Goal: Transaction & Acquisition: Purchase product/service

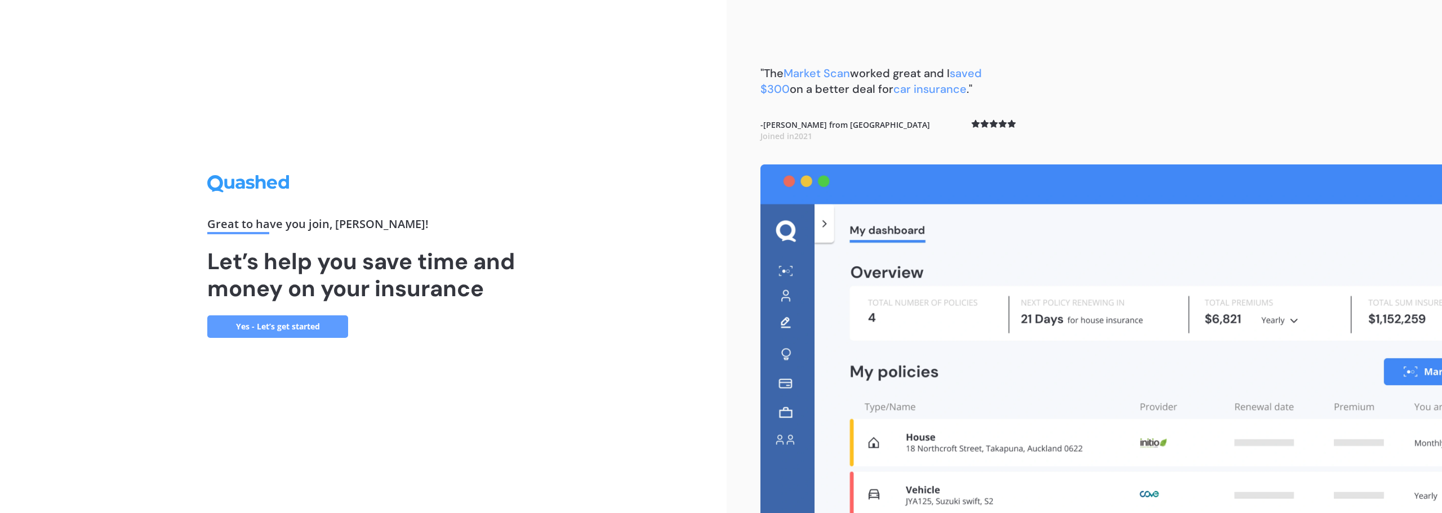
click at [322, 332] on link "Yes - Let’s get started" at bounding box center [277, 326] width 141 height 23
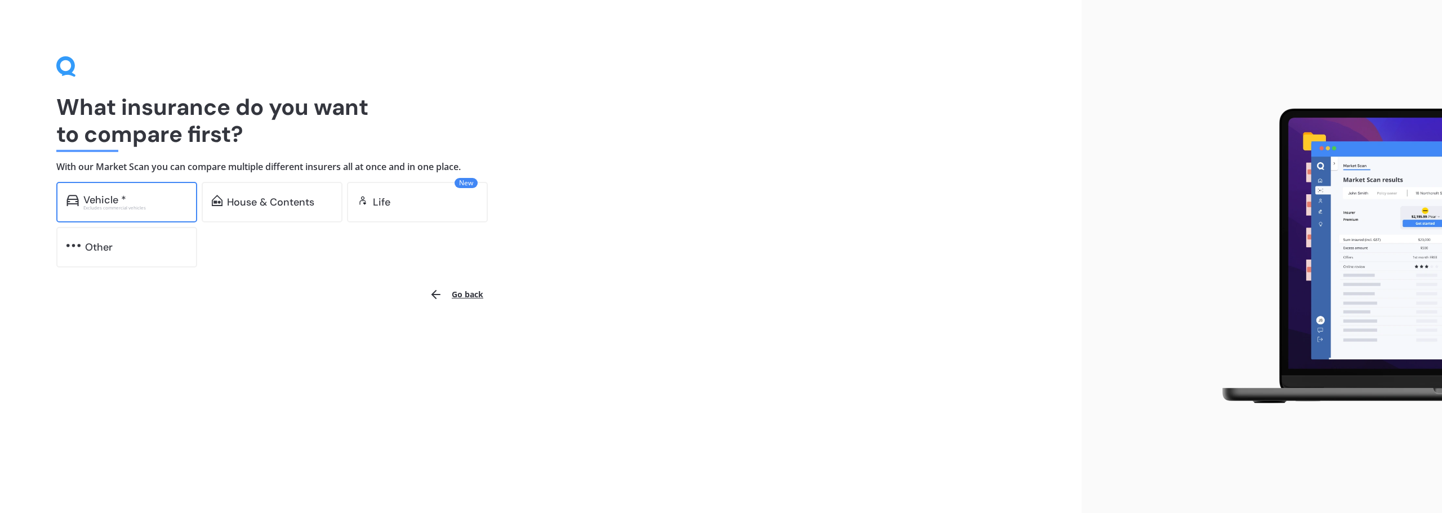
click at [105, 210] on div "Excludes commercial vehicles" at bounding box center [135, 208] width 104 height 5
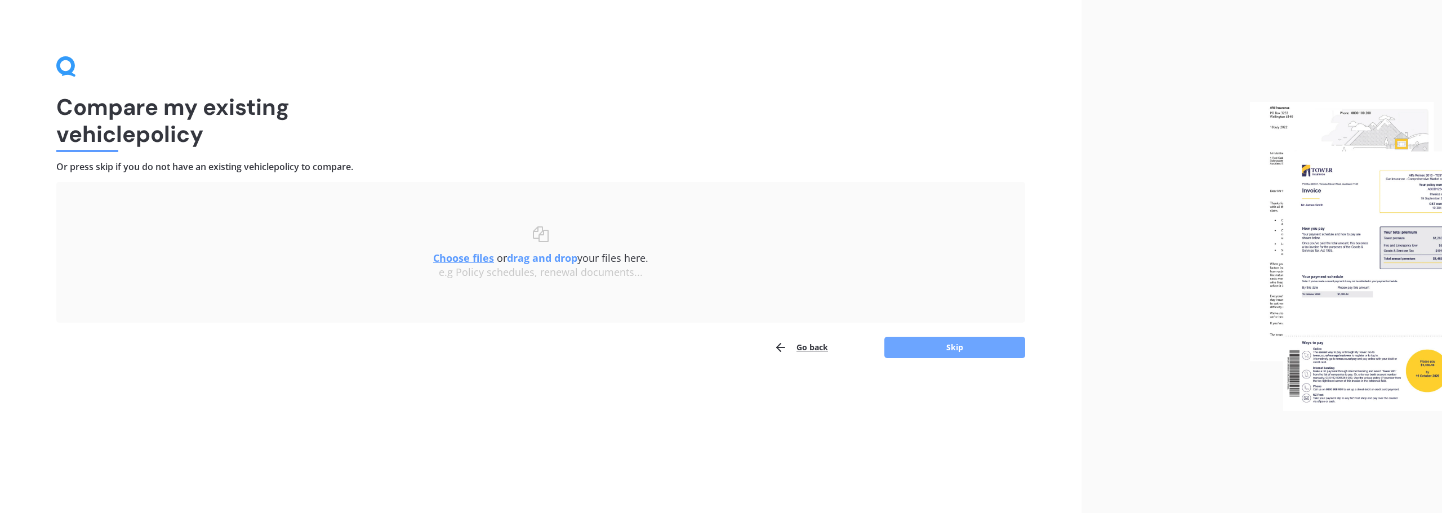
click at [972, 355] on button "Skip" at bounding box center [954, 347] width 141 height 21
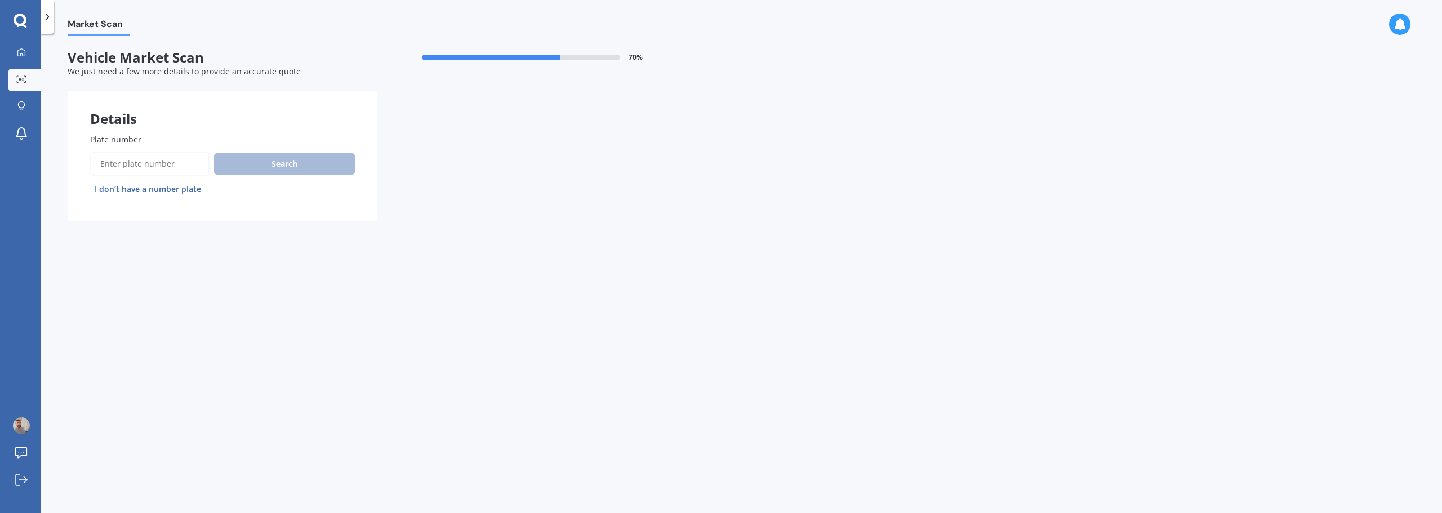
click at [144, 164] on input "Plate number" at bounding box center [149, 164] width 119 height 24
click at [132, 174] on input "Plate number" at bounding box center [149, 164] width 119 height 24
click at [133, 163] on input "Plate number" at bounding box center [149, 164] width 119 height 24
paste input "MFC881"
type input "MFC881"
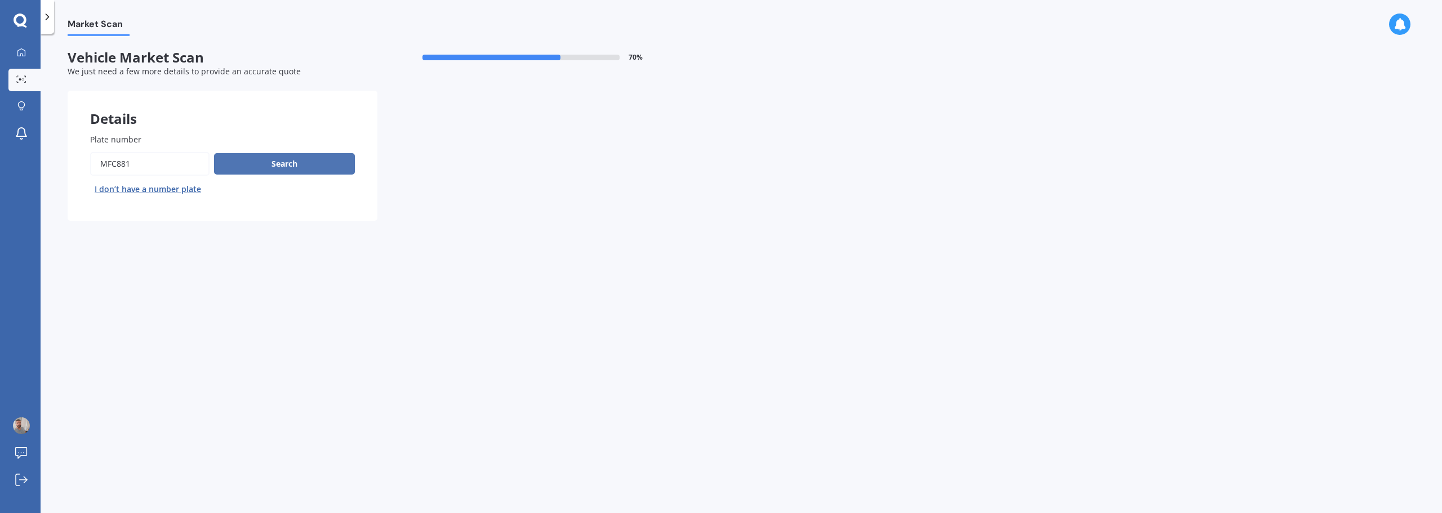
click at [335, 171] on button "Search" at bounding box center [284, 163] width 141 height 21
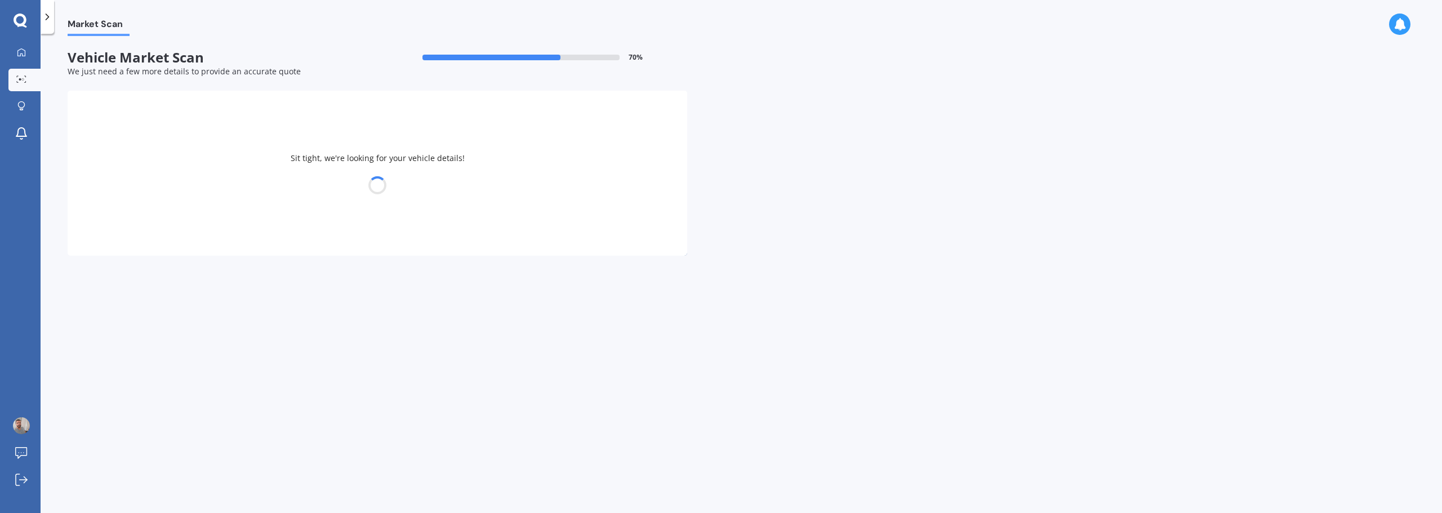
select select "HYUNDAI"
select select "IONIQ"
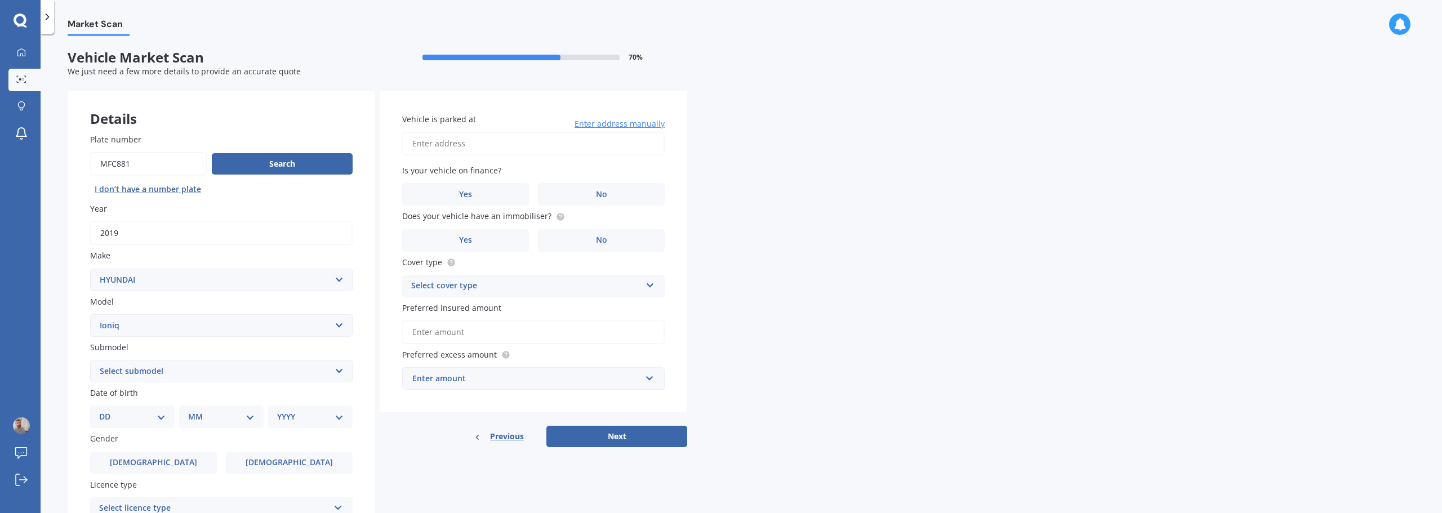
click at [463, 142] on input "Vehicle is parked at" at bounding box center [533, 144] width 263 height 24
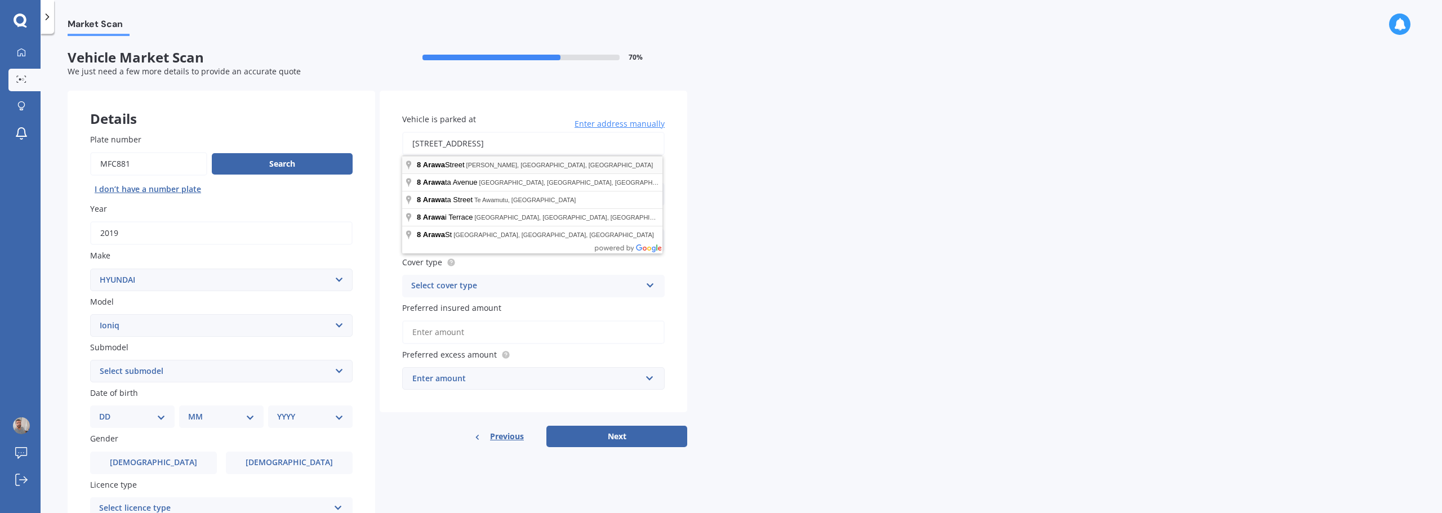
type input "[STREET_ADDRESS][PERSON_NAME]"
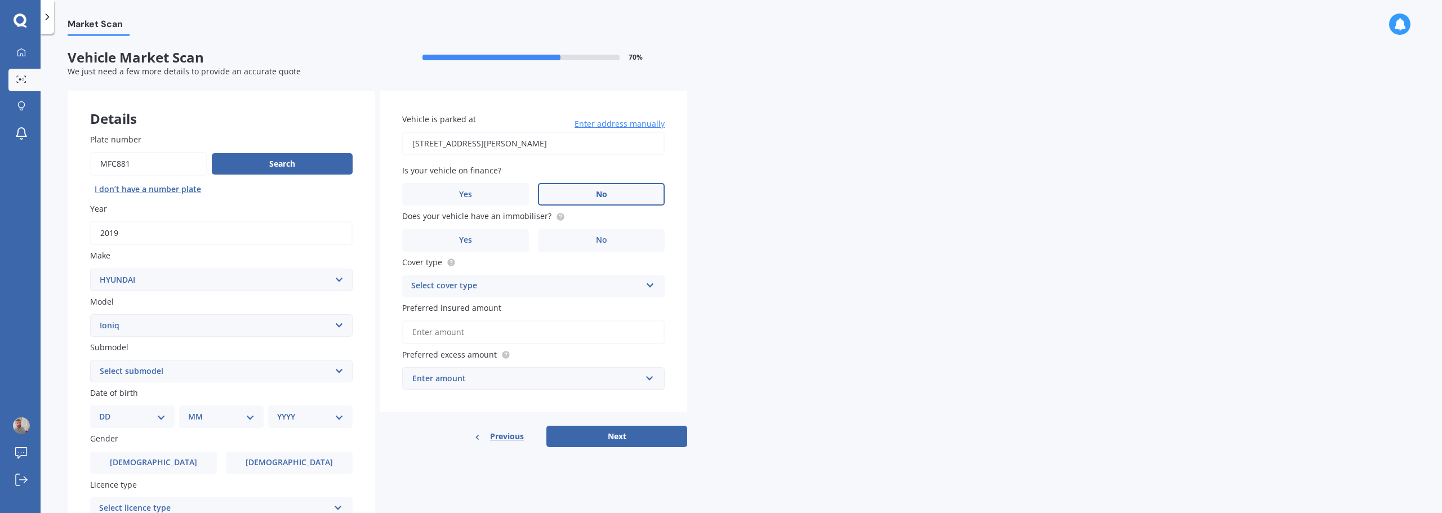
click at [587, 188] on label "No" at bounding box center [601, 194] width 127 height 23
click at [0, 0] on input "No" at bounding box center [0, 0] width 0 height 0
click at [565, 241] on label "No" at bounding box center [601, 240] width 127 height 23
click at [0, 0] on input "No" at bounding box center [0, 0] width 0 height 0
click at [540, 282] on div "Select cover type" at bounding box center [526, 286] width 230 height 14
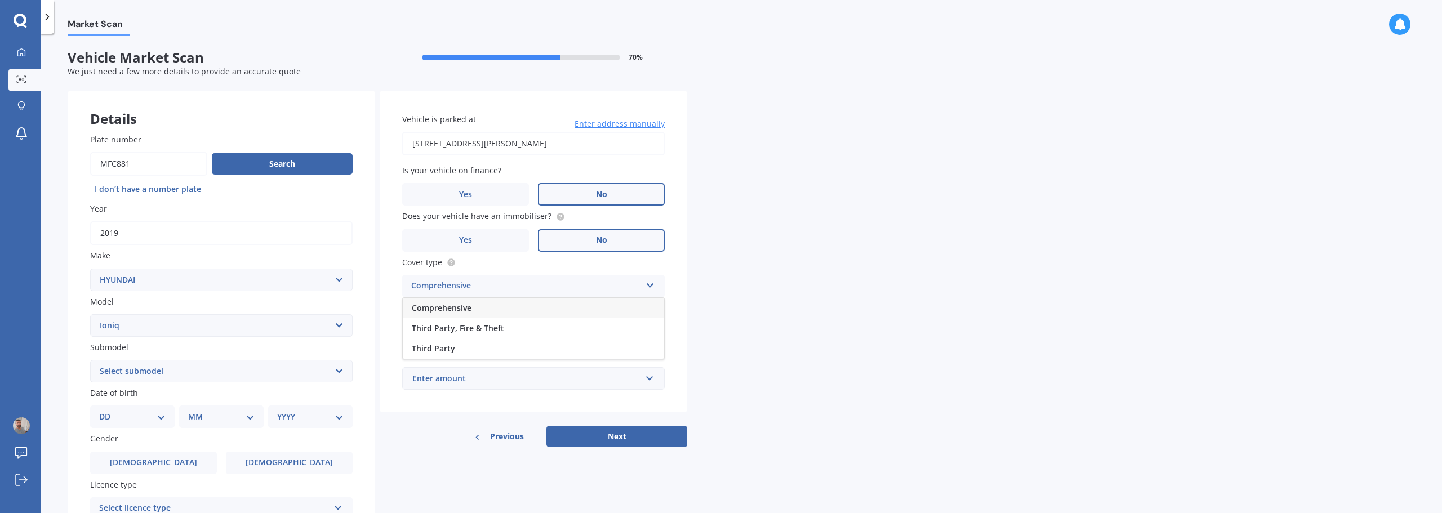
click at [503, 304] on div "Comprehensive" at bounding box center [533, 308] width 261 height 20
click at [456, 240] on label "Yes" at bounding box center [465, 240] width 127 height 23
click at [0, 0] on input "Yes" at bounding box center [0, 0] width 0 height 0
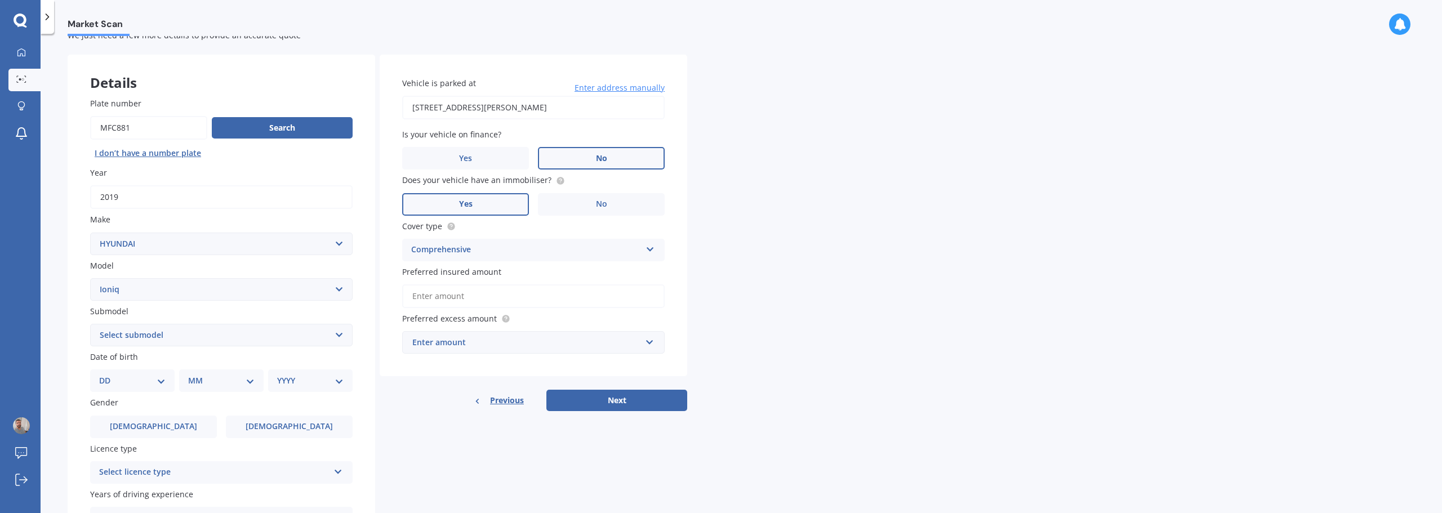
scroll to position [56, 0]
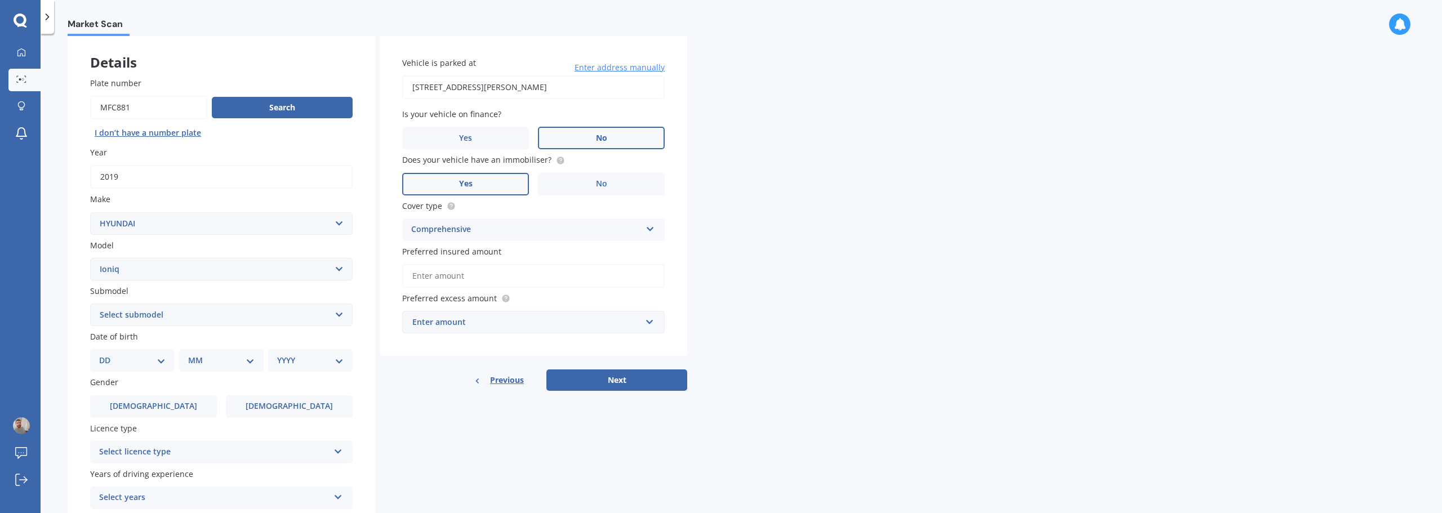
click at [487, 274] on input "Preferred insured amount" at bounding box center [533, 276] width 263 height 24
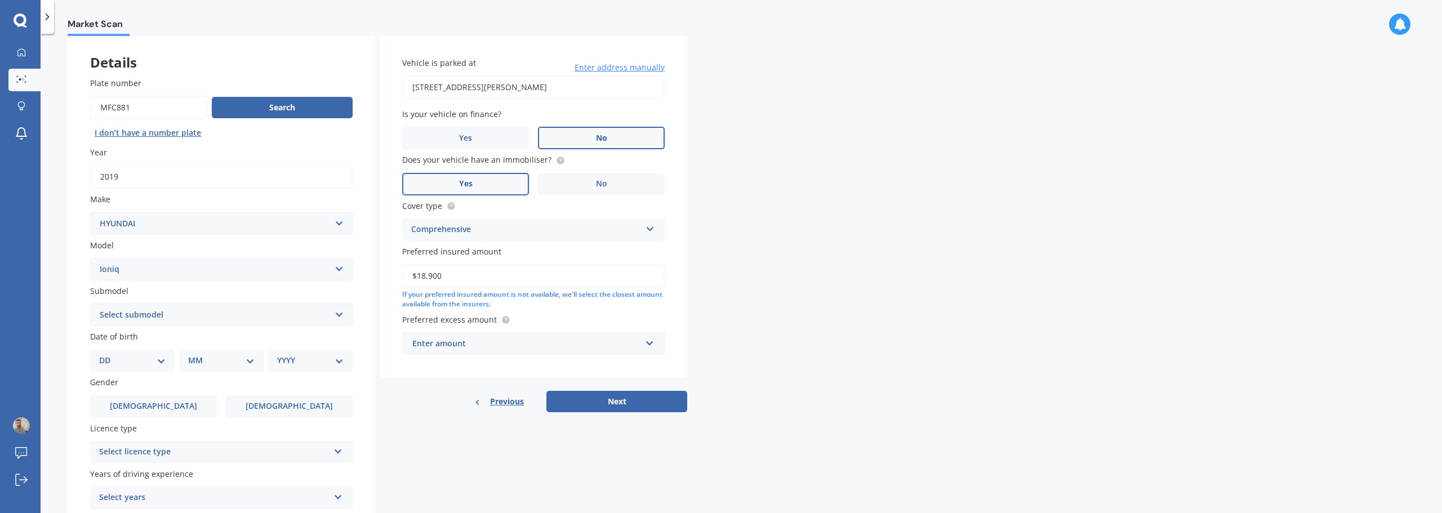
type input "$18,900"
click at [515, 348] on div "Enter amount" at bounding box center [526, 343] width 229 height 12
click at [479, 405] on div "$500" at bounding box center [533, 406] width 261 height 21
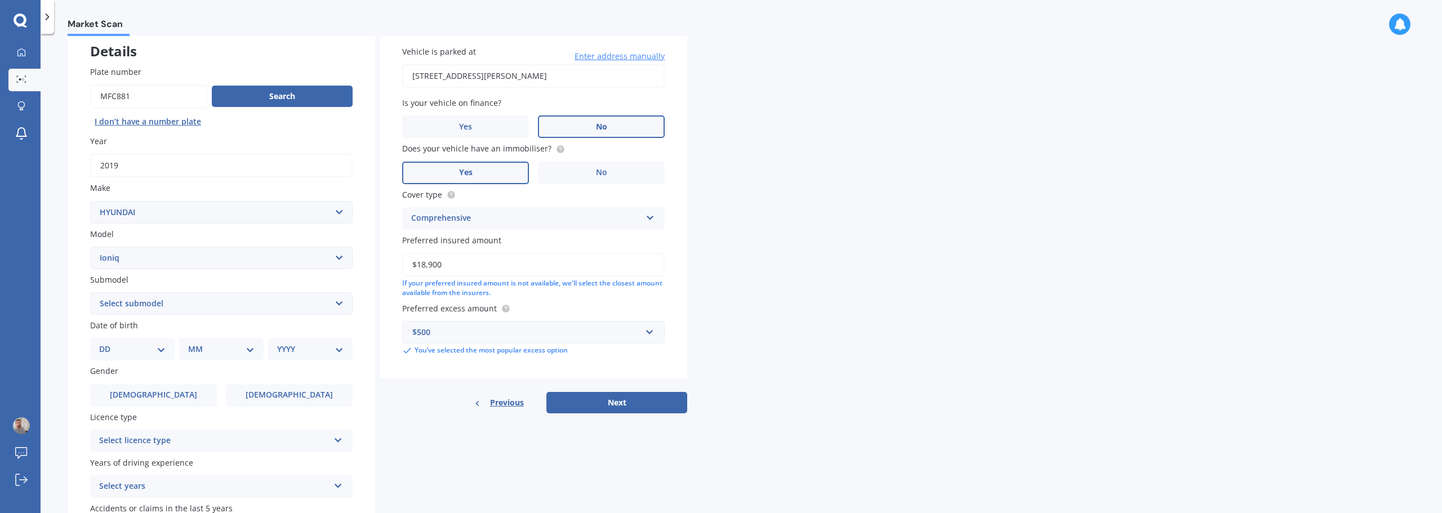
scroll to position [94, 0]
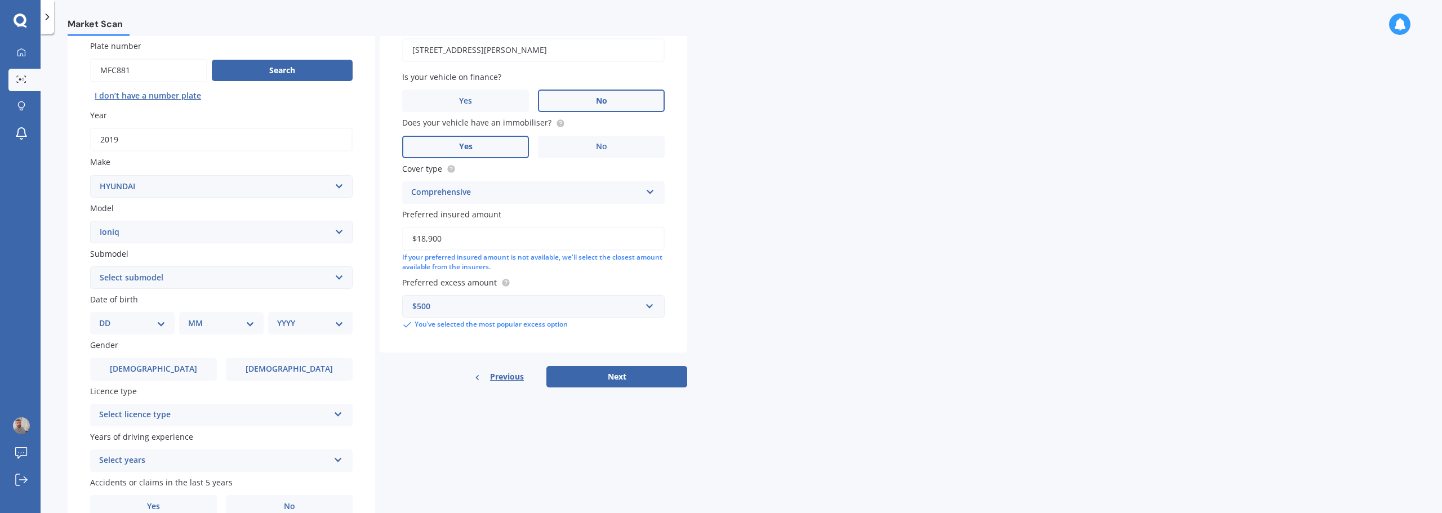
click at [173, 275] on select "Select submodel 1.6 Hybrid 1.6 Hybrid Elite Electric" at bounding box center [221, 277] width 263 height 23
select select "1.6 HYBRID"
click at [90, 266] on select "Select submodel 1.6 Hybrid 1.6 Hybrid Elite Electric" at bounding box center [221, 277] width 263 height 23
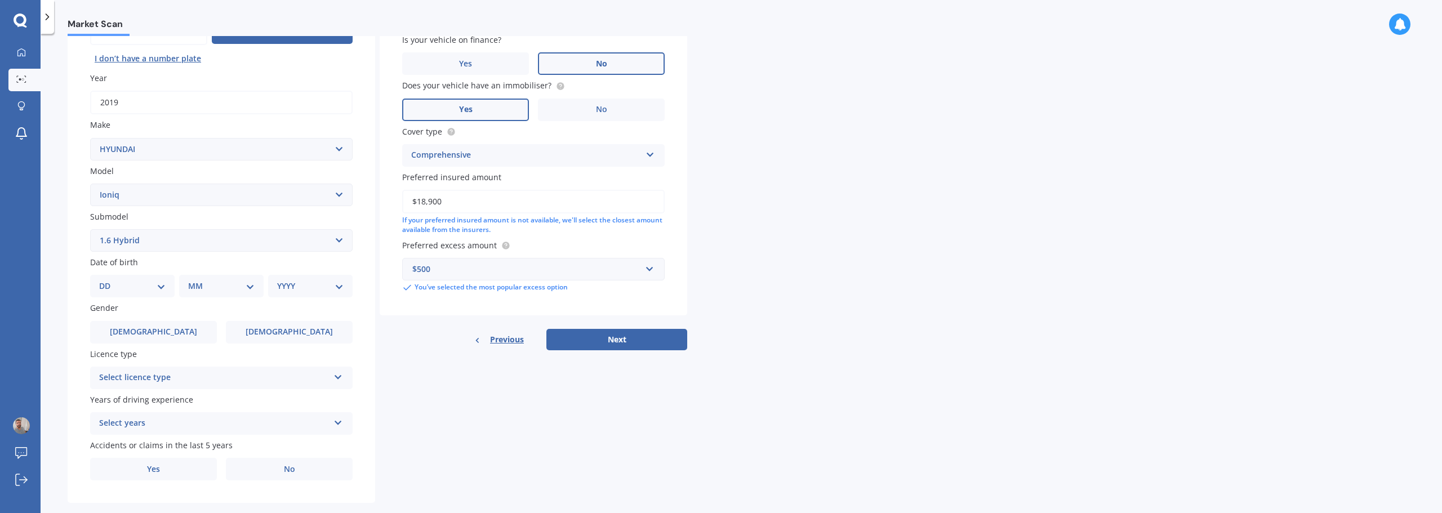
scroll to position [150, 0]
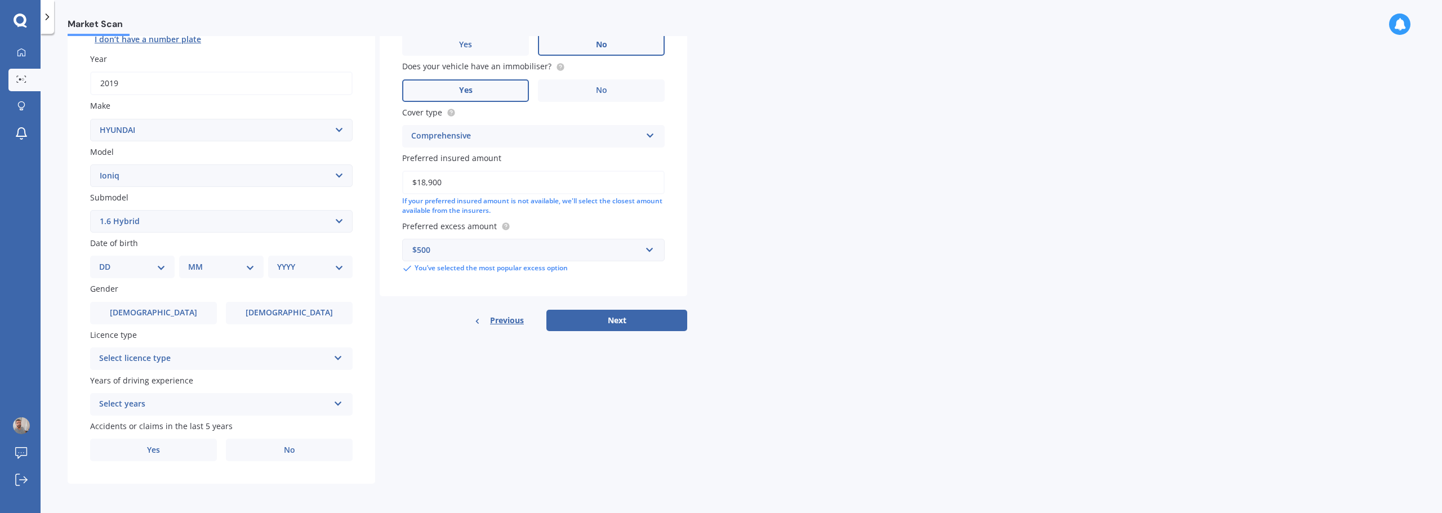
click at [140, 273] on select "DD 01 02 03 04 05 06 07 08 09 10 11 12 13 14 15 16 17 18 19 20 21 22 23 24 25 2…" at bounding box center [132, 267] width 66 height 12
select select "19"
click at [108, 261] on select "DD 01 02 03 04 05 06 07 08 09 10 11 12 13 14 15 16 17 18 19 20 21 22 23 24 25 2…" at bounding box center [132, 267] width 66 height 12
click at [209, 272] on select "MM 01 02 03 04 05 06 07 08 09 10 11 12" at bounding box center [224, 267] width 62 height 12
select select "09"
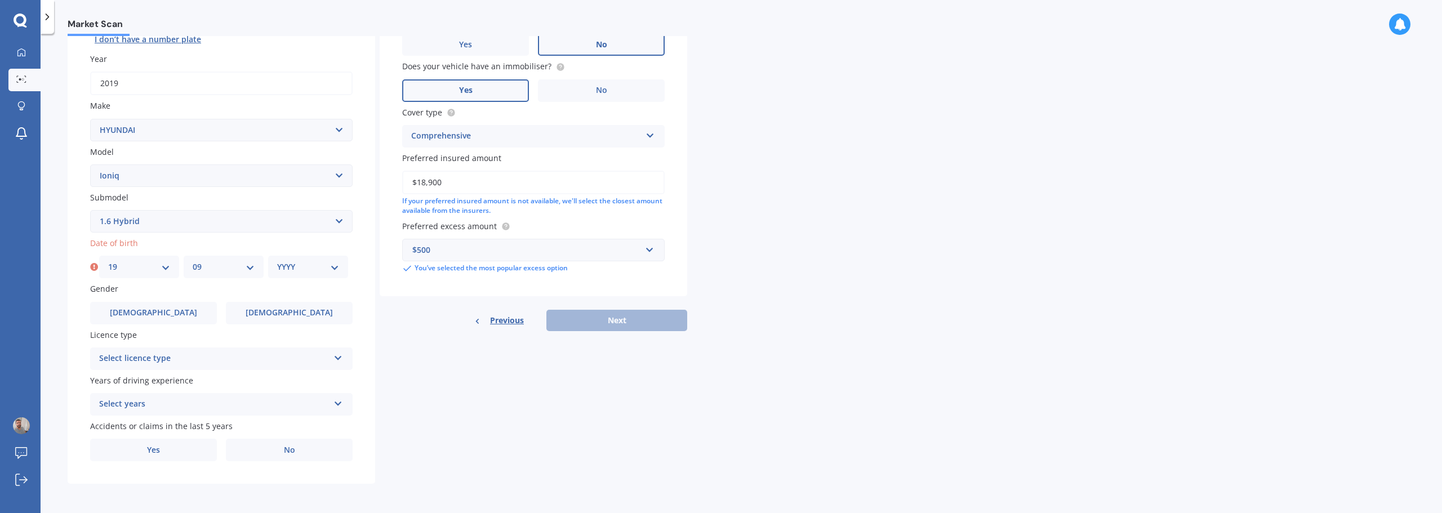
click at [193, 261] on select "MM 01 02 03 04 05 06 07 08 09 10 11 12" at bounding box center [224, 267] width 62 height 12
click at [308, 261] on select "YYYY 2025 2024 2023 2022 2021 2020 2019 2018 2017 2016 2015 2014 2013 2012 2011…" at bounding box center [308, 267] width 62 height 12
select select "1984"
click at [277, 261] on select "YYYY 2025 2024 2023 2022 2021 2020 2019 2018 2017 2016 2015 2014 2013 2012 2011…" at bounding box center [308, 267] width 62 height 12
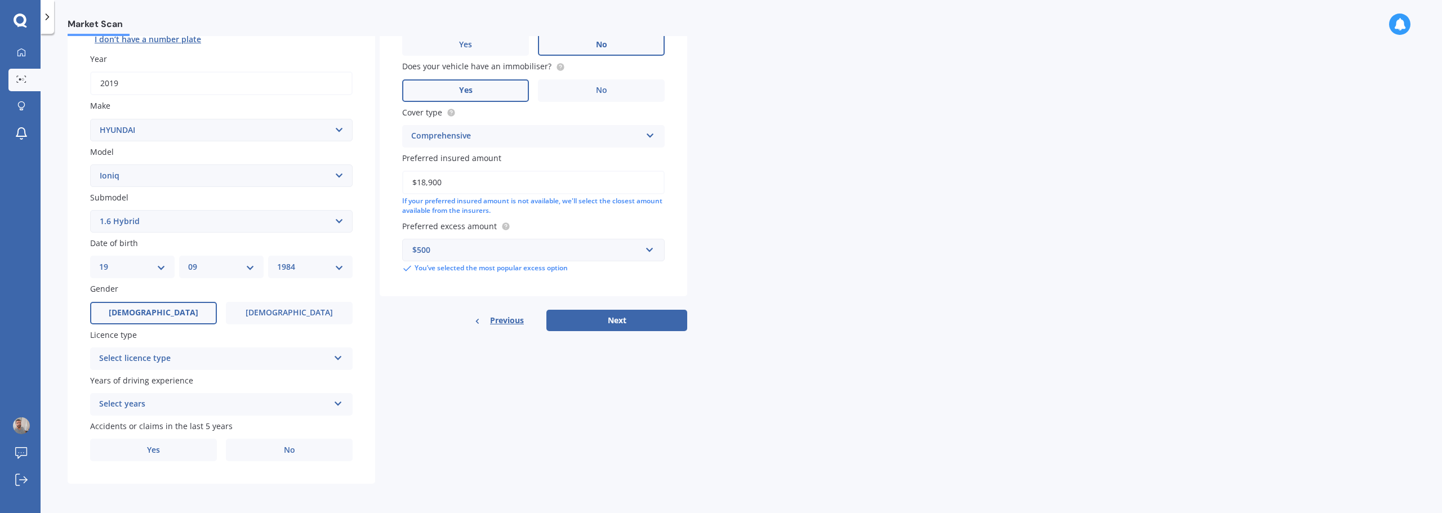
click at [137, 310] on label "[DEMOGRAPHIC_DATA]" at bounding box center [153, 313] width 127 height 23
click at [0, 0] on input "[DEMOGRAPHIC_DATA]" at bounding box center [0, 0] width 0 height 0
click at [177, 366] on div "Select licence type NZ Full NZ Restricted NZ Learners [GEOGRAPHIC_DATA] [GEOGRA…" at bounding box center [221, 359] width 263 height 23
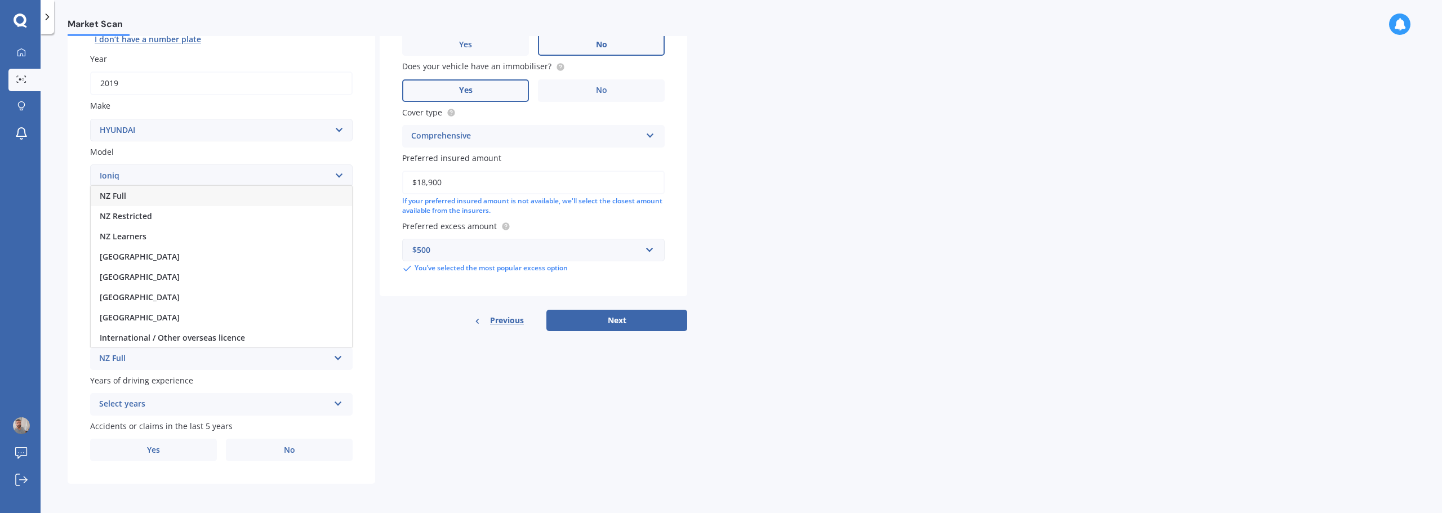
click at [155, 194] on div "NZ Full" at bounding box center [221, 196] width 261 height 20
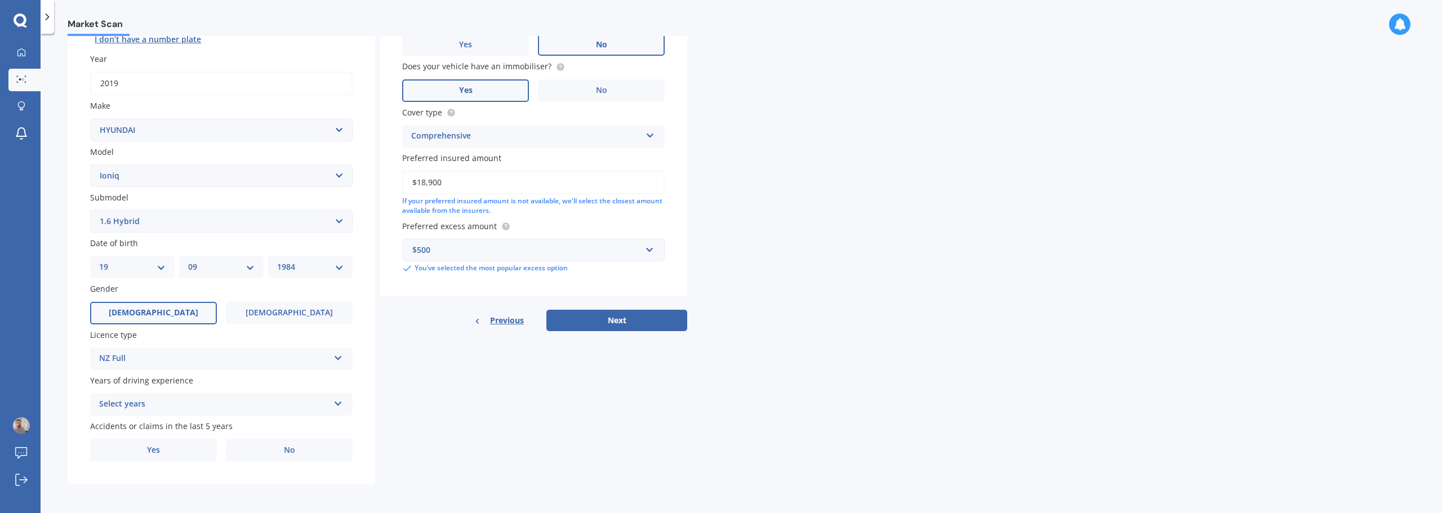
click at [180, 405] on div "Select years" at bounding box center [214, 405] width 230 height 14
click at [162, 296] on div "5 or more years" at bounding box center [221, 301] width 261 height 20
click at [299, 451] on label "No" at bounding box center [289, 450] width 127 height 23
click at [0, 0] on input "No" at bounding box center [0, 0] width 0 height 0
drag, startPoint x: 230, startPoint y: 426, endPoint x: 201, endPoint y: 425, distance: 29.3
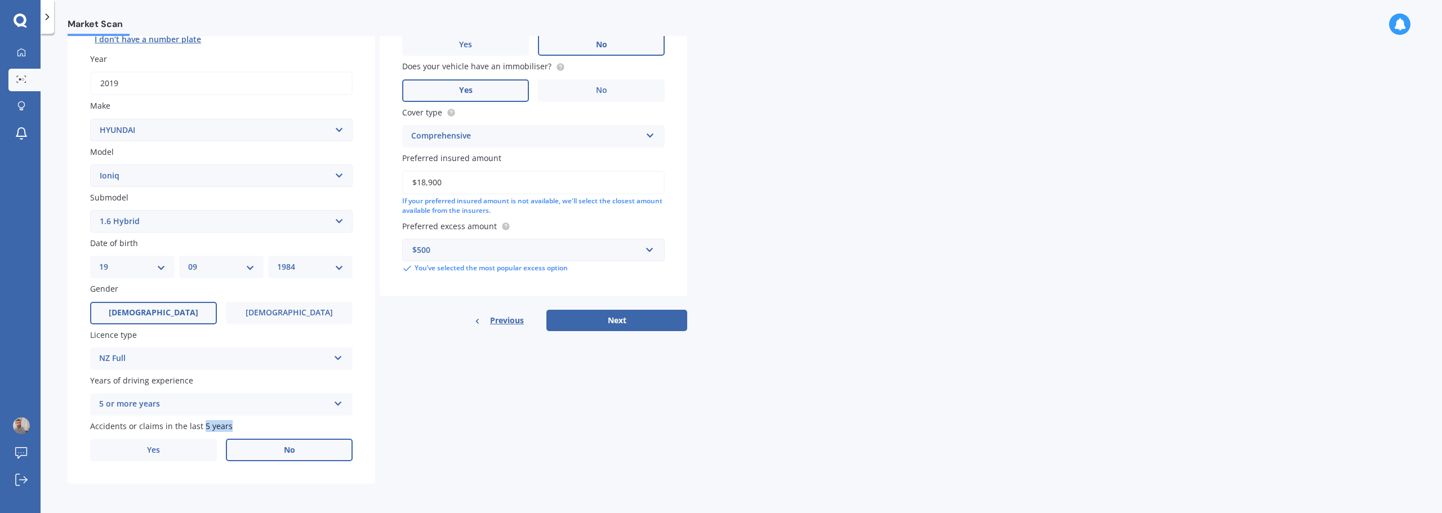
click at [201, 425] on div "Accidents or claims in the last 5 years Yes No" at bounding box center [221, 440] width 263 height 41
click at [292, 424] on label "Accidents or claims in the last 5 years" at bounding box center [219, 426] width 258 height 12
click at [190, 450] on label "Yes" at bounding box center [153, 450] width 127 height 23
click at [0, 0] on input "Yes" at bounding box center [0, 0] width 0 height 0
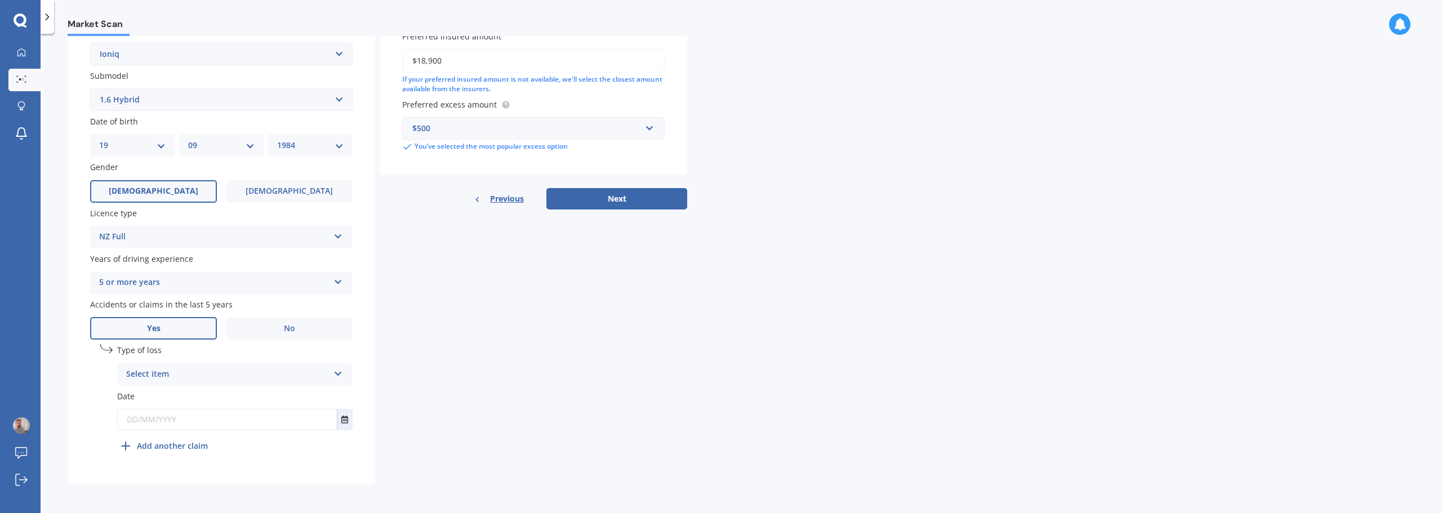
scroll to position [272, 0]
click at [264, 376] on div "Select item" at bounding box center [227, 374] width 203 height 14
click at [202, 420] on span "Not at fault accident" at bounding box center [167, 416] width 80 height 11
click at [189, 424] on input "text" at bounding box center [227, 419] width 219 height 20
click at [347, 425] on button "Select date" at bounding box center [344, 419] width 15 height 20
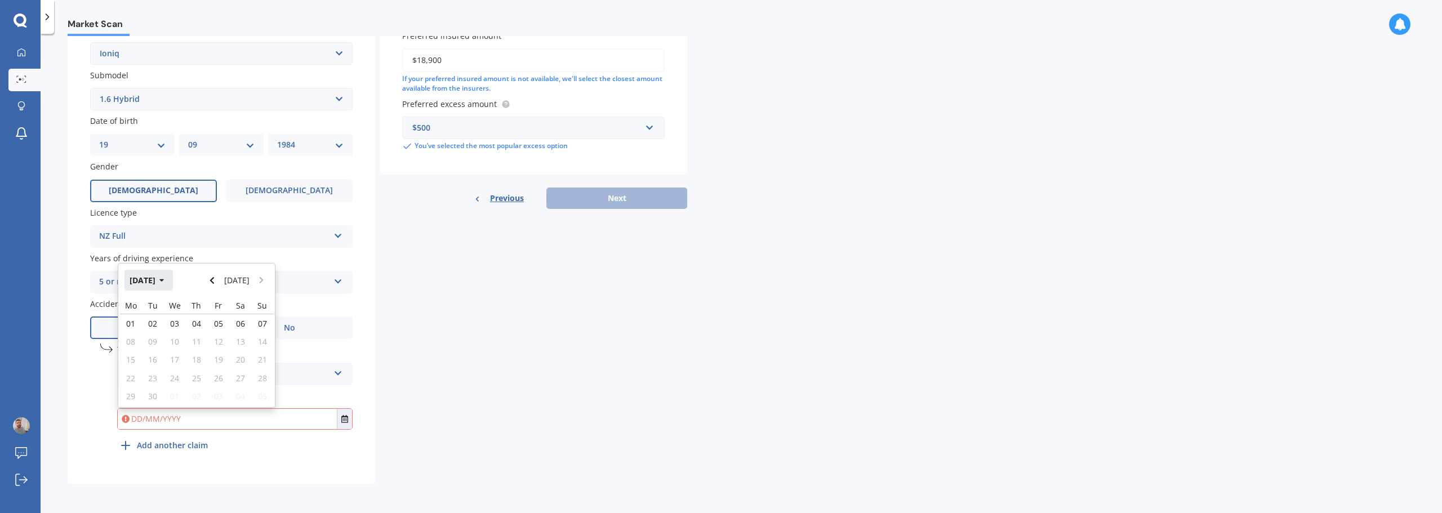
click at [170, 287] on button "[DATE]" at bounding box center [149, 280] width 48 height 20
click at [210, 288] on button "Navigate back" at bounding box center [212, 280] width 15 height 20
click at [135, 357] on span "May" at bounding box center [139, 351] width 16 height 11
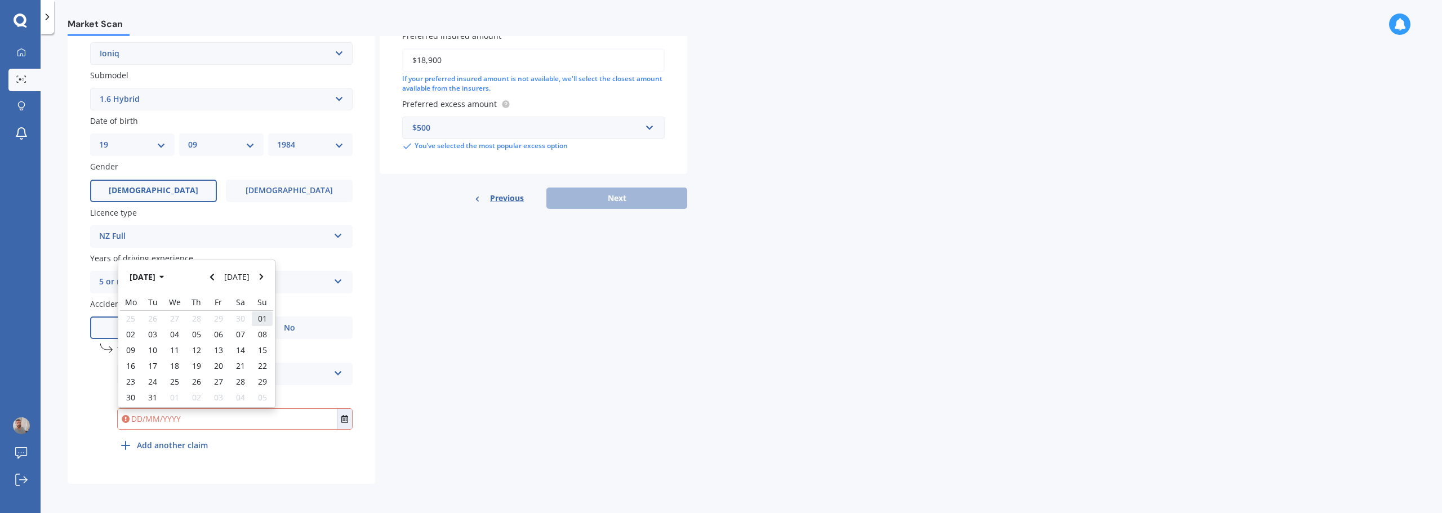
click at [259, 321] on span "01" at bounding box center [262, 318] width 9 height 11
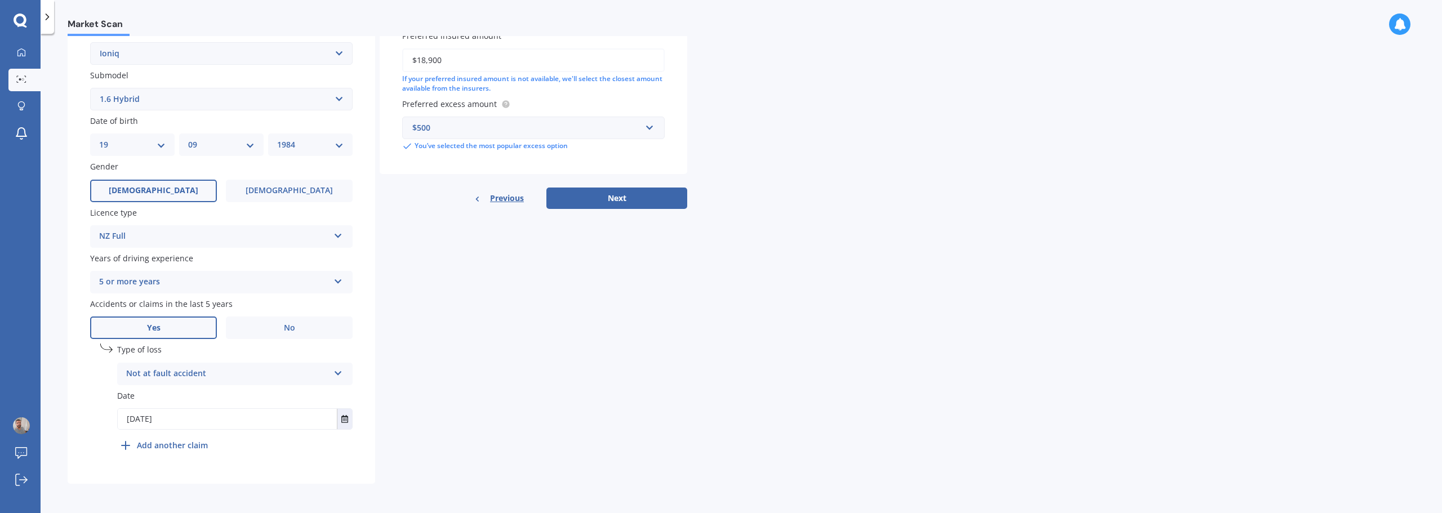
click at [241, 422] on input "[DATE]" at bounding box center [227, 419] width 219 height 20
click at [341, 426] on button "Select date" at bounding box center [344, 419] width 15 height 20
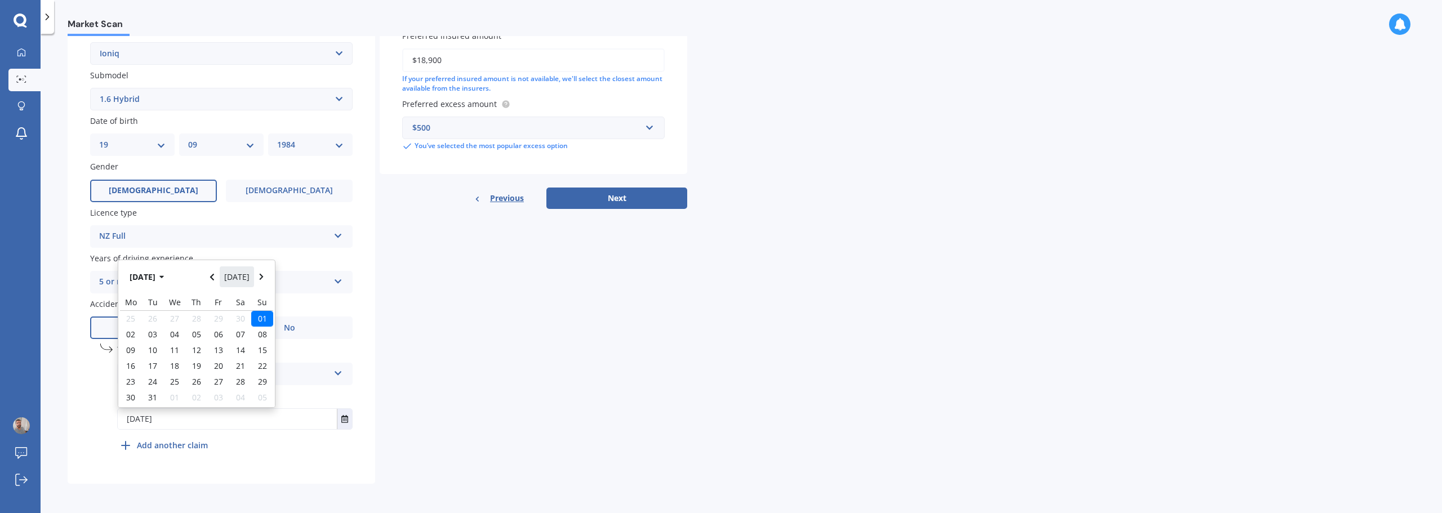
click at [224, 278] on button "[DATE]" at bounding box center [237, 276] width 35 height 20
type input "[DATE]"
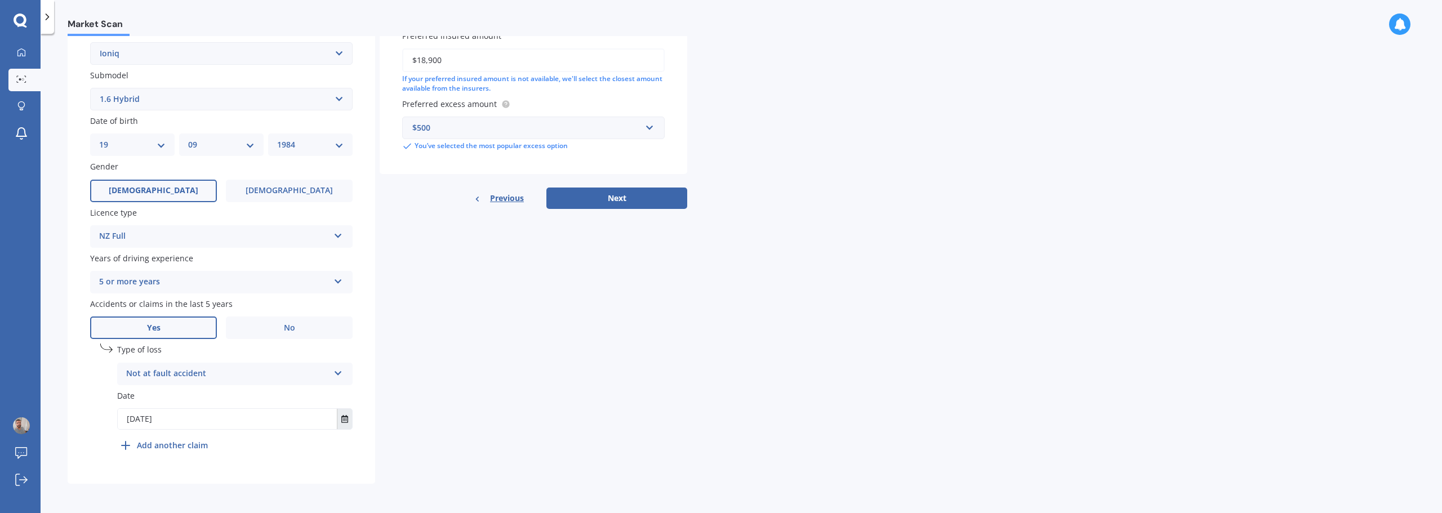
click at [343, 423] on button "Select date" at bounding box center [344, 419] width 15 height 20
click at [214, 282] on icon "Navigate back" at bounding box center [212, 280] width 4 height 7
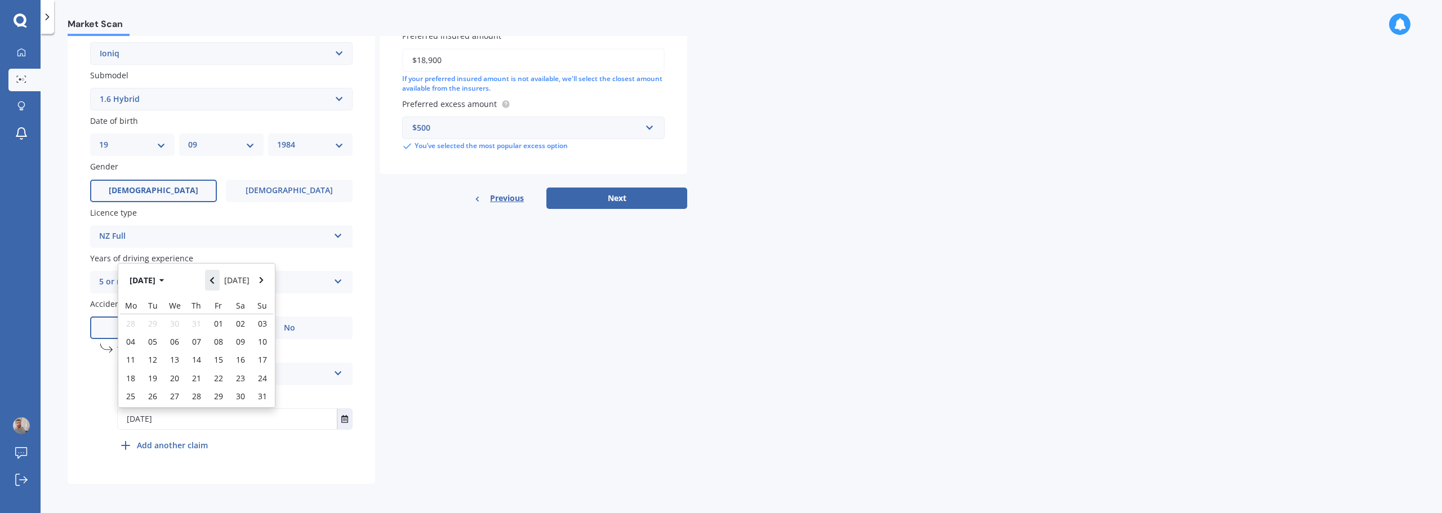
click at [214, 282] on icon "Navigate back" at bounding box center [212, 280] width 4 height 7
click at [168, 284] on button "[DATE]" at bounding box center [149, 276] width 48 height 20
click at [210, 288] on button "Navigate back" at bounding box center [212, 280] width 15 height 20
click at [214, 282] on icon "Navigate back" at bounding box center [212, 281] width 5 height 8
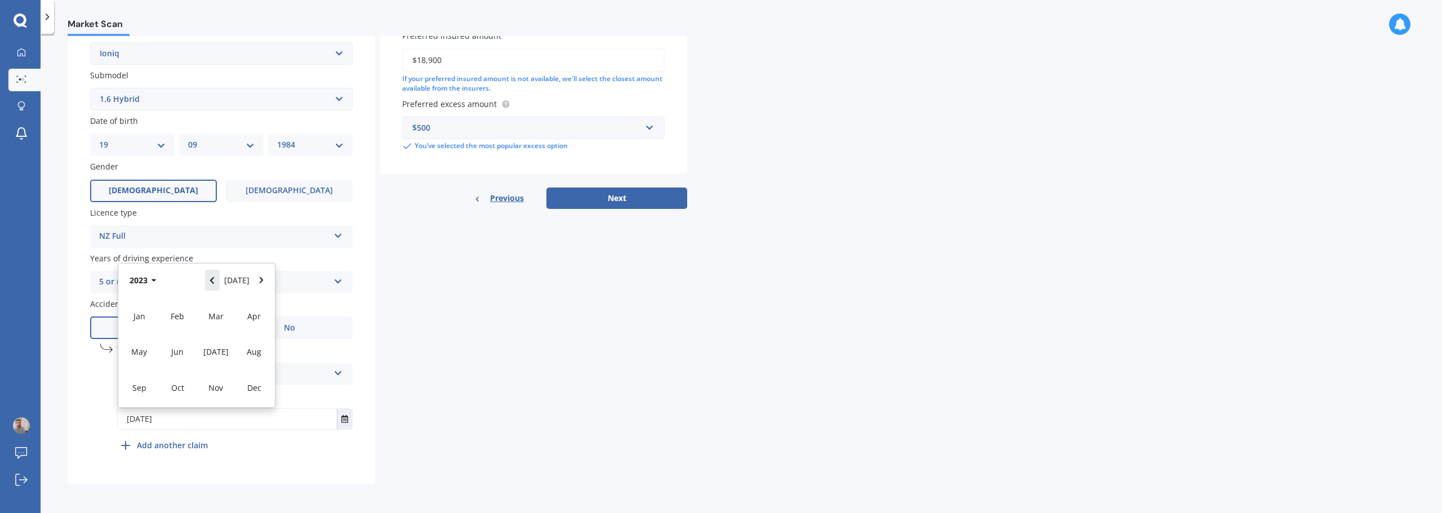
click at [214, 282] on icon "Navigate back" at bounding box center [212, 281] width 5 height 8
click at [137, 352] on div "Jan Feb Mar Apr May Jun [DATE] Aug Sep Oct Nov Dec" at bounding box center [196, 352] width 157 height 110
click at [464, 344] on div "Details Plate number Search I don’t have a number plate Year [DATE] Make Select…" at bounding box center [378, 151] width 620 height 665
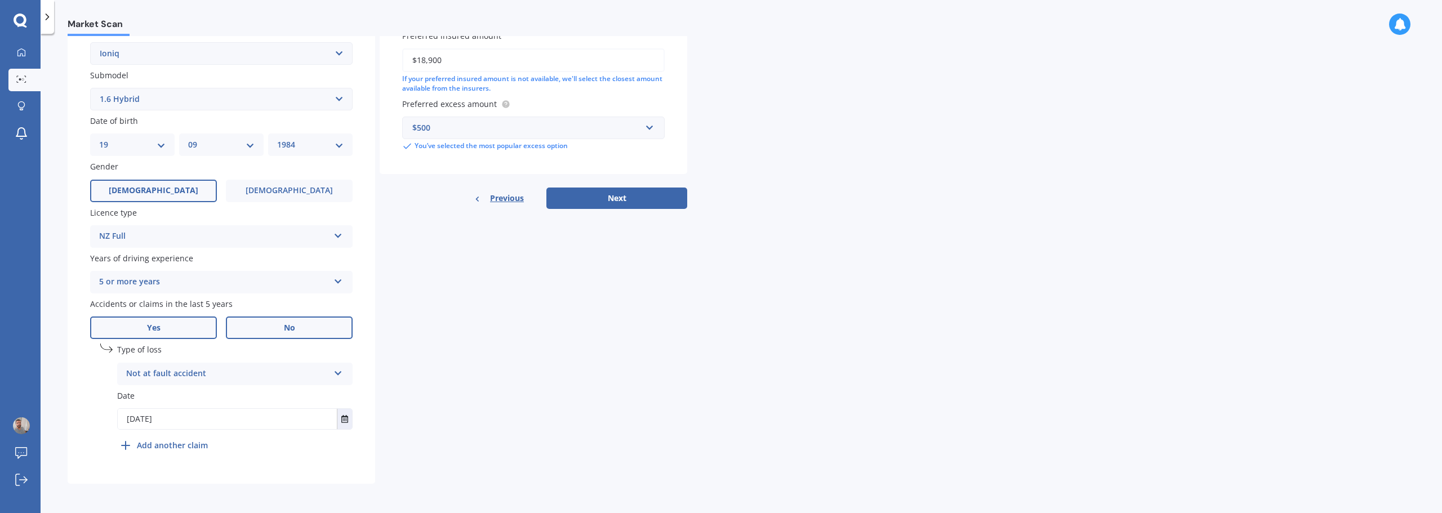
click at [273, 333] on label "No" at bounding box center [289, 328] width 127 height 23
click at [0, 0] on input "No" at bounding box center [0, 0] width 0 height 0
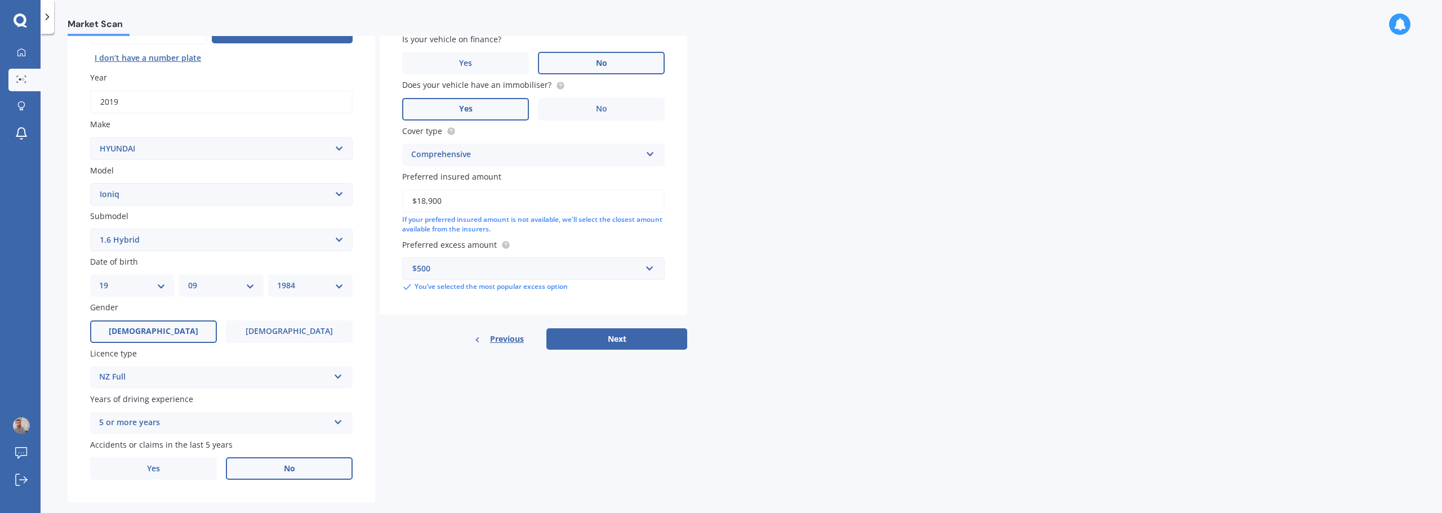
scroll to position [150, 0]
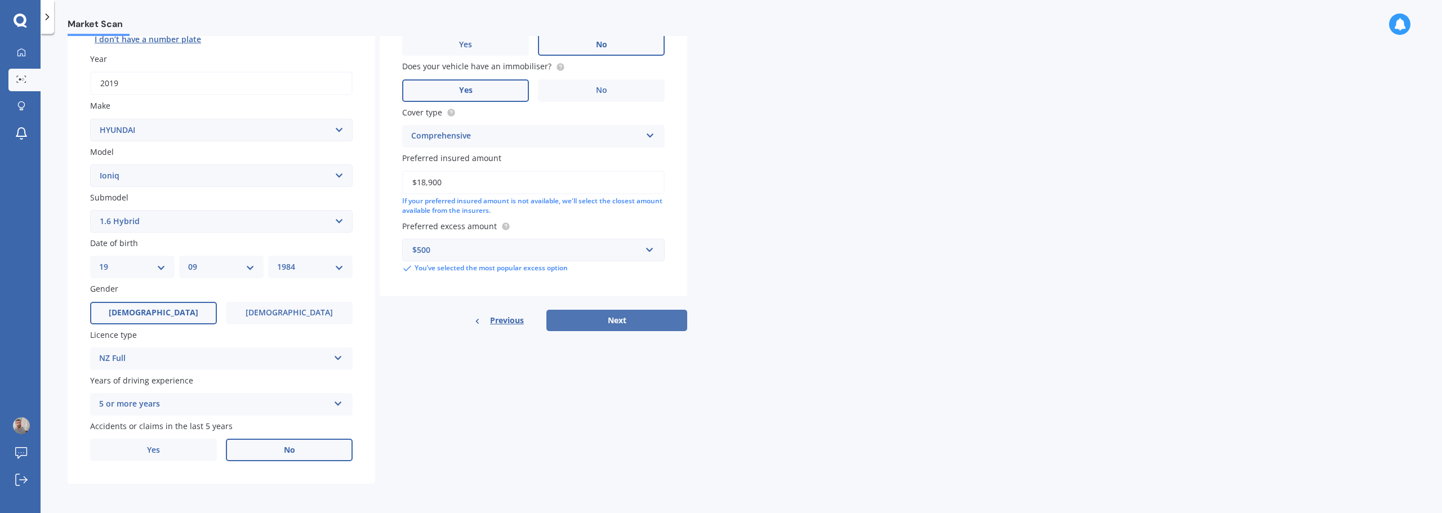
click at [621, 319] on button "Next" at bounding box center [616, 320] width 141 height 21
select select "19"
select select "09"
select select "1984"
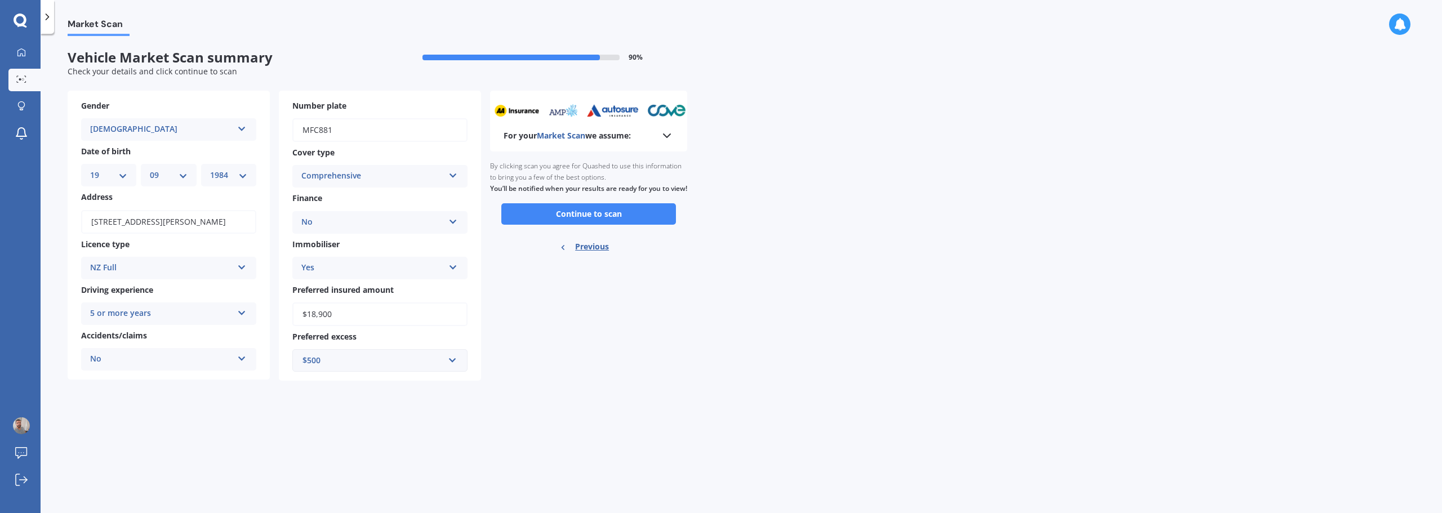
scroll to position [0, 0]
click at [634, 225] on button "Continue to scan" at bounding box center [588, 213] width 175 height 21
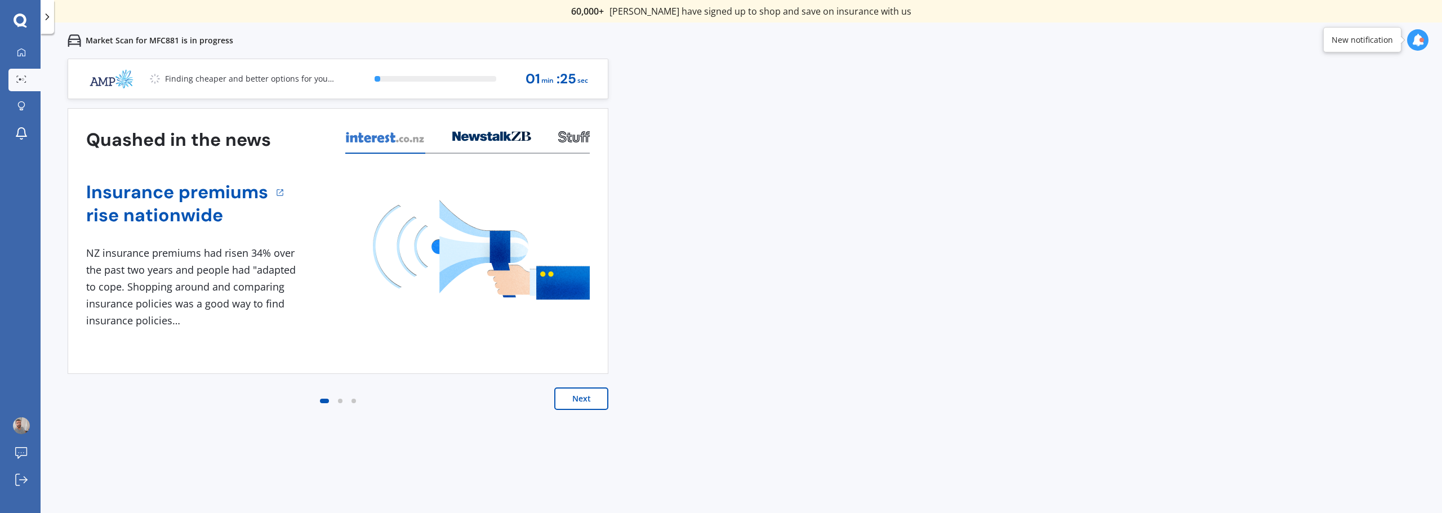
click at [585, 394] on button "Next" at bounding box center [581, 399] width 54 height 23
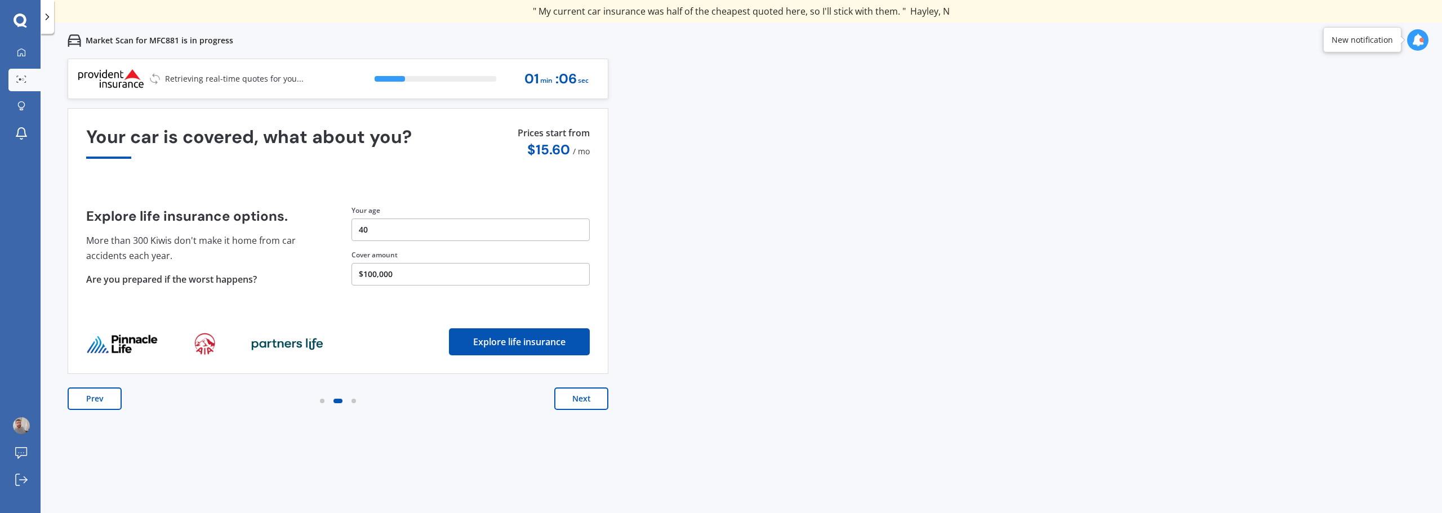
click at [593, 399] on button "Next" at bounding box center [581, 399] width 54 height 23
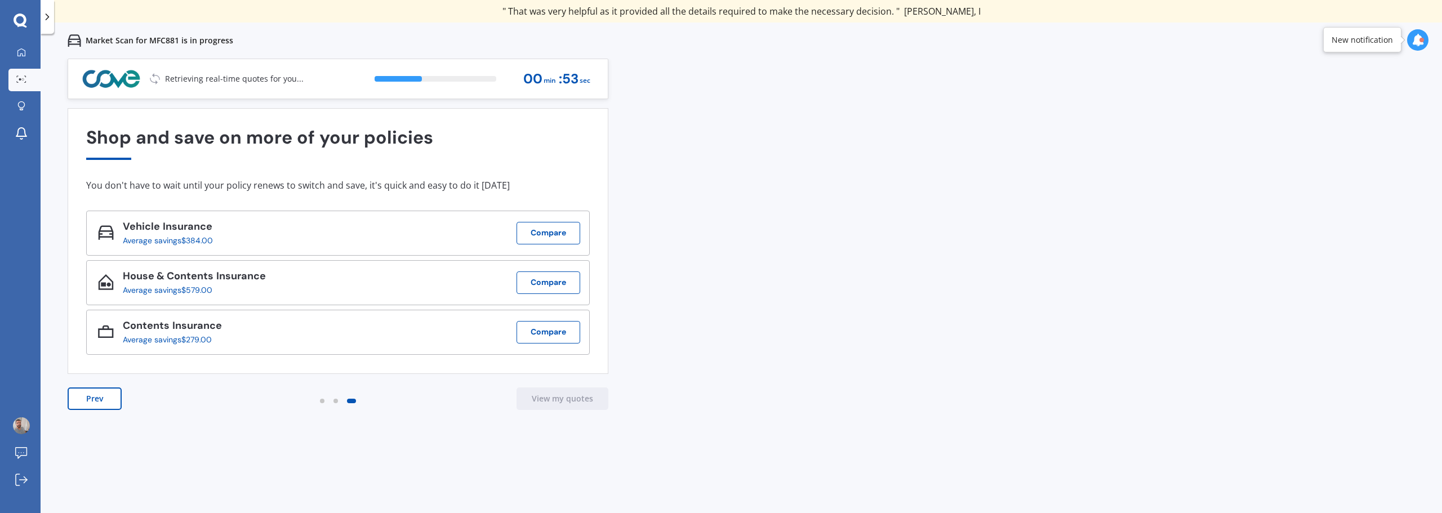
drag, startPoint x: 554, startPoint y: 278, endPoint x: 696, endPoint y: 324, distance: 149.3
click at [696, 324] on div "Previous 60,000+ Kiwis have signed up to shop and save on insurance with us " H…" at bounding box center [742, 315] width 1402 height 513
click at [559, 278] on button "Compare" at bounding box center [549, 283] width 64 height 23
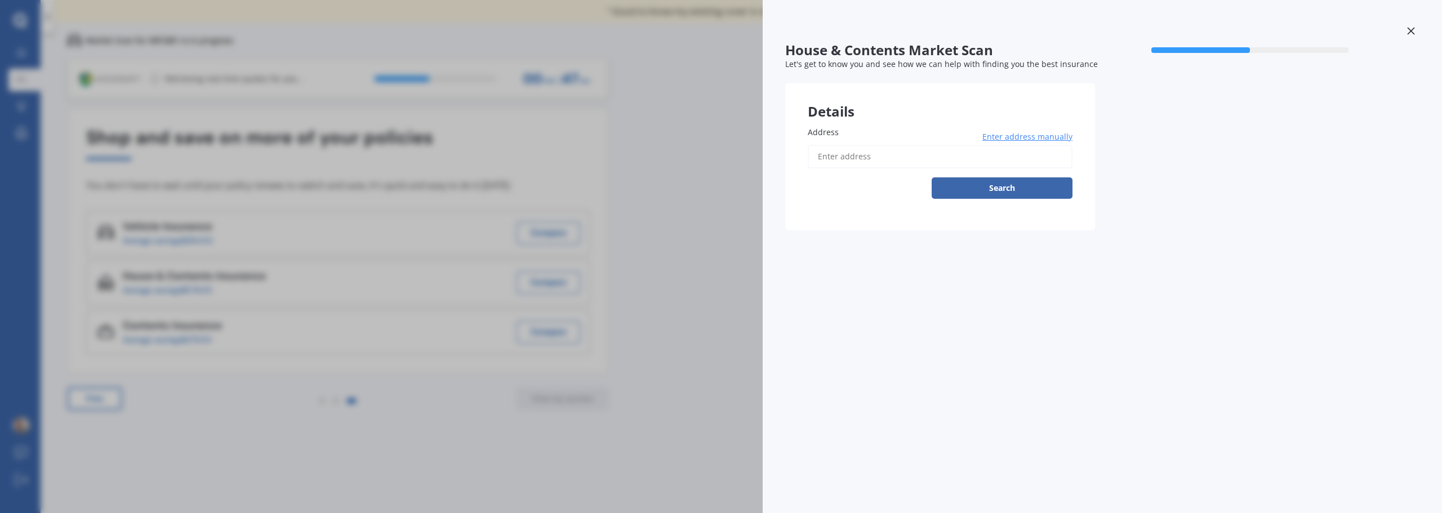
click at [862, 155] on input "Address" at bounding box center [940, 157] width 265 height 24
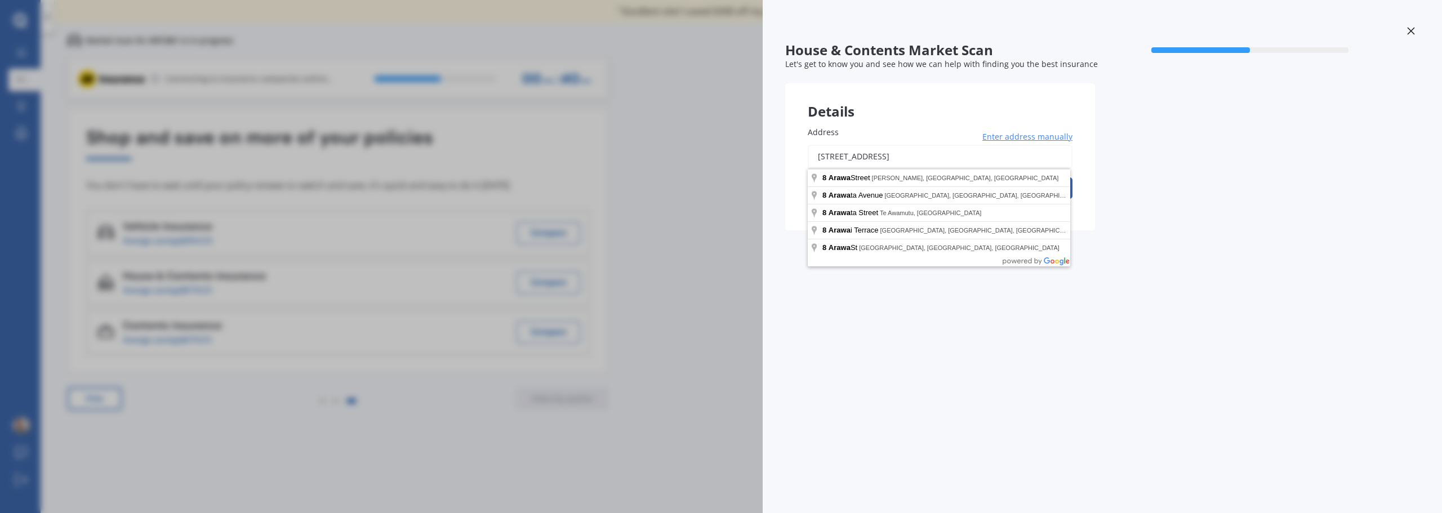
type input "[STREET_ADDRESS][PERSON_NAME]"
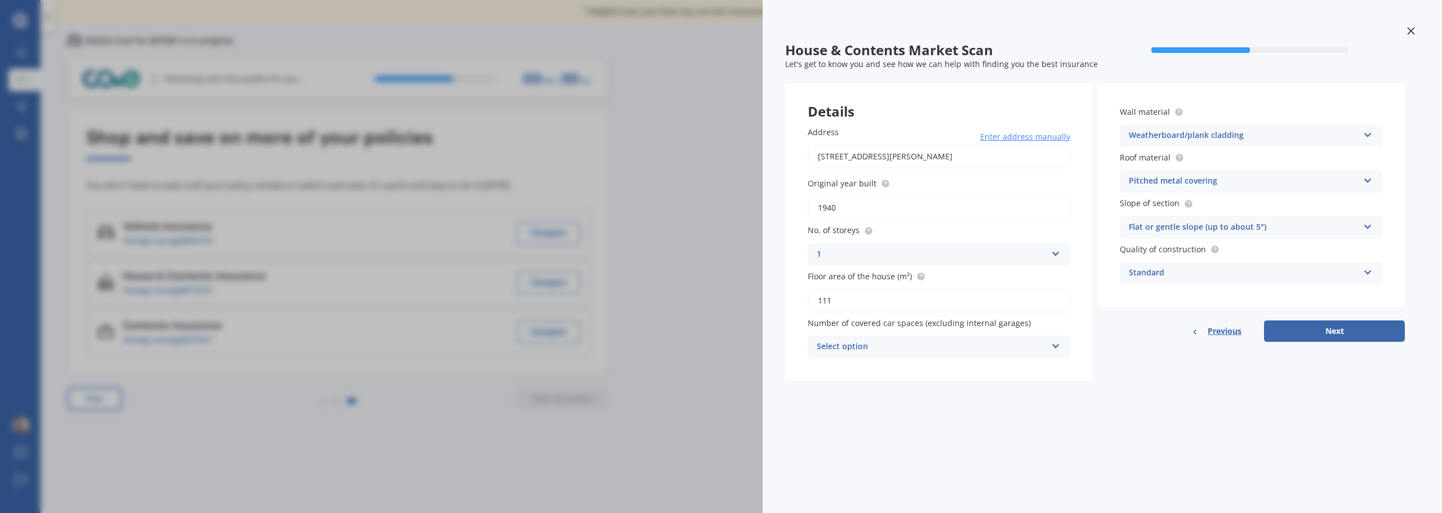
click at [981, 343] on div "Select option" at bounding box center [932, 347] width 230 height 14
click at [835, 413] on div "2" at bounding box center [938, 409] width 261 height 20
click at [1344, 332] on button "Next" at bounding box center [1334, 331] width 141 height 21
select select "19"
select select "09"
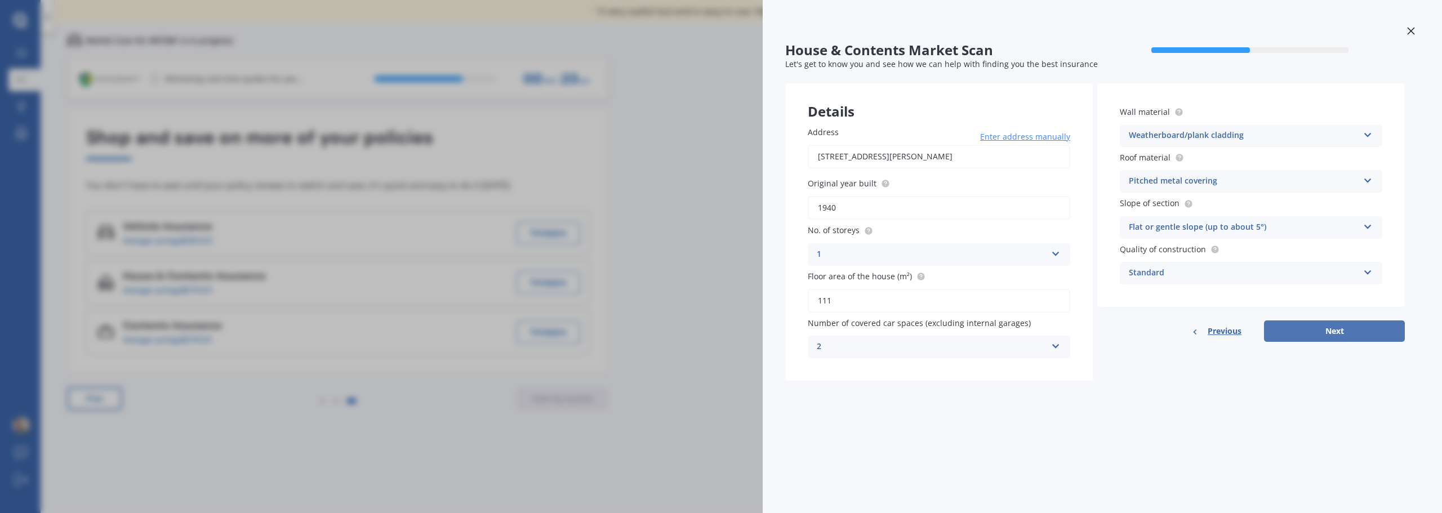
select select "1984"
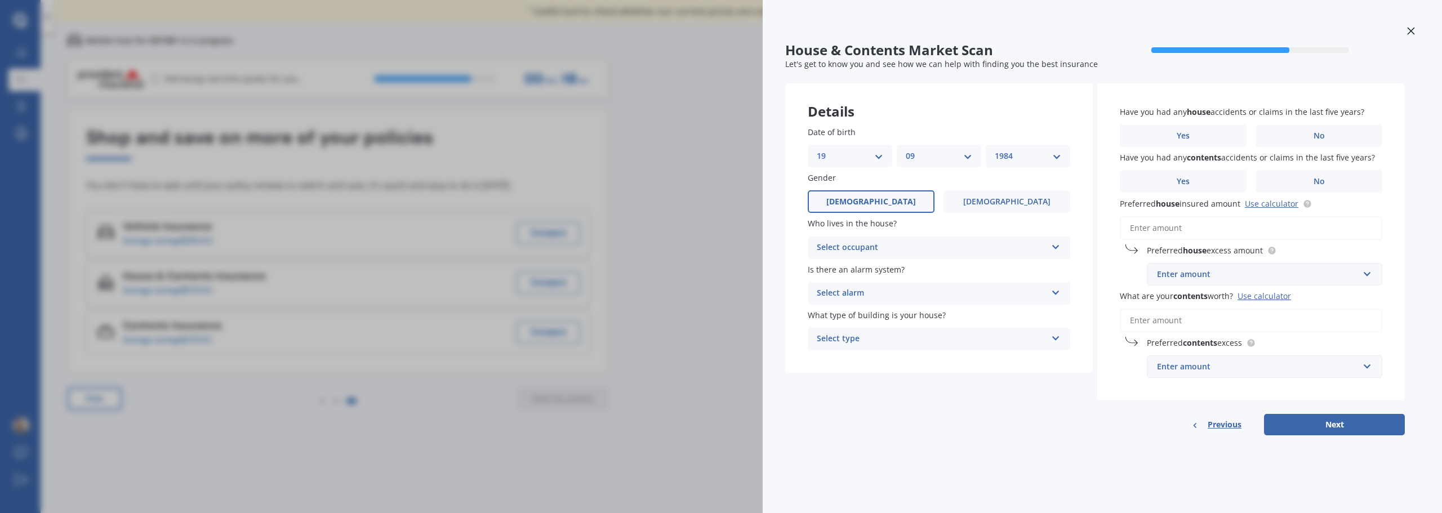
click at [896, 247] on div "Select occupant" at bounding box center [932, 248] width 230 height 14
click at [875, 273] on div "Owner" at bounding box center [938, 270] width 261 height 20
click at [885, 252] on div "Owner" at bounding box center [932, 248] width 230 height 14
click at [890, 294] on div "Owner + Boarder" at bounding box center [938, 290] width 261 height 20
click at [895, 294] on div "Select alarm" at bounding box center [932, 294] width 230 height 14
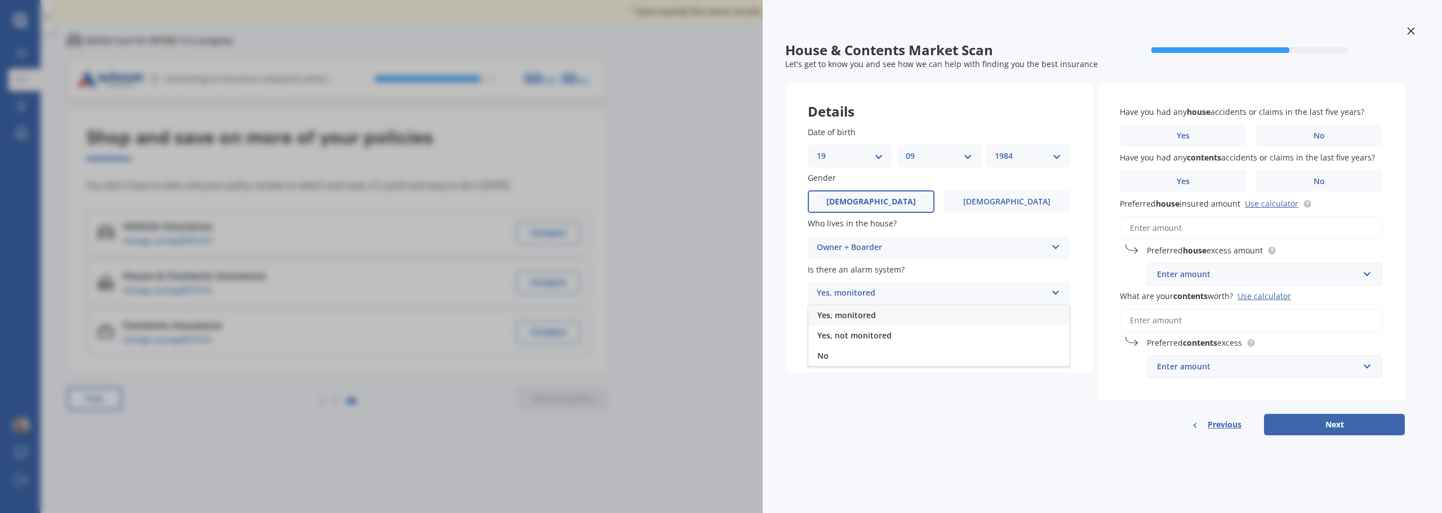
click at [880, 336] on span "Yes, not monitored" at bounding box center [854, 335] width 74 height 11
click at [898, 339] on div "Select type" at bounding box center [932, 339] width 230 height 14
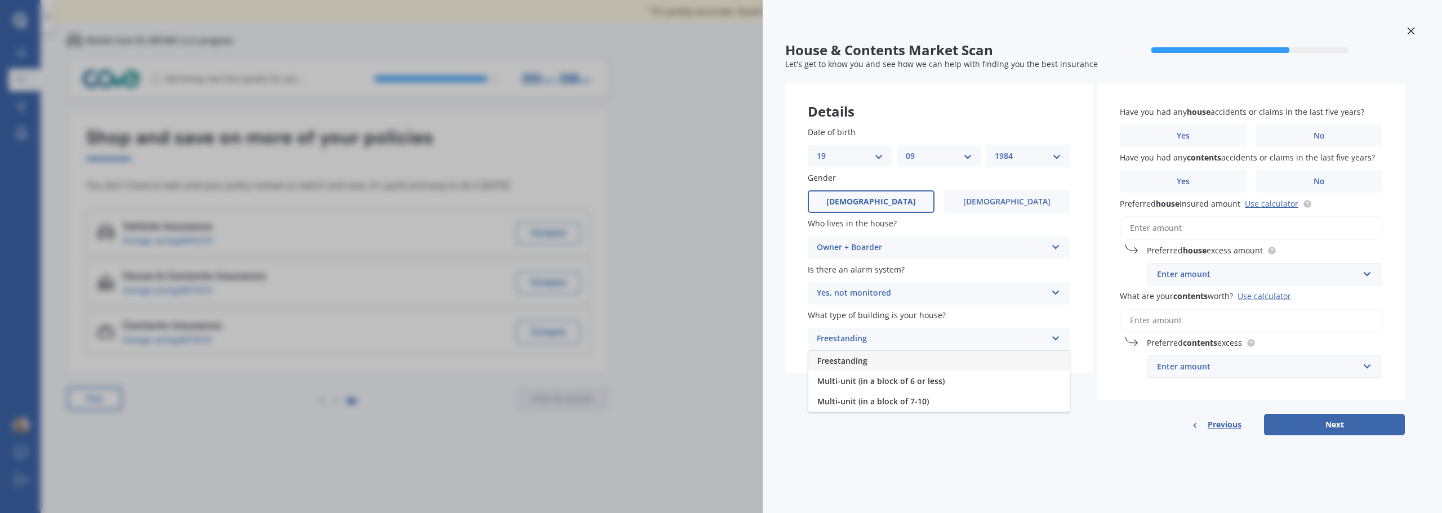
click at [877, 362] on div "Freestanding" at bounding box center [938, 361] width 261 height 20
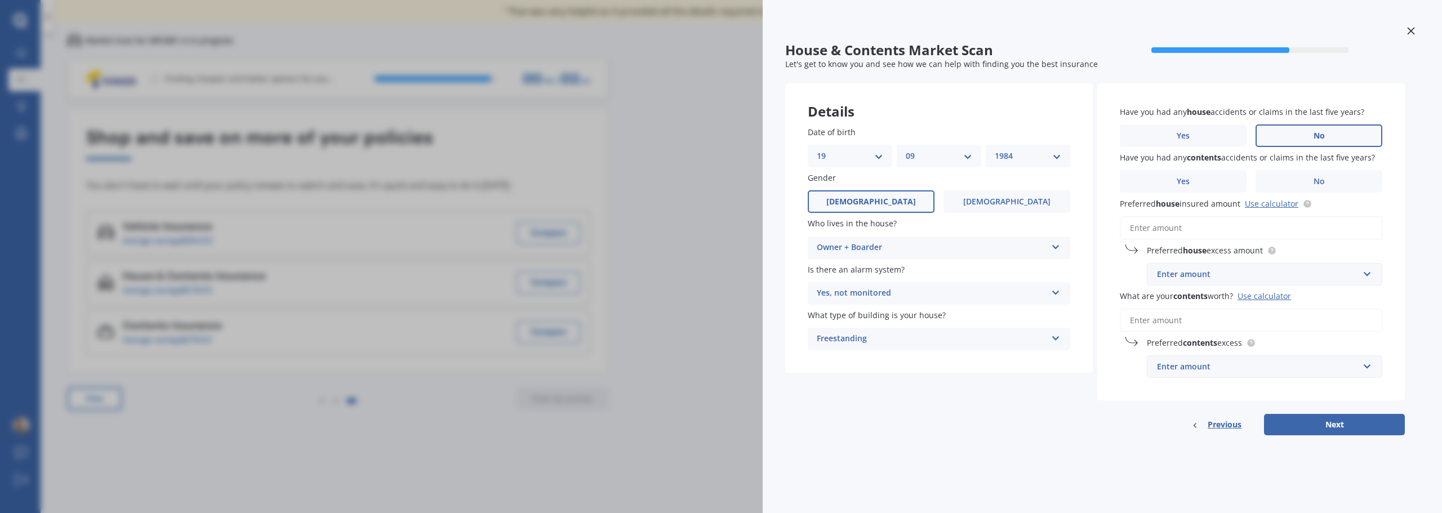
click at [1313, 137] on label "No" at bounding box center [1319, 136] width 127 height 23
click at [0, 0] on input "No" at bounding box center [0, 0] width 0 height 0
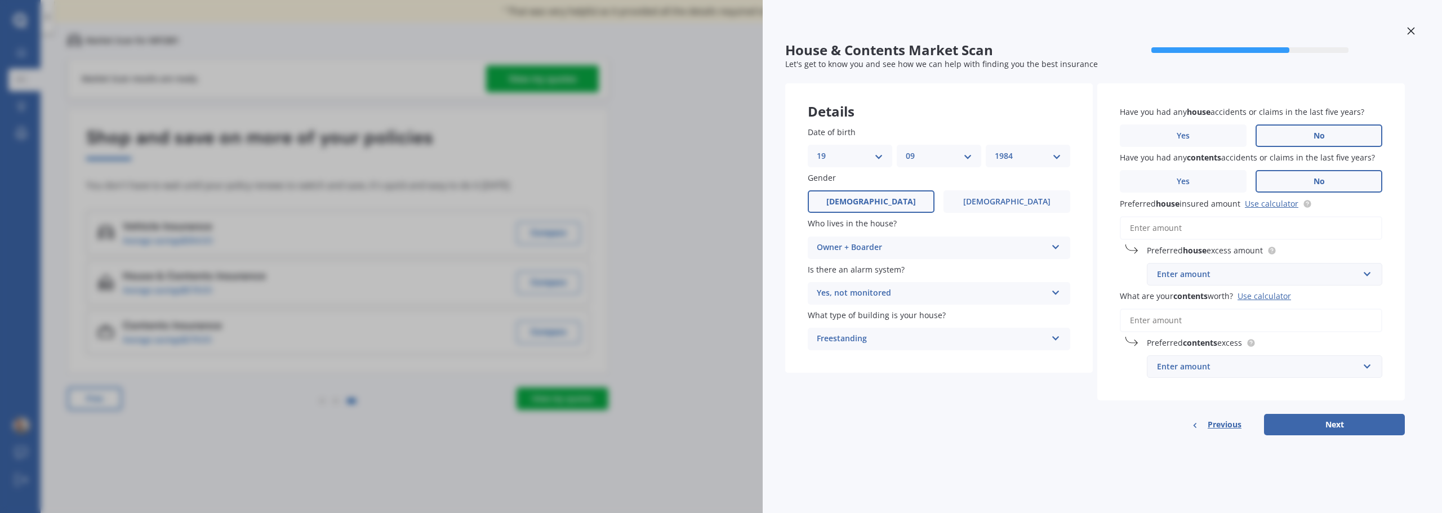
click at [1303, 184] on label "No" at bounding box center [1319, 181] width 127 height 23
click at [0, 0] on input "No" at bounding box center [0, 0] width 0 height 0
click at [1231, 227] on input "Preferred house insured amount Use calculator" at bounding box center [1251, 228] width 263 height 24
click at [1266, 202] on link "Use calculator" at bounding box center [1272, 203] width 54 height 11
click at [1161, 234] on input "Preferred house insured amount Use calculator" at bounding box center [1251, 228] width 263 height 24
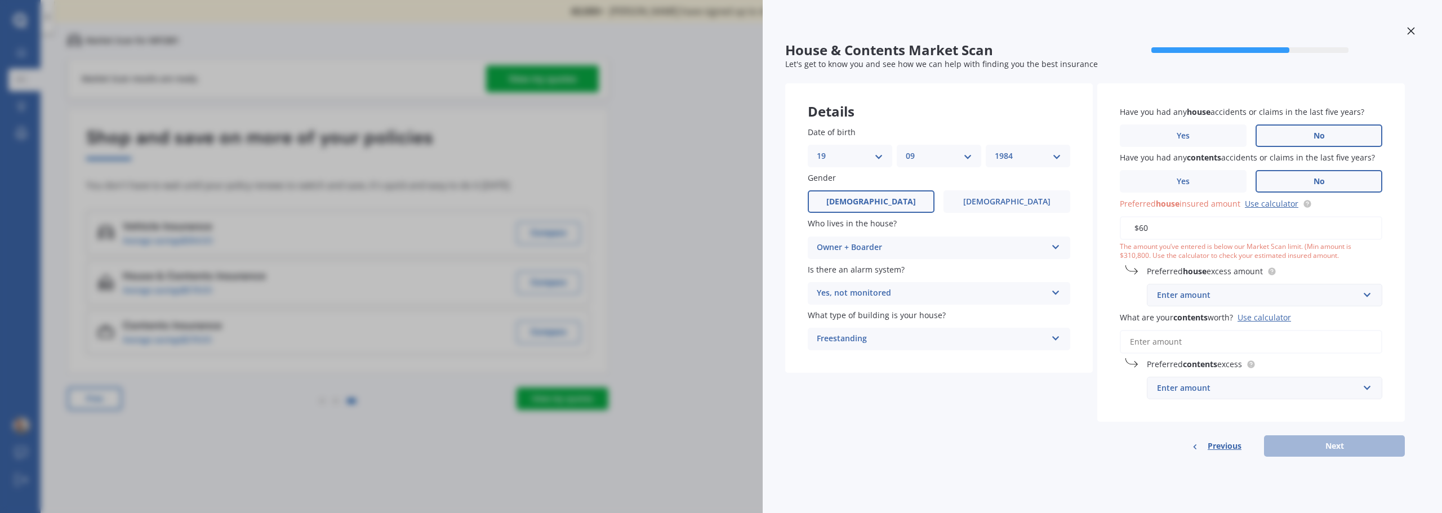
type input "$6"
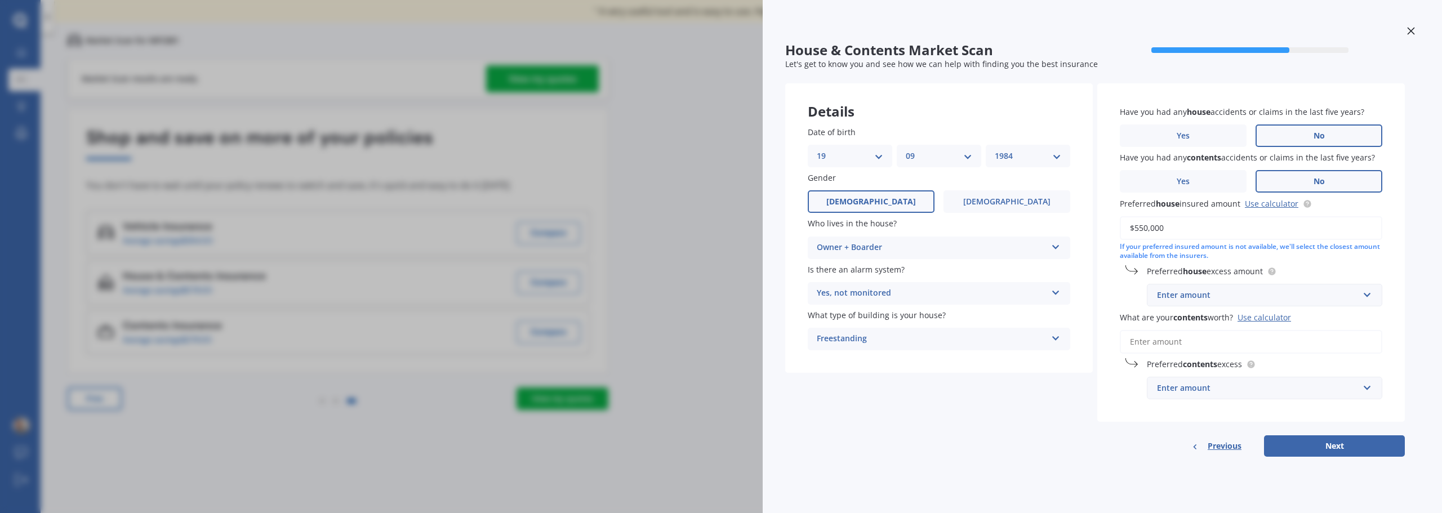
type input "$550,000"
click at [1224, 297] on div "Enter amount" at bounding box center [1258, 295] width 202 height 12
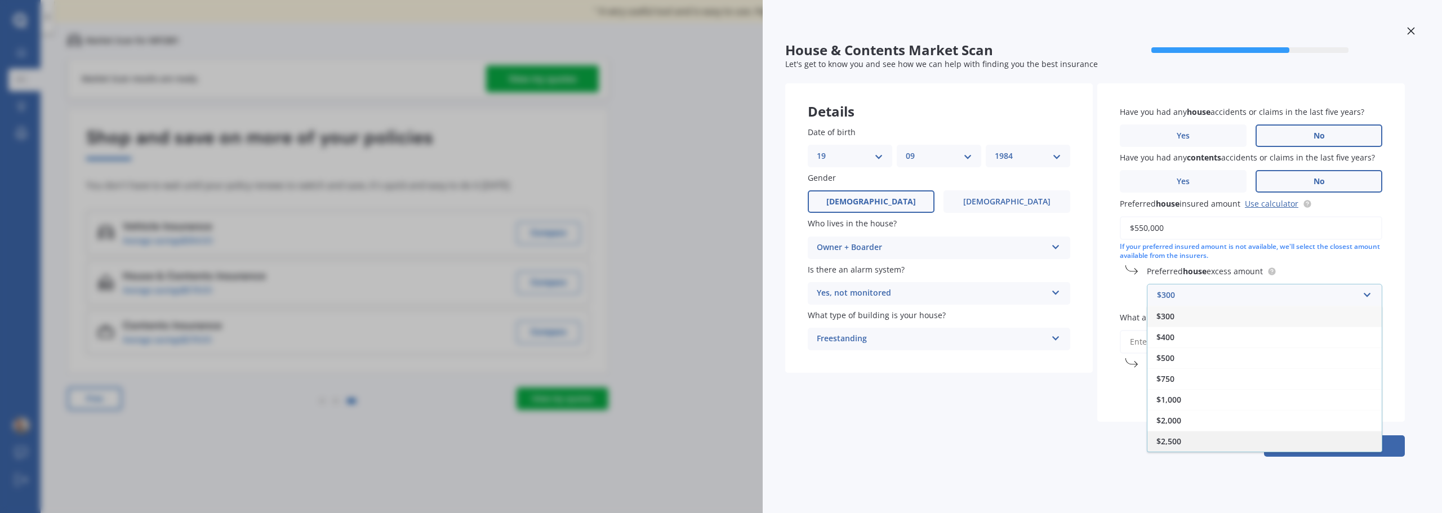
click at [1190, 441] on div "$2,500" at bounding box center [1265, 441] width 234 height 21
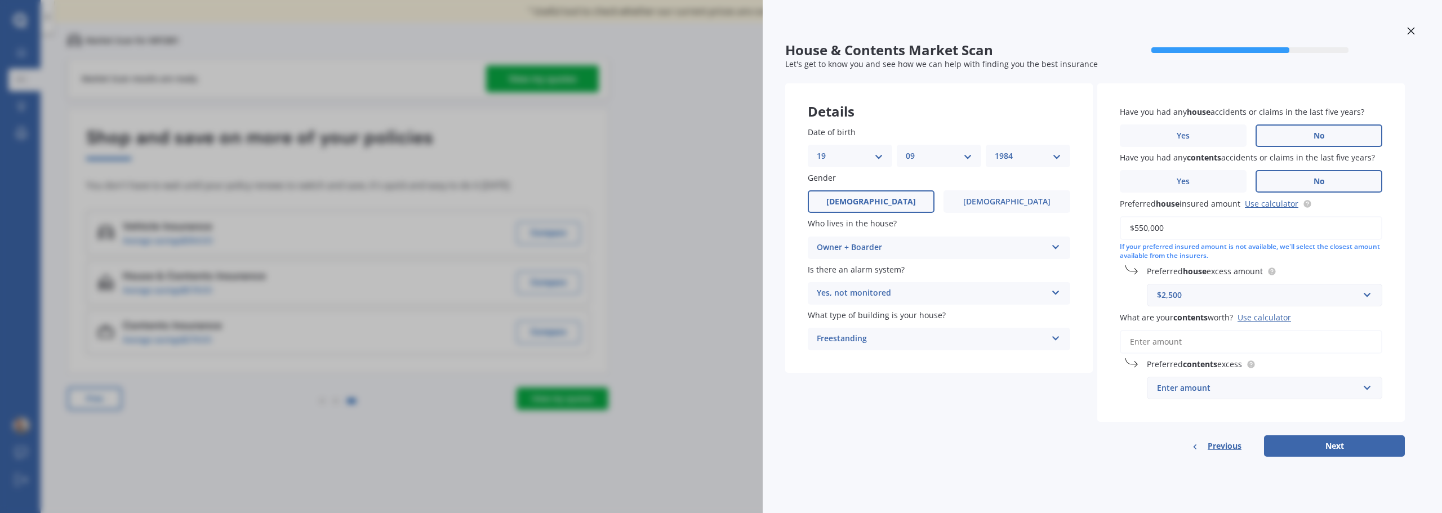
click at [1213, 294] on div "$2,500" at bounding box center [1258, 295] width 202 height 12
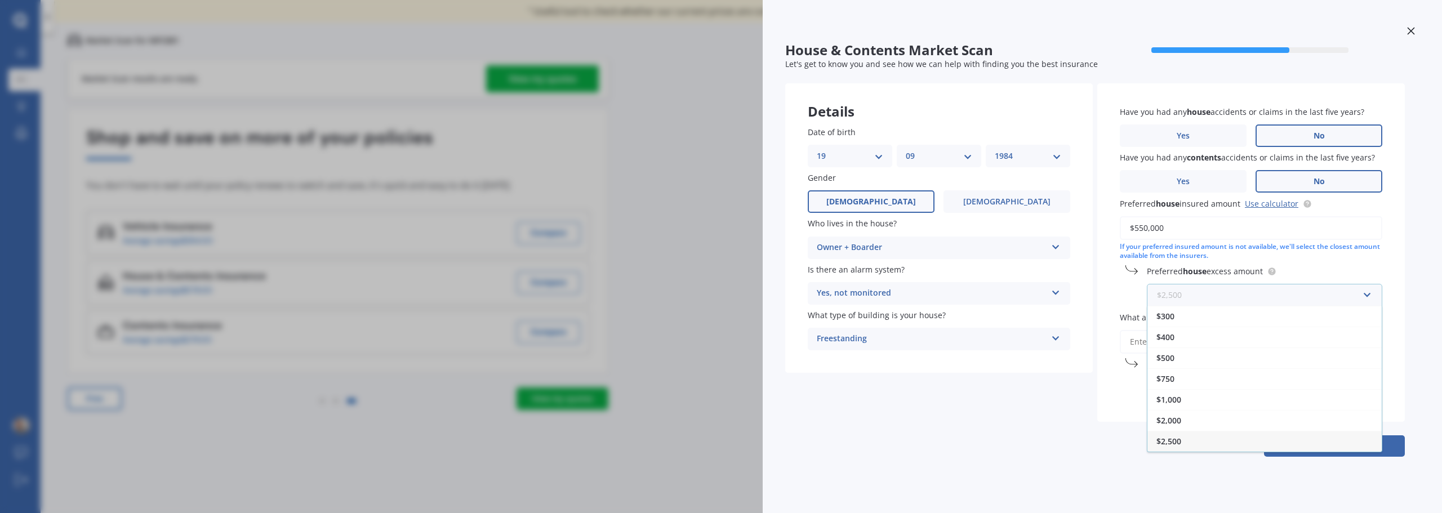
click at [1210, 293] on input "text" at bounding box center [1260, 294] width 225 height 21
click at [1127, 298] on div "Preferred house excess amount $2,500 $300 $400 $500 $750 $1,000 $2,000 $2,500" at bounding box center [1251, 285] width 263 height 41
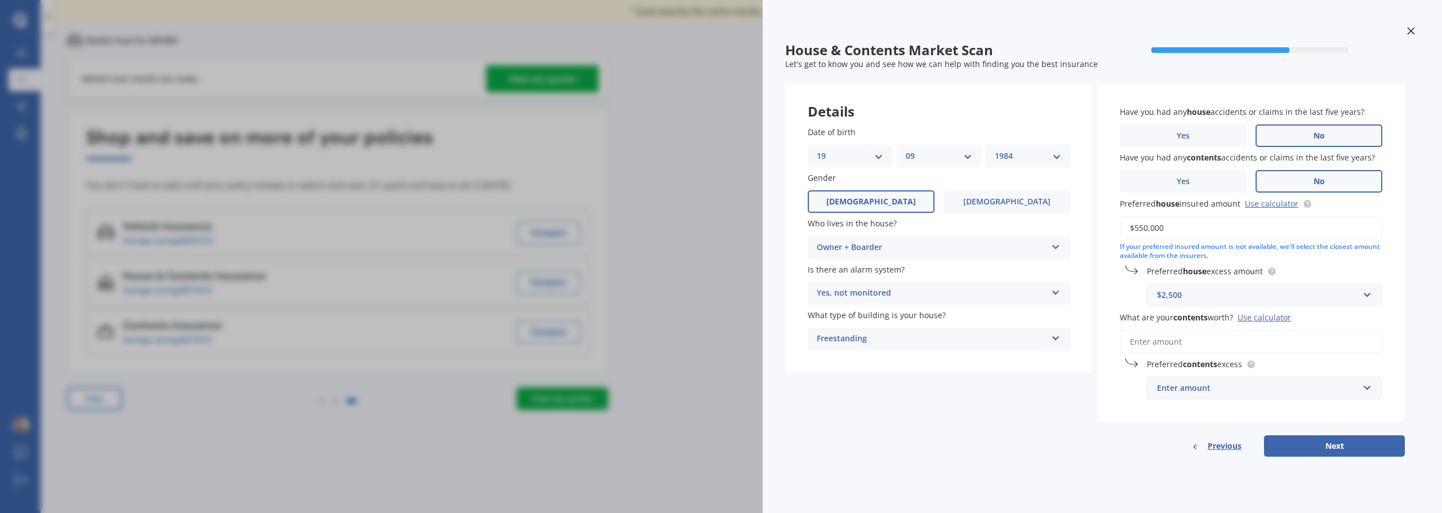
click at [1181, 343] on input "What are your contents worth? Use calculator" at bounding box center [1251, 342] width 263 height 24
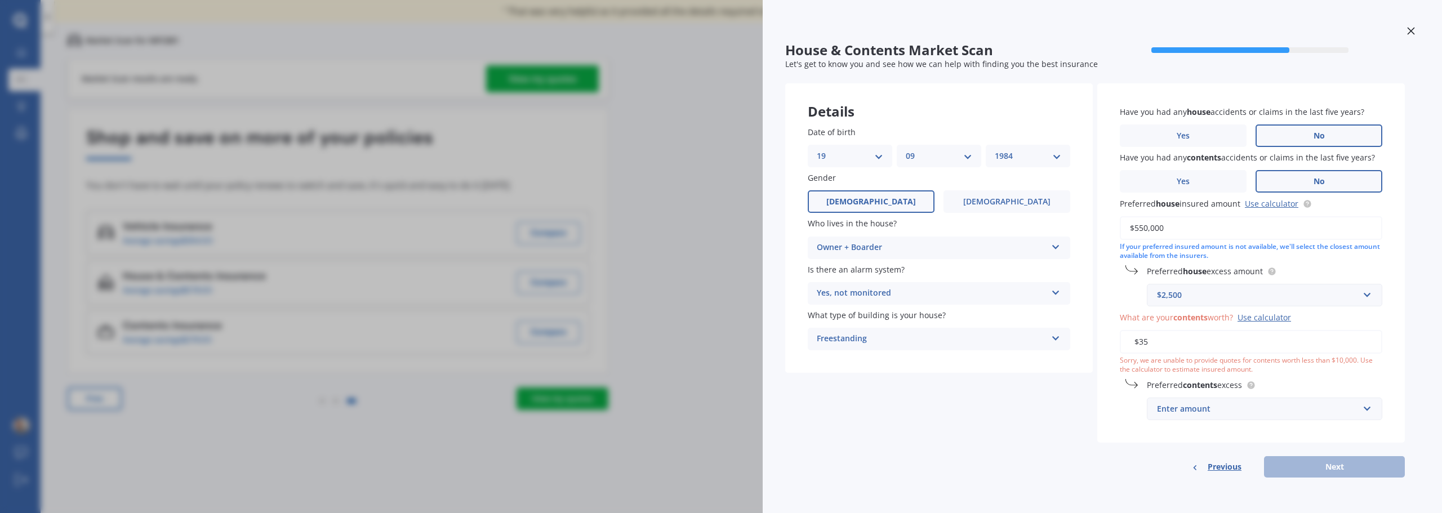
type input "$3"
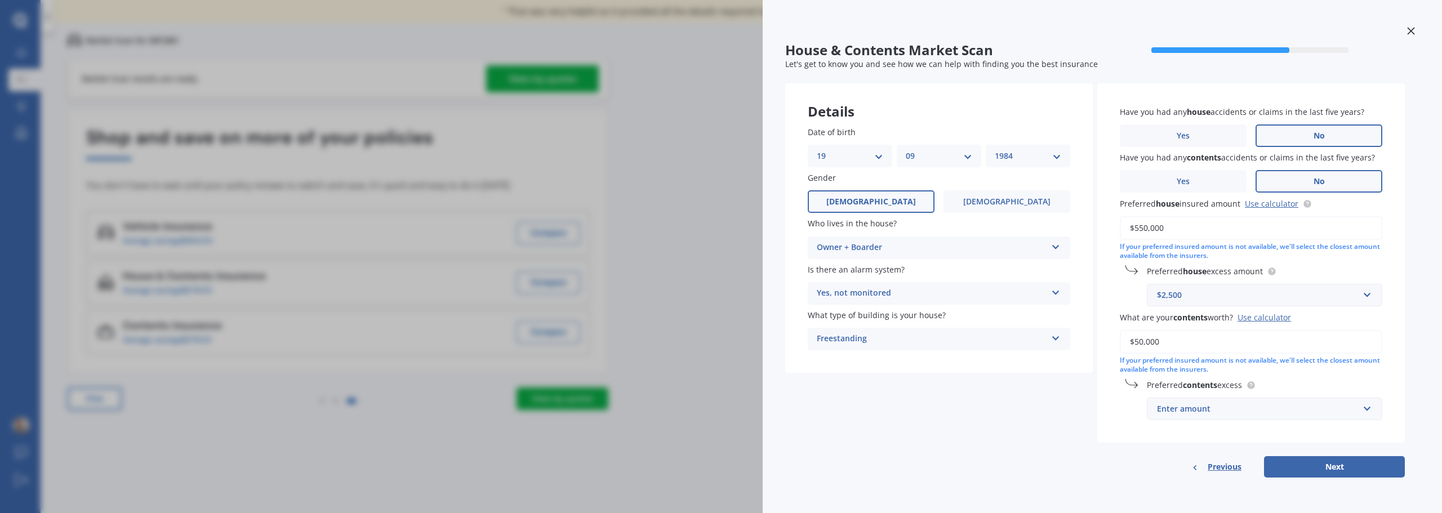
drag, startPoint x: 1117, startPoint y: 334, endPoint x: 1436, endPoint y: 181, distance: 353.5
click at [1119, 334] on div "Have you had any house accidents or claims in the last five years? Yes No Have …" at bounding box center [1251, 263] width 308 height 360
click at [1117, 419] on div "Have you had any house accidents or claims in the last five years? Yes No Have …" at bounding box center [1251, 263] width 308 height 360
drag, startPoint x: 1142, startPoint y: 340, endPoint x: 1136, endPoint y: 344, distance: 6.9
click at [1136, 344] on input "$50,000" at bounding box center [1251, 342] width 263 height 24
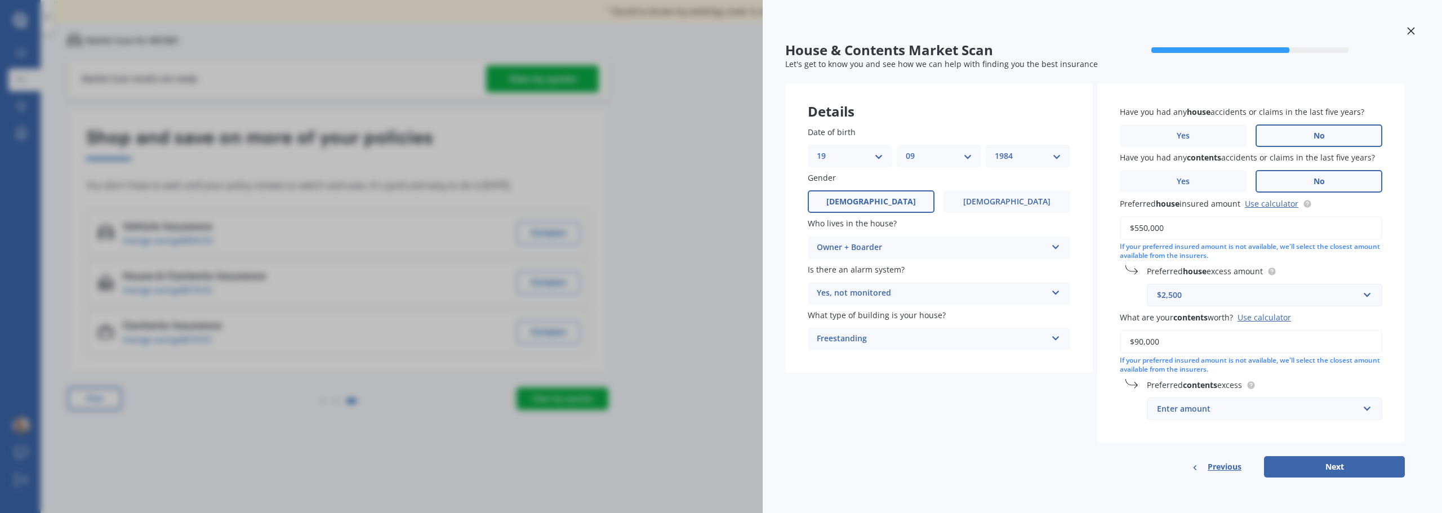
type input "$90,000"
click at [1239, 416] on input "text" at bounding box center [1260, 408] width 225 height 21
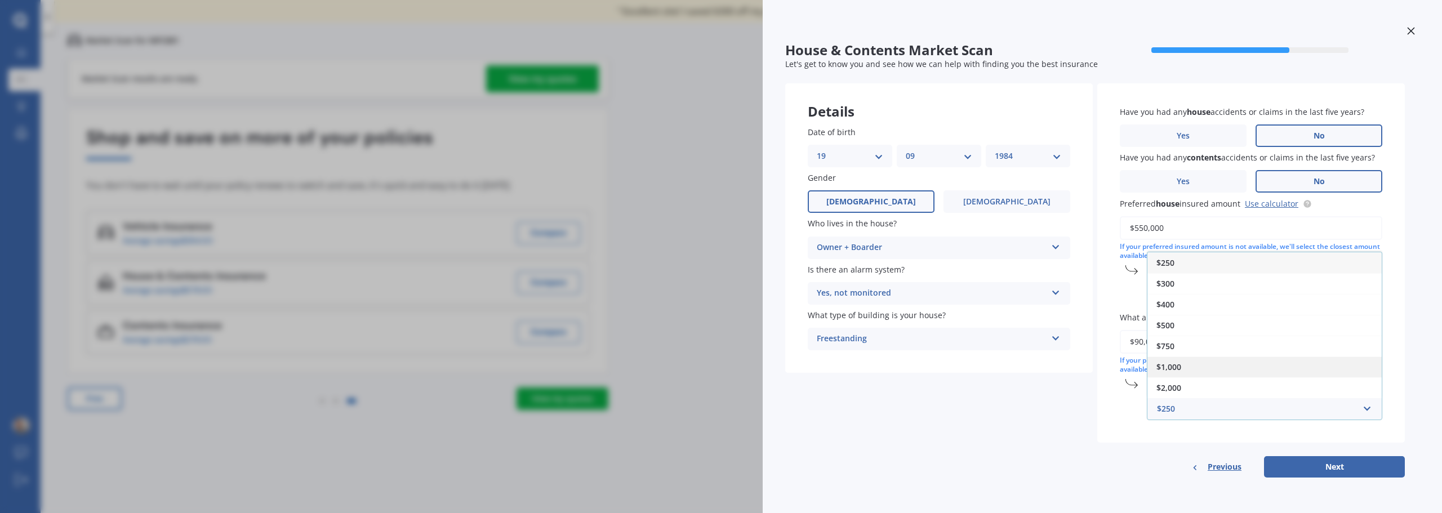
click at [1179, 370] on span "$1,000" at bounding box center [1169, 367] width 25 height 11
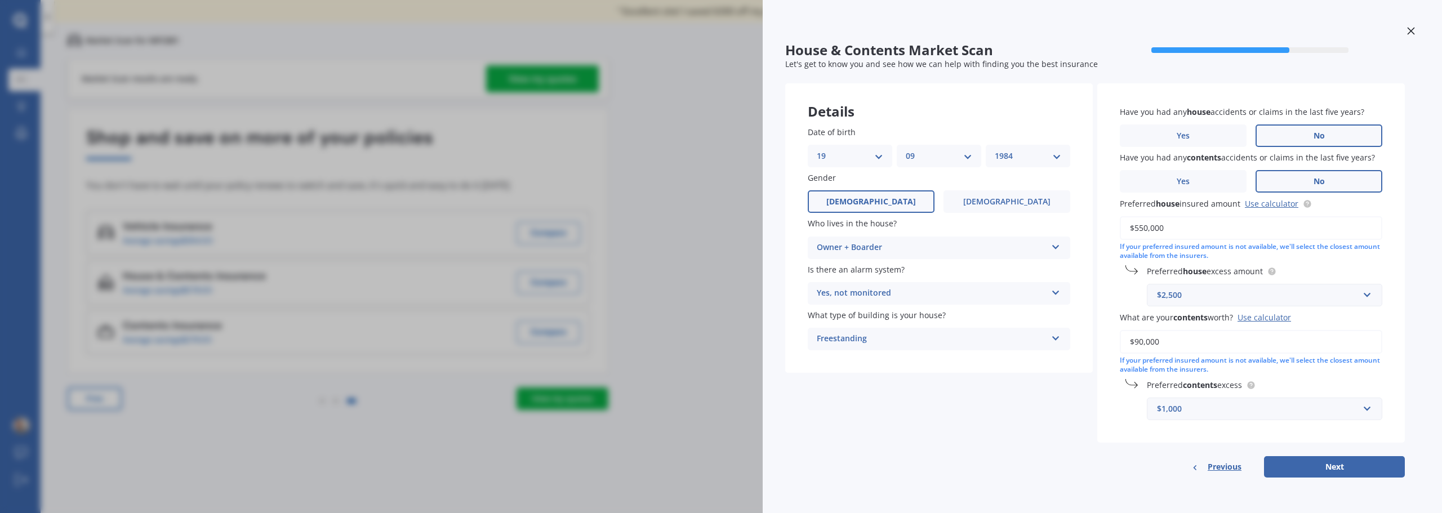
click at [1106, 402] on div "Have you had any house accidents or claims in the last five years? Yes No Have …" at bounding box center [1251, 263] width 308 height 360
click at [1320, 468] on button "Next" at bounding box center [1334, 466] width 141 height 21
select select "19"
select select "09"
select select "1984"
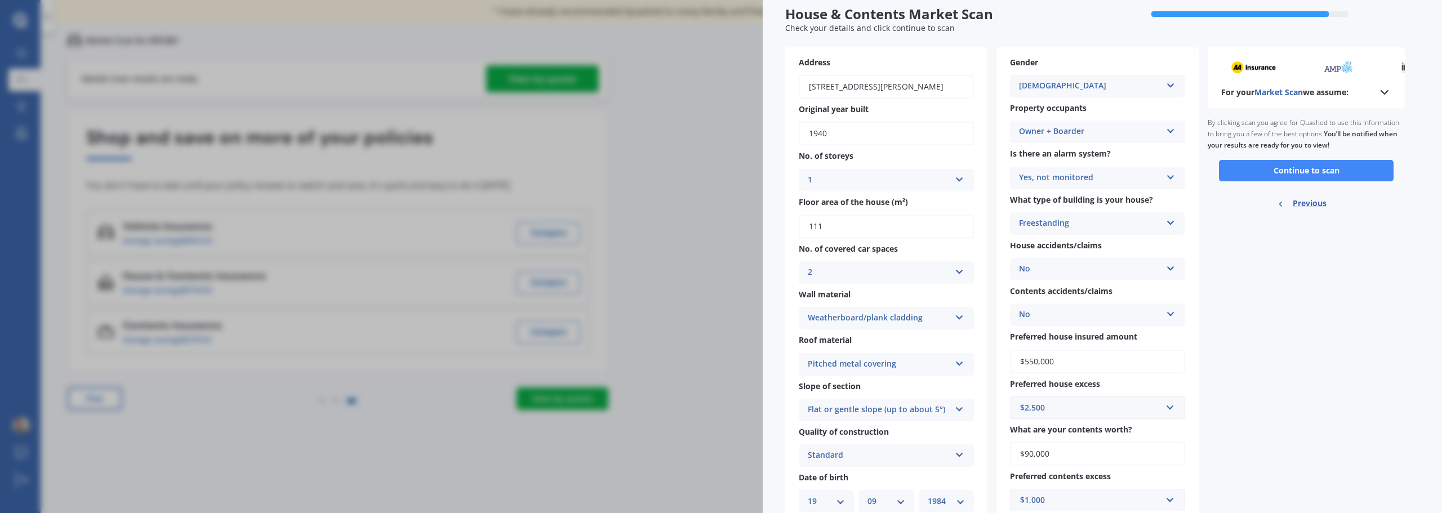
scroll to position [56, 0]
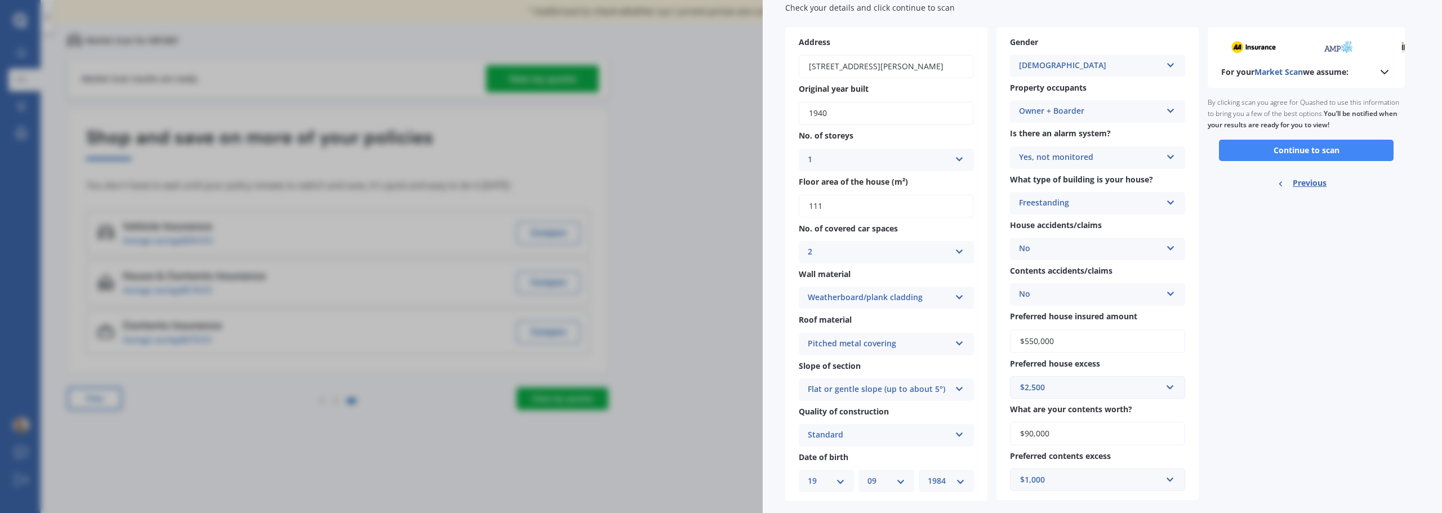
click at [1122, 117] on div "Owner + Boarder" at bounding box center [1090, 112] width 143 height 14
click at [1113, 110] on div "Owner + Boarder" at bounding box center [1090, 112] width 143 height 14
click at [1108, 104] on div "Owner + Boarder Owner Owner + Boarder" at bounding box center [1097, 111] width 175 height 23
click at [1090, 137] on div "Owner" at bounding box center [1098, 133] width 174 height 20
click at [1062, 108] on div "Owner" at bounding box center [1090, 112] width 143 height 14
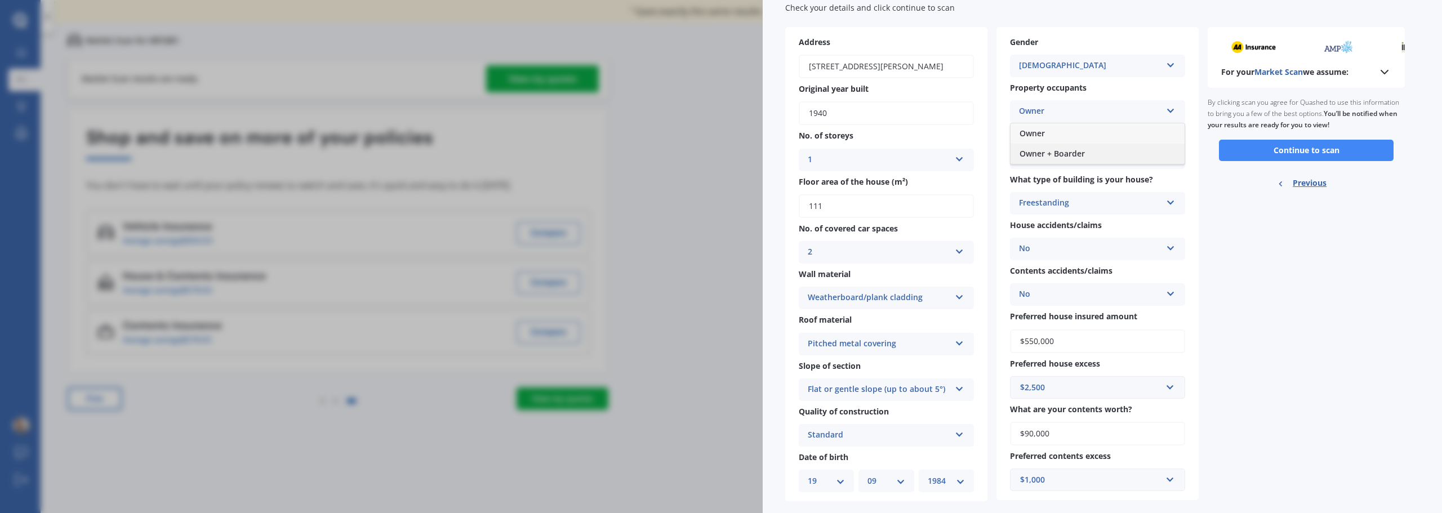
click at [1079, 153] on span "Owner + Boarder" at bounding box center [1052, 153] width 65 height 11
click at [1318, 153] on button "Continue to scan" at bounding box center [1306, 150] width 175 height 21
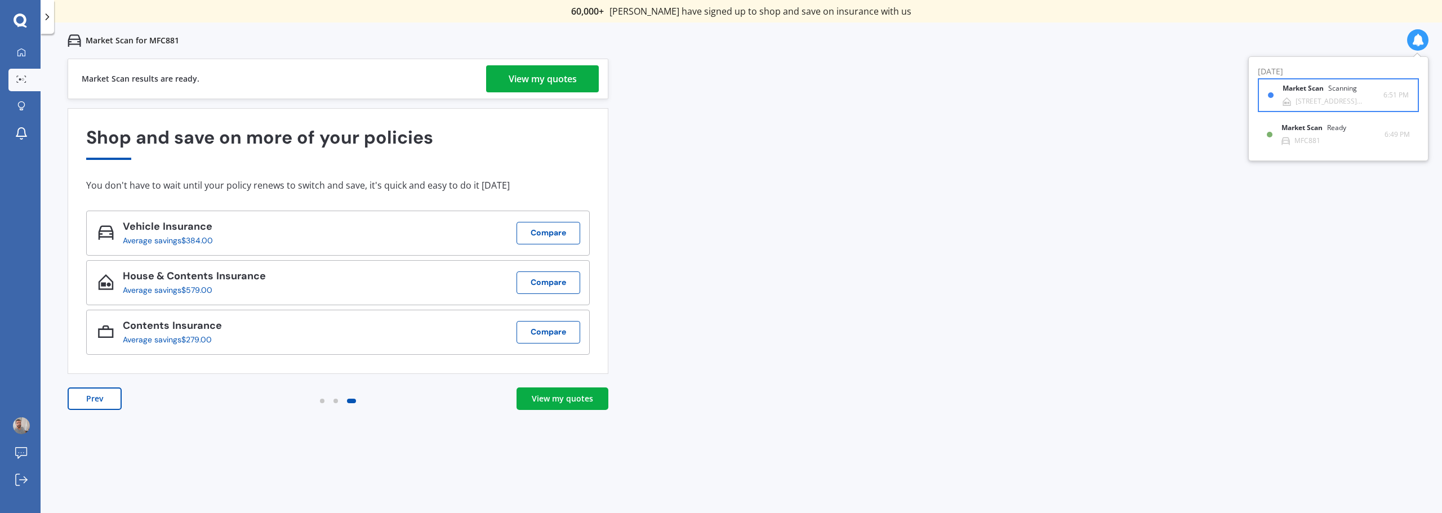
click at [1318, 94] on div "Market Scan Scanning" at bounding box center [1327, 91] width 88 height 12
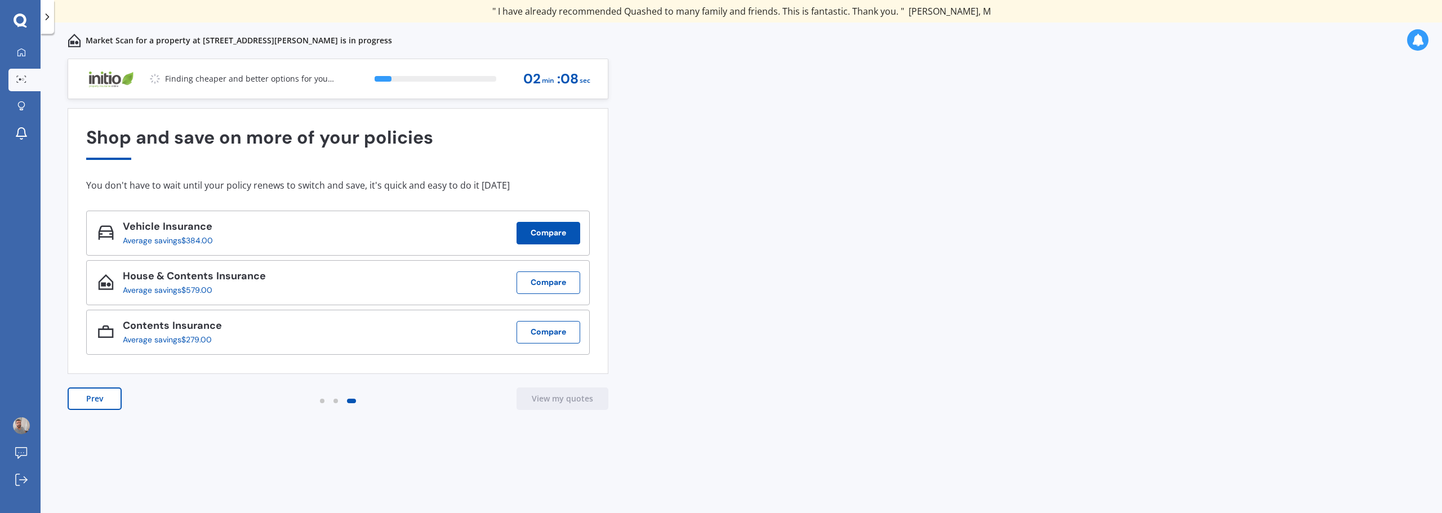
click at [536, 229] on button "Compare" at bounding box center [549, 233] width 64 height 23
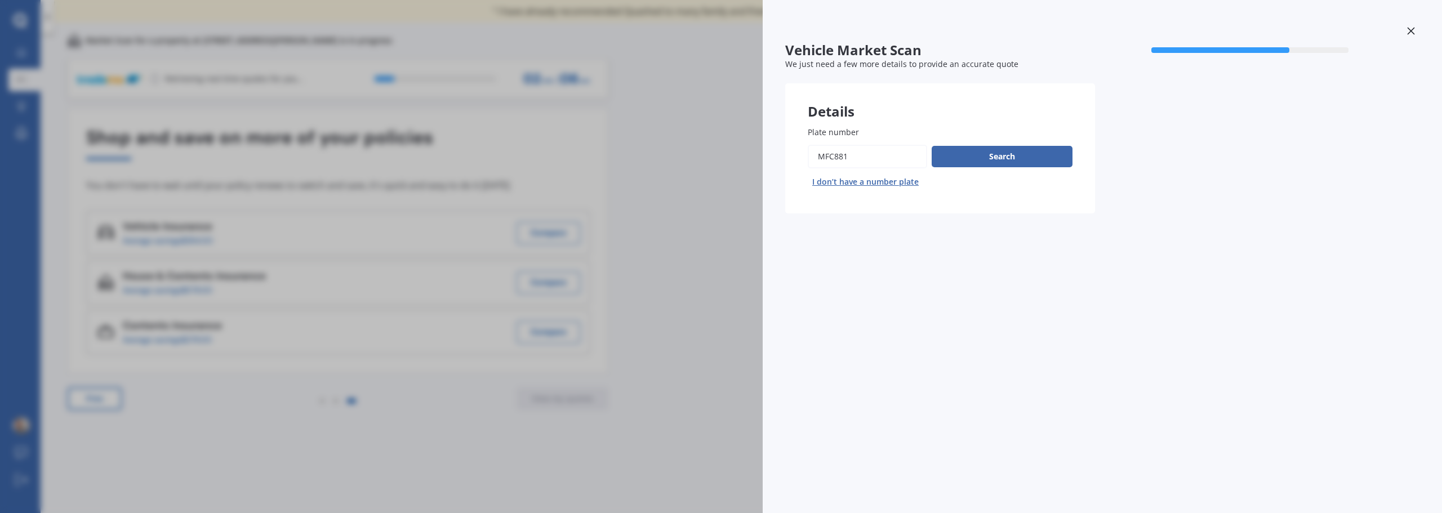
drag, startPoint x: 621, startPoint y: 294, endPoint x: 619, endPoint y: 287, distance: 7.5
click at [621, 288] on div "Vehicle Market Scan 70 % We just need a few more details to provide an accurate…" at bounding box center [721, 256] width 1442 height 513
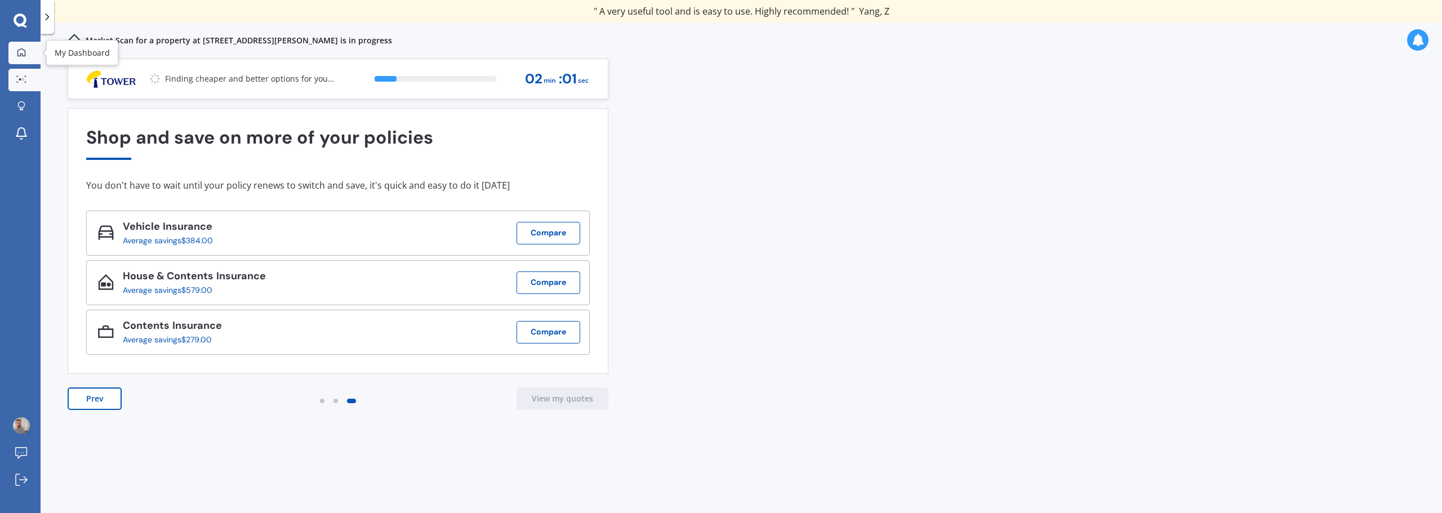
click at [20, 60] on link "My Dashboard" at bounding box center [24, 53] width 32 height 23
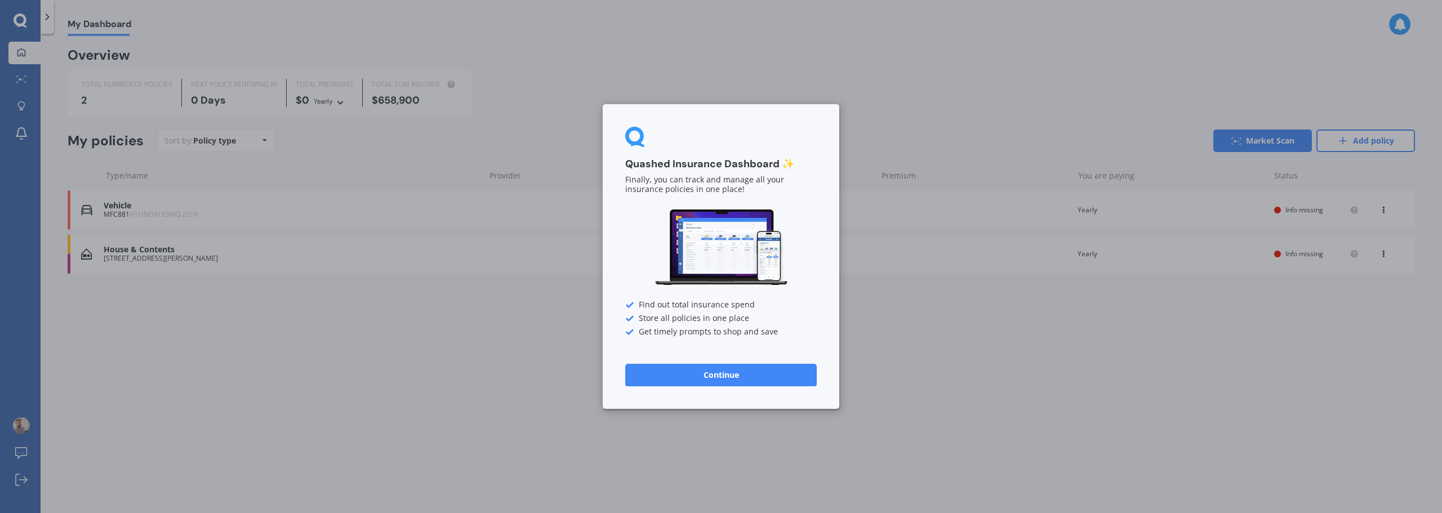
click at [712, 373] on button "Continue" at bounding box center [721, 375] width 192 height 23
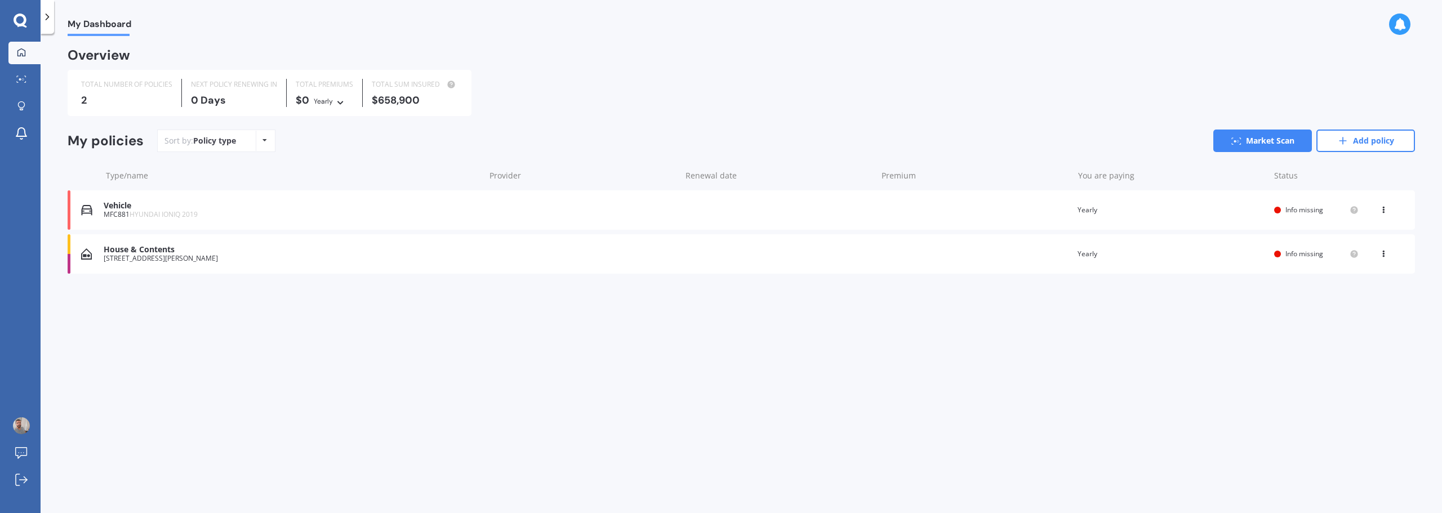
click at [1152, 212] on div "You are paying Yearly" at bounding box center [1172, 209] width 188 height 11
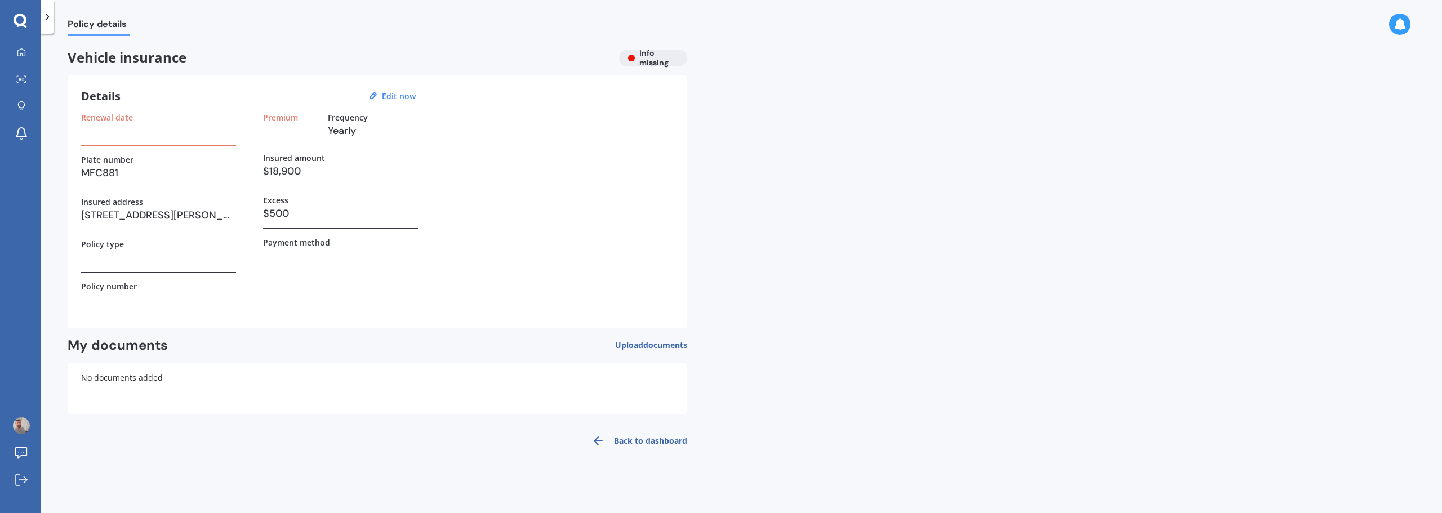
click at [108, 135] on h3 at bounding box center [158, 130] width 155 height 17
click at [400, 97] on u "Edit now" at bounding box center [399, 96] width 34 height 11
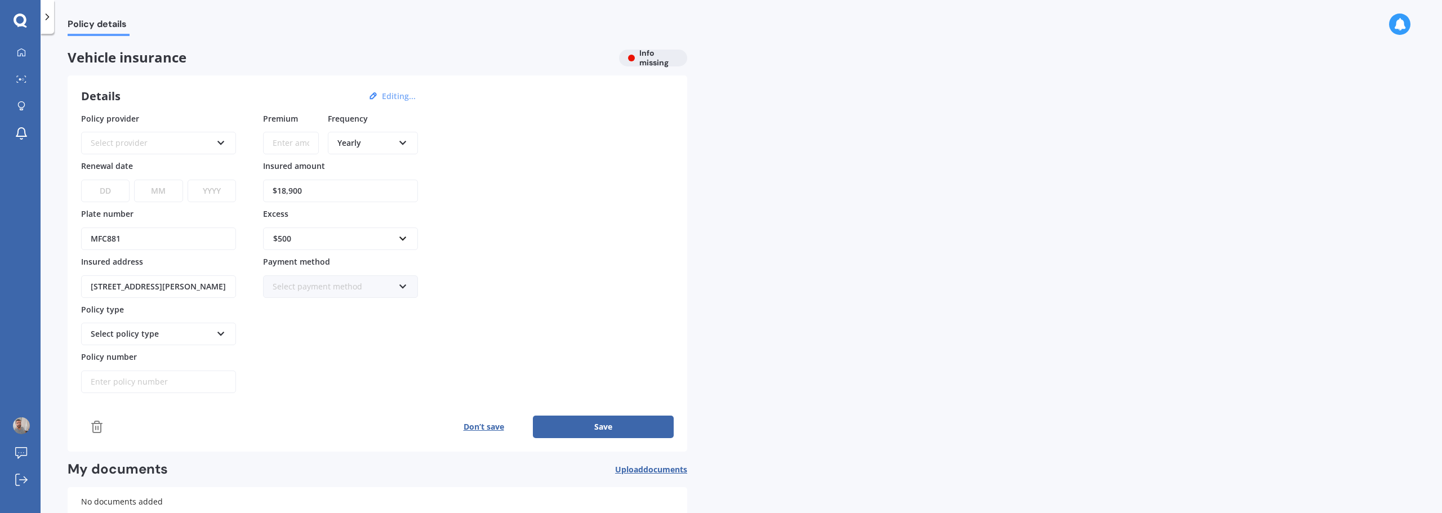
click at [159, 142] on div "Select provider" at bounding box center [151, 143] width 121 height 12
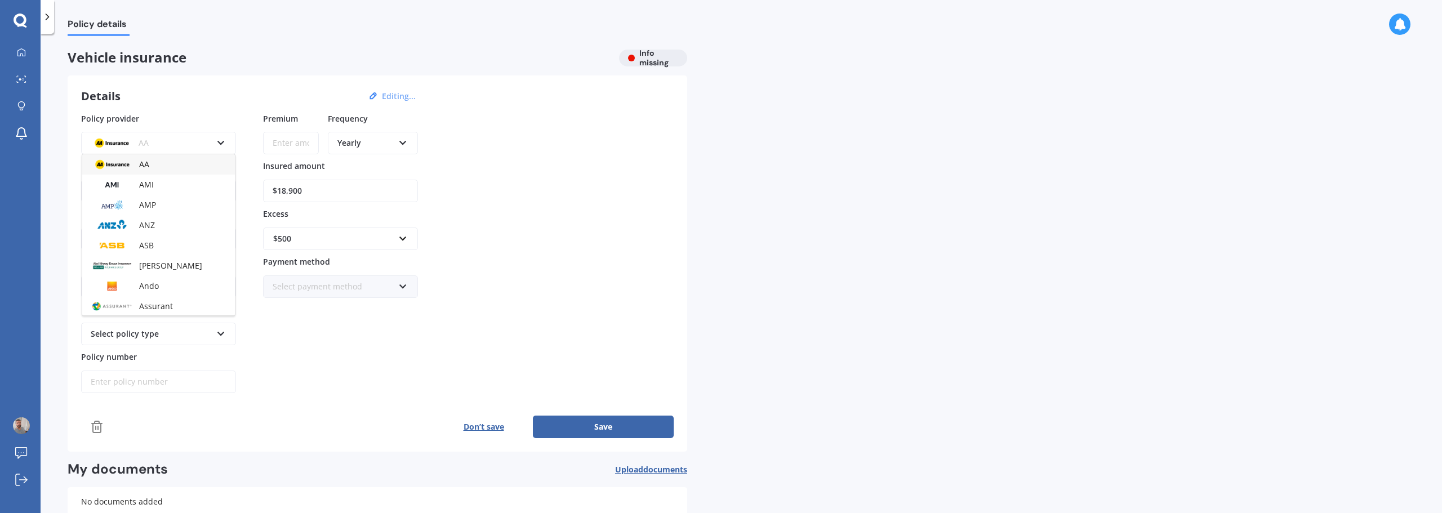
click at [161, 141] on div "AA" at bounding box center [151, 143] width 121 height 12
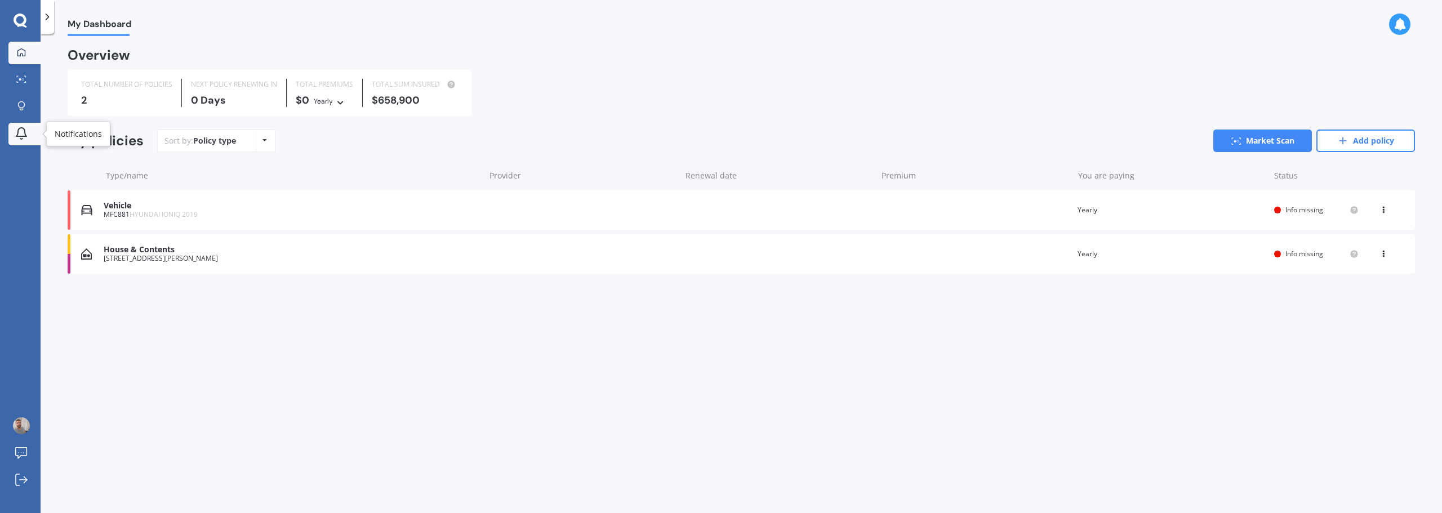
click at [21, 131] on icon at bounding box center [22, 134] width 14 height 14
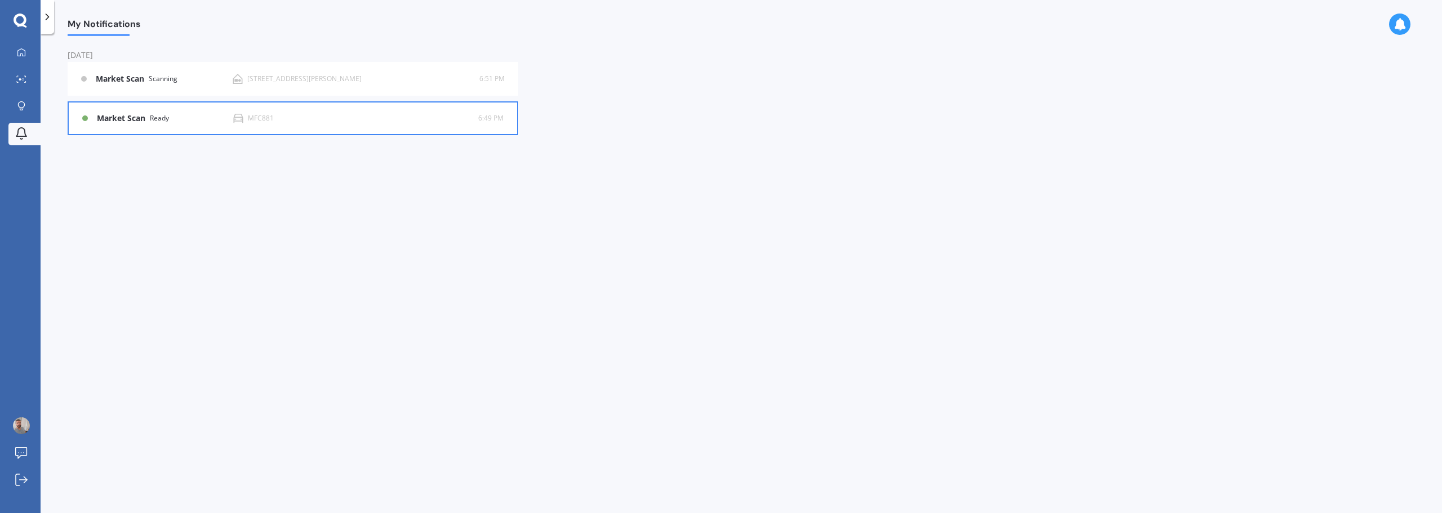
click at [183, 123] on div "Market Scan Ready MFC881 6:49 PM 6:49 PM" at bounding box center [292, 119] width 421 height 32
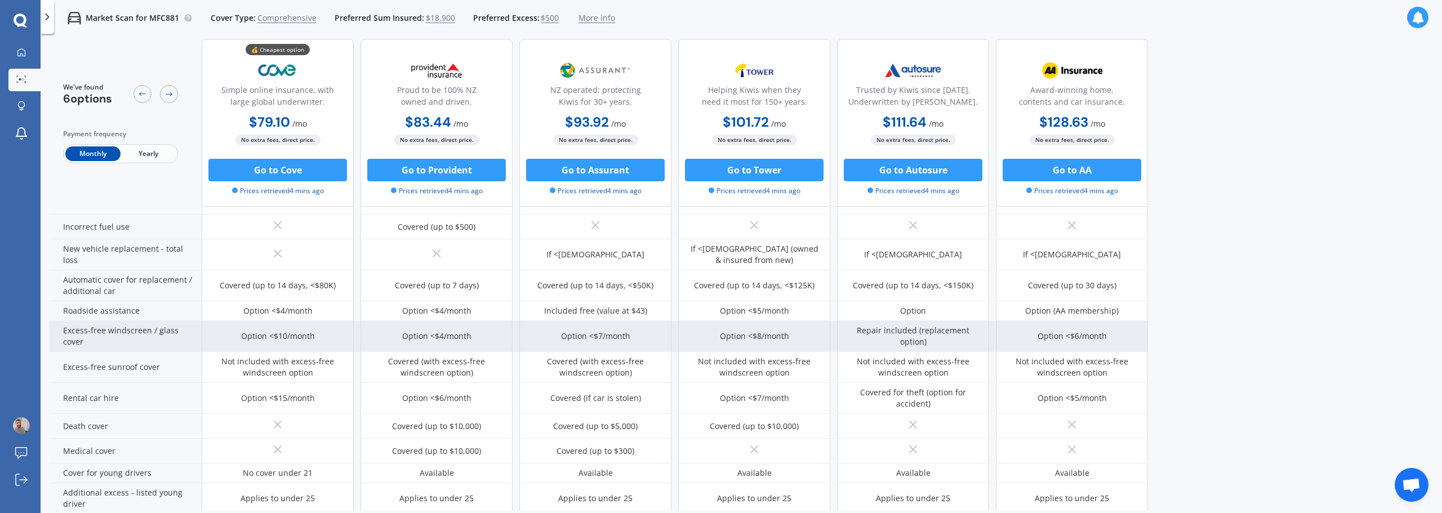
scroll to position [282, 0]
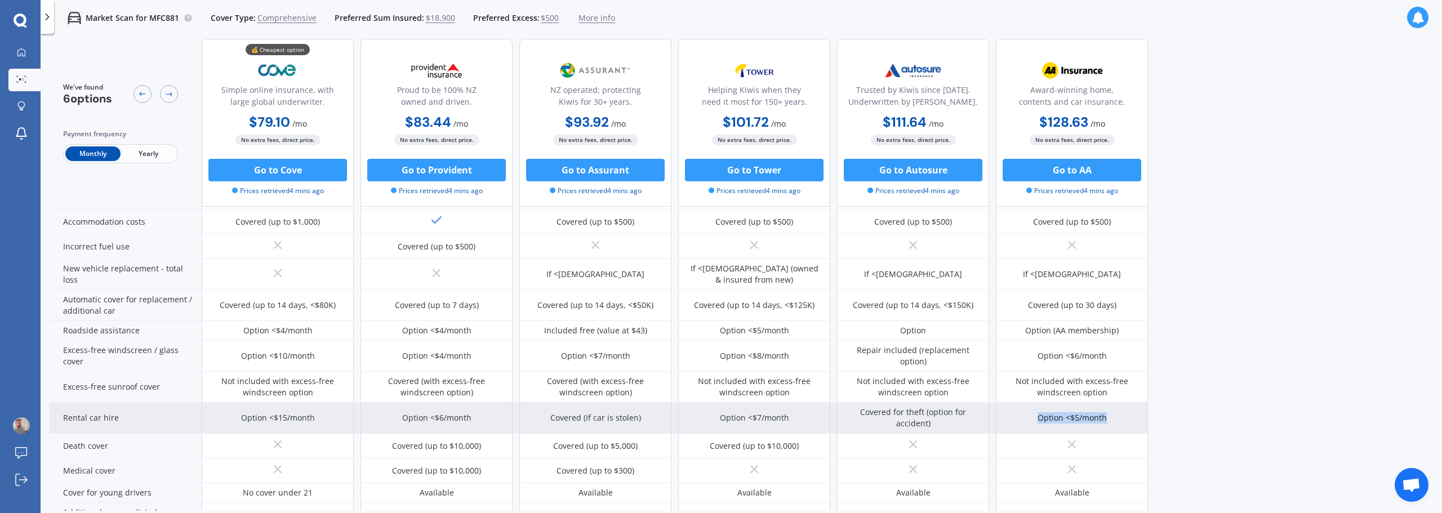
drag, startPoint x: 1110, startPoint y: 420, endPoint x: 1040, endPoint y: 425, distance: 70.6
click at [1040, 425] on div "Option <$5/month" at bounding box center [1072, 418] width 152 height 31
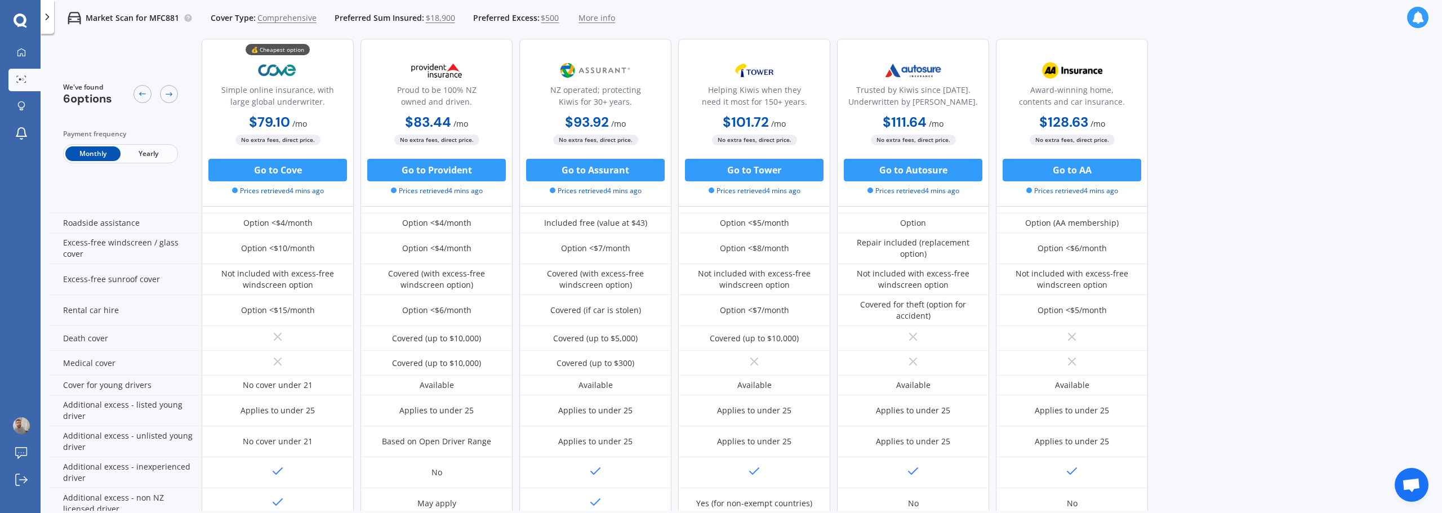
scroll to position [451, 0]
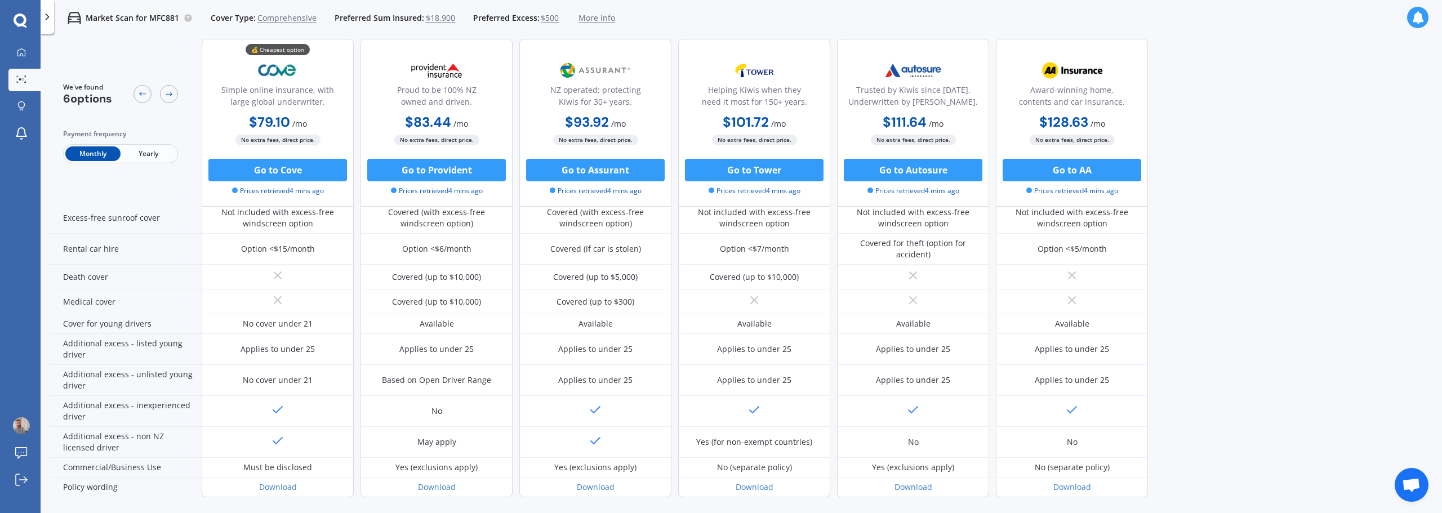
drag, startPoint x: 1217, startPoint y: 345, endPoint x: 1228, endPoint y: 415, distance: 70.6
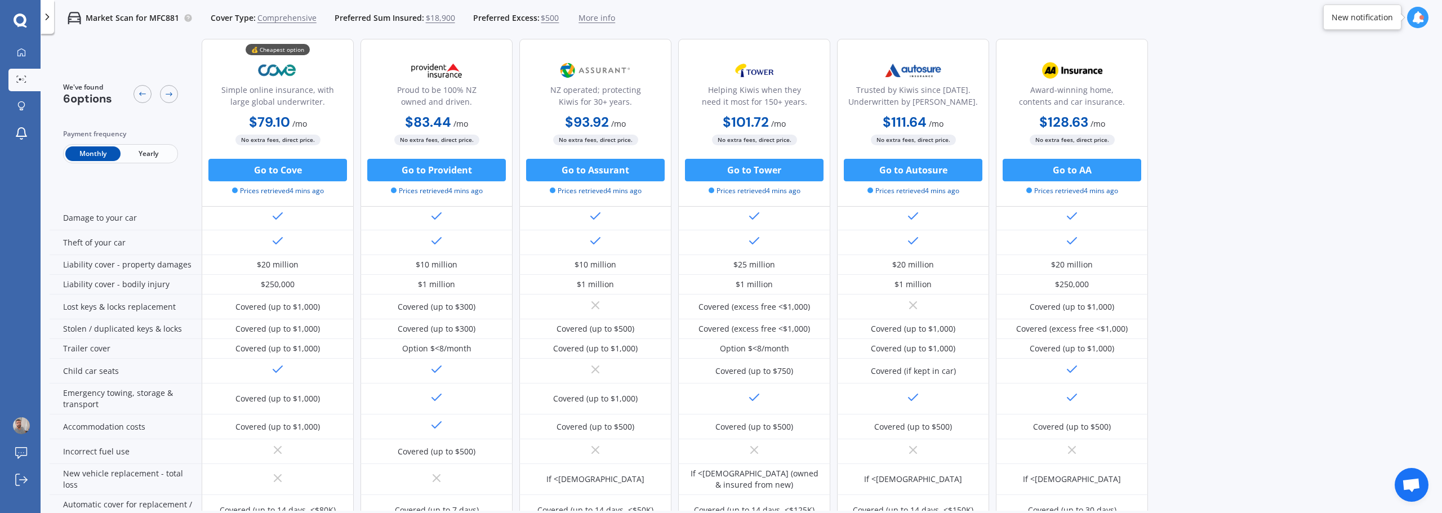
scroll to position [56, 0]
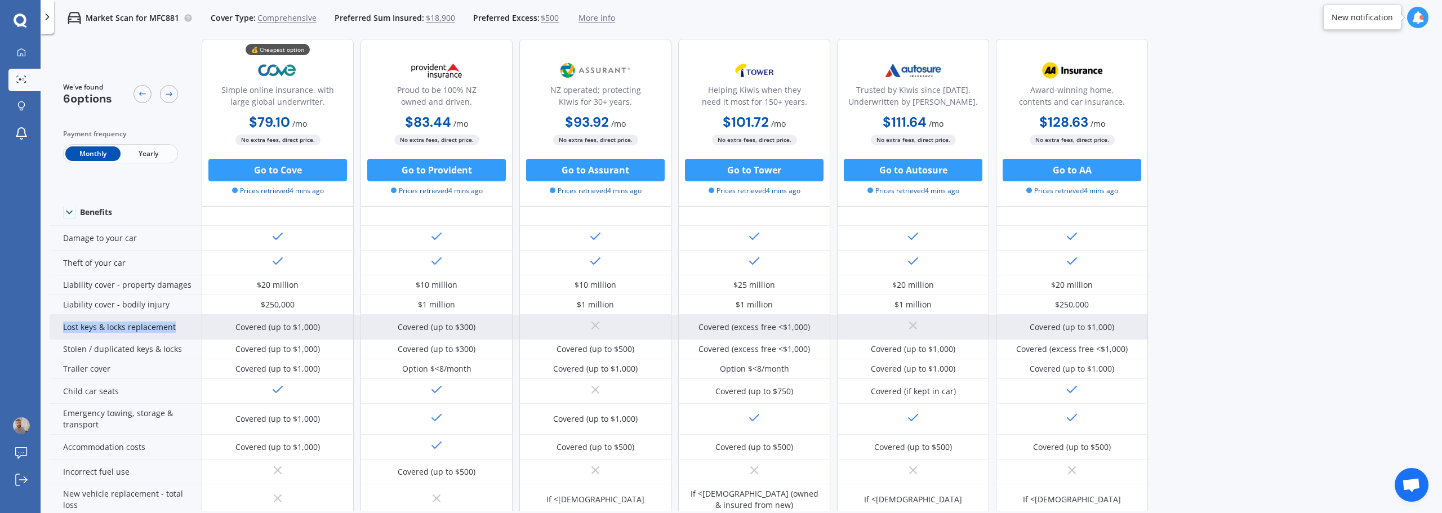
drag, startPoint x: 62, startPoint y: 326, endPoint x: 185, endPoint y: 333, distance: 123.0
click at [185, 333] on div "Lost keys & locks replacement" at bounding box center [126, 327] width 152 height 25
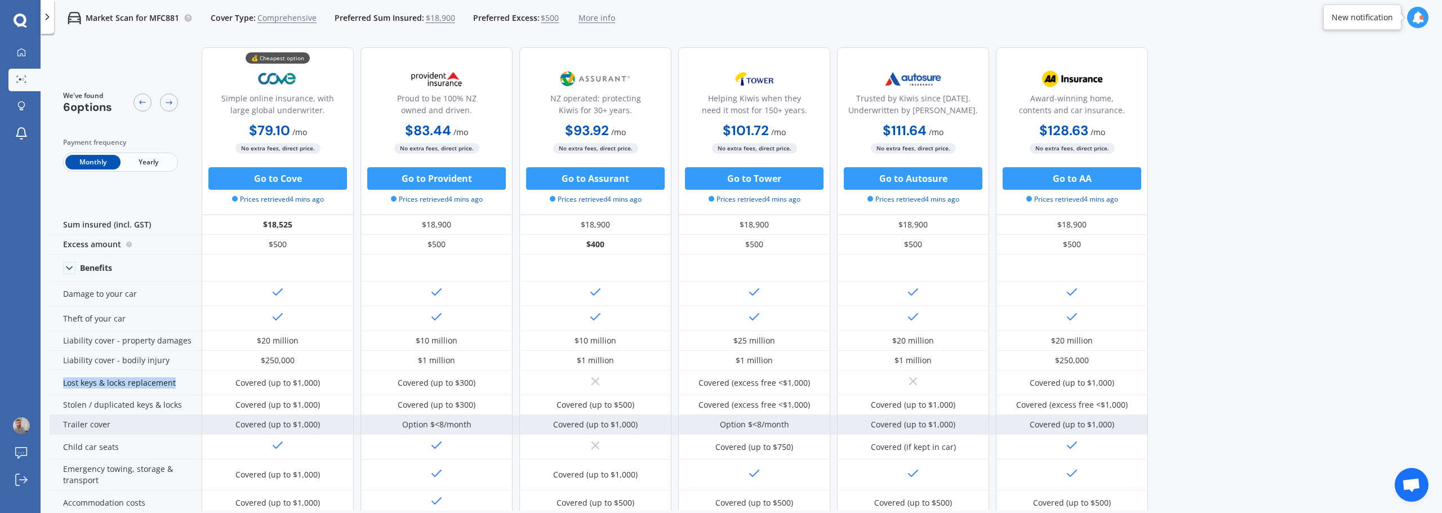
scroll to position [0, 0]
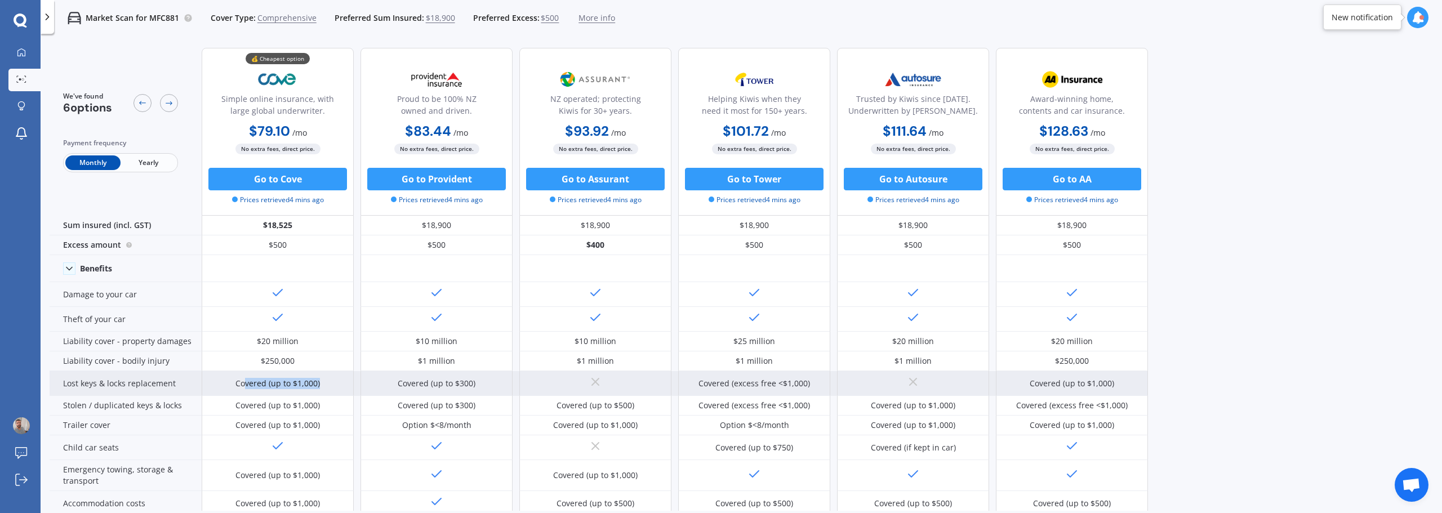
drag, startPoint x: 318, startPoint y: 382, endPoint x: 244, endPoint y: 375, distance: 74.2
click at [244, 375] on div "Covered (up to $1,000)" at bounding box center [278, 383] width 152 height 25
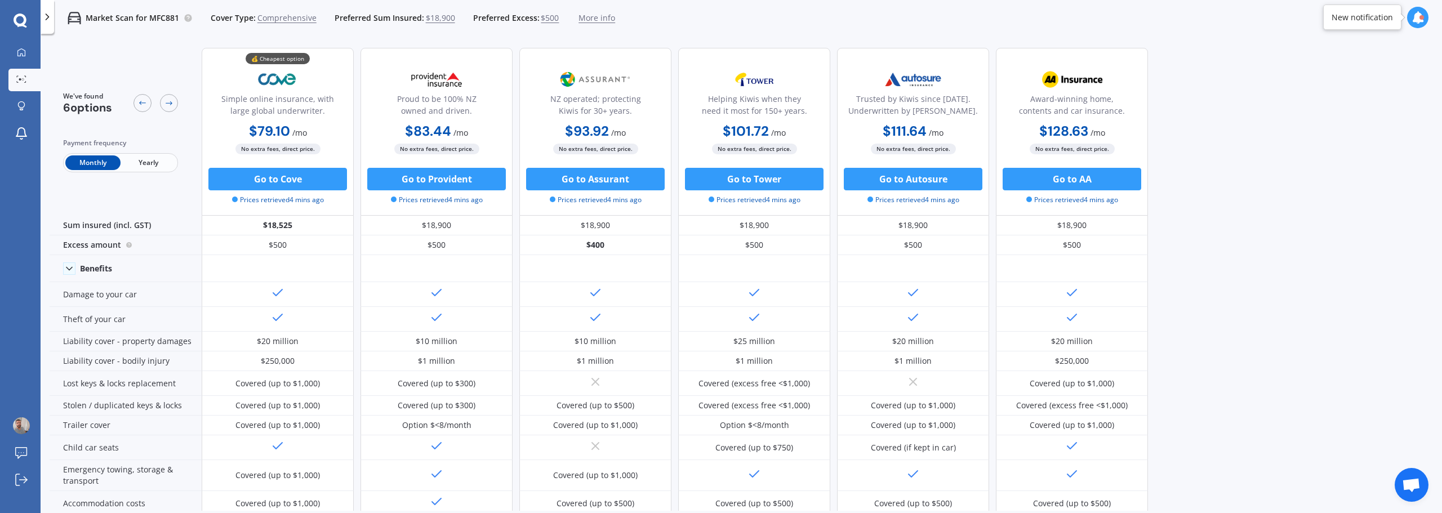
click at [1265, 323] on div "We've found 6 options Payment frequency Monthly Yearly 💰 Cheapest option Simple…" at bounding box center [746, 275] width 1393 height 472
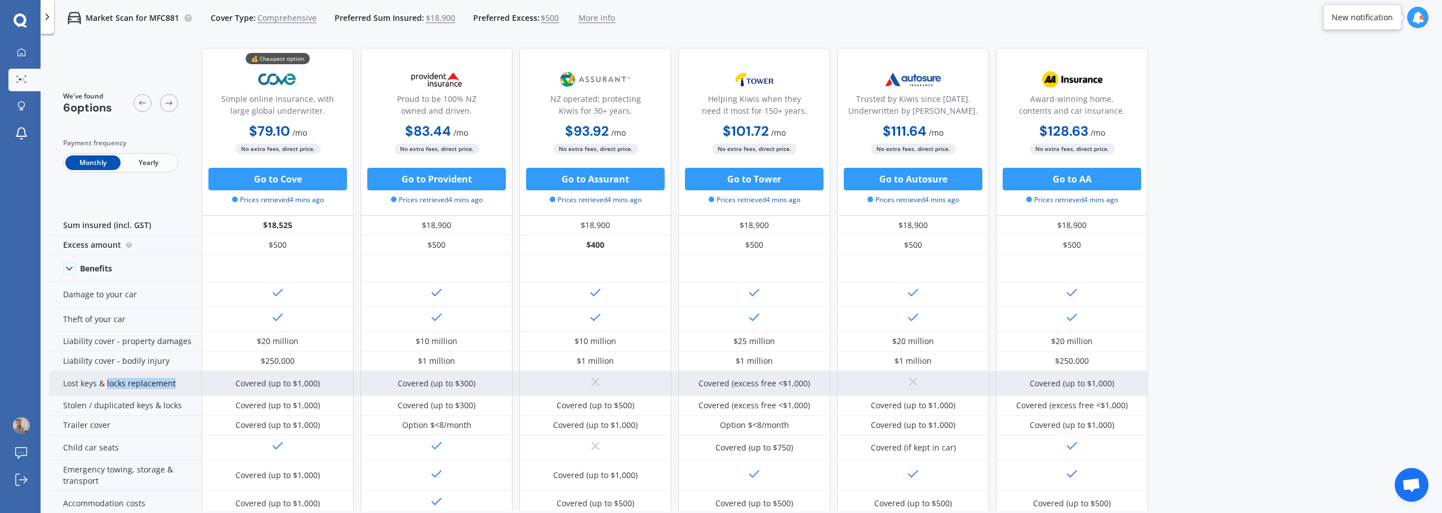
drag, startPoint x: 179, startPoint y: 379, endPoint x: 126, endPoint y: 387, distance: 54.1
click at [108, 388] on div "Lost keys & locks replacement" at bounding box center [126, 383] width 152 height 25
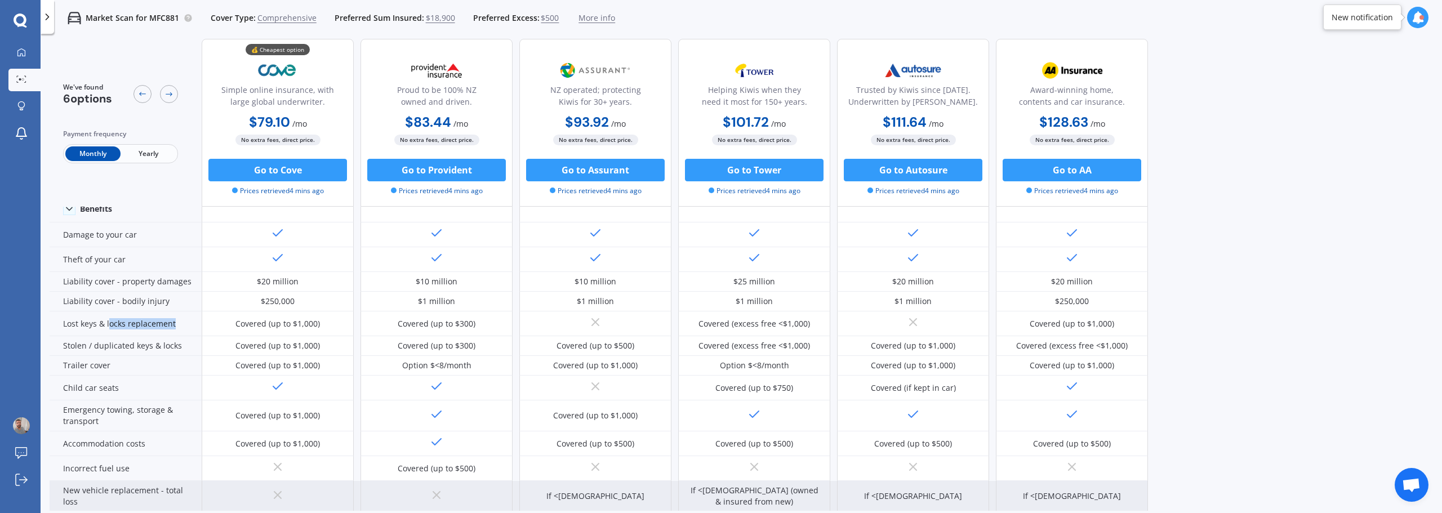
scroll to position [169, 0]
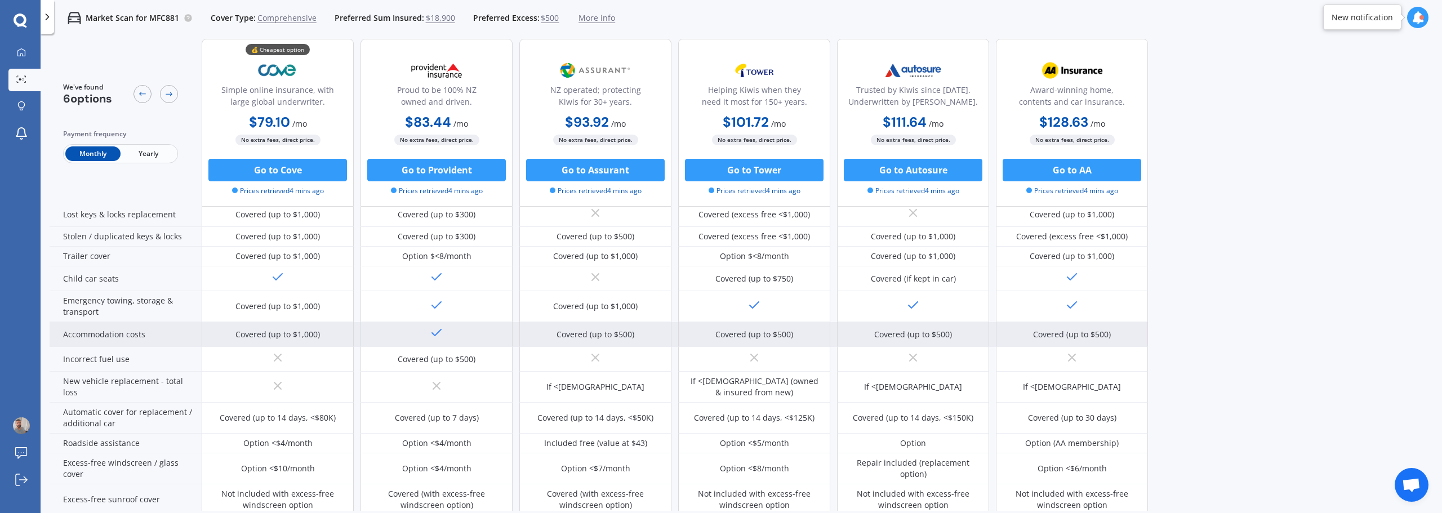
click at [318, 328] on div "Covered (up to $1,000)" at bounding box center [278, 334] width 152 height 25
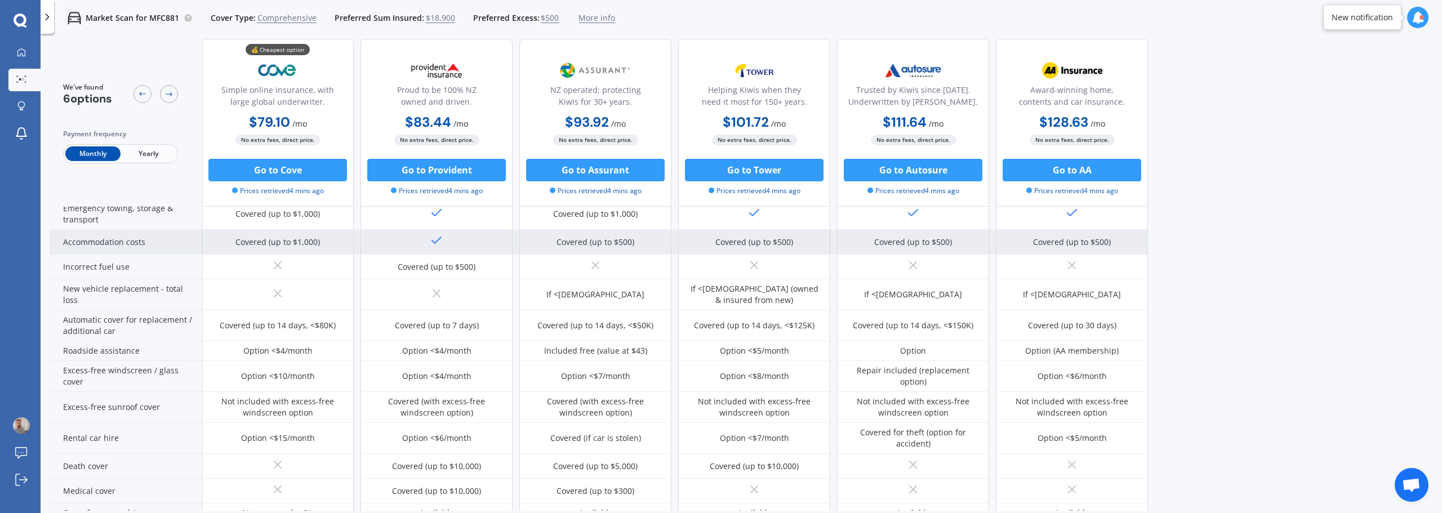
scroll to position [282, 0]
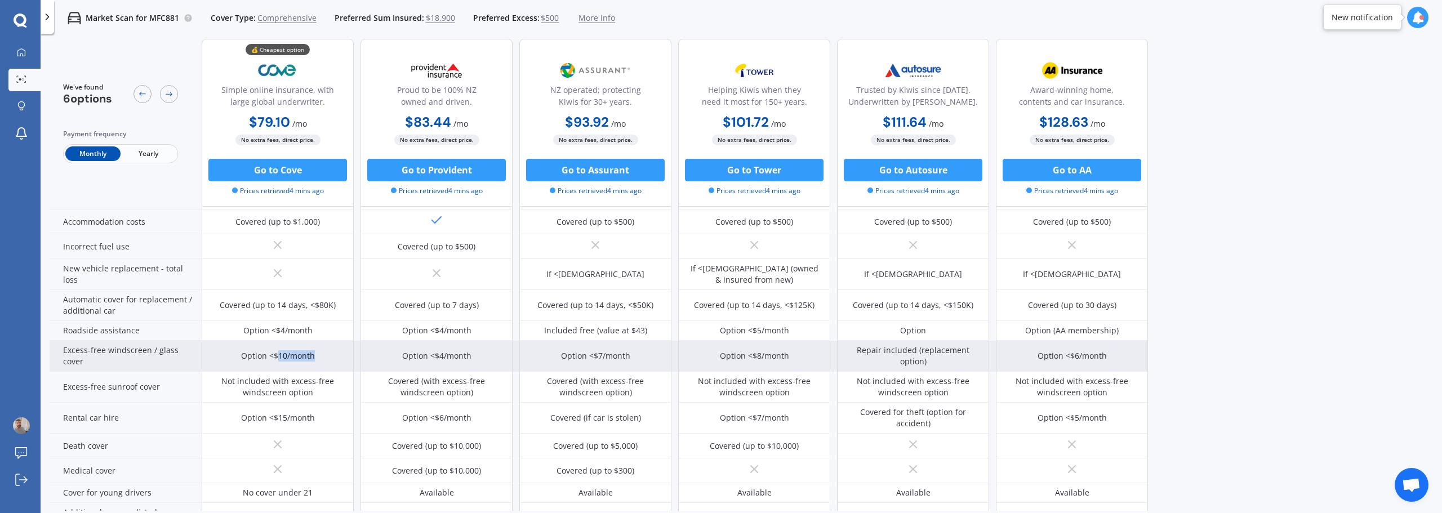
drag, startPoint x: 317, startPoint y: 355, endPoint x: 283, endPoint y: 354, distance: 34.4
click at [279, 356] on div "Option <$10/month" at bounding box center [278, 356] width 152 height 31
drag, startPoint x: 928, startPoint y: 363, endPoint x: 855, endPoint y: 352, distance: 74.1
click at [855, 352] on div "Repair included (replacement option)" at bounding box center [913, 356] width 135 height 23
click at [567, 363] on div "Option <$7/month" at bounding box center [595, 356] width 152 height 31
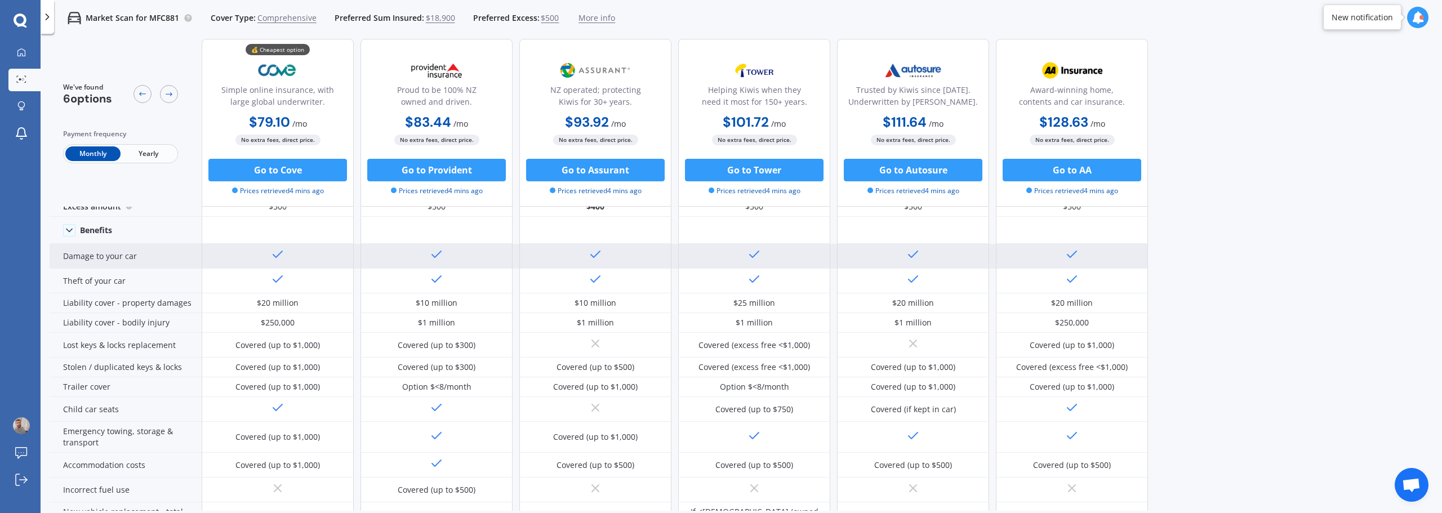
scroll to position [0, 0]
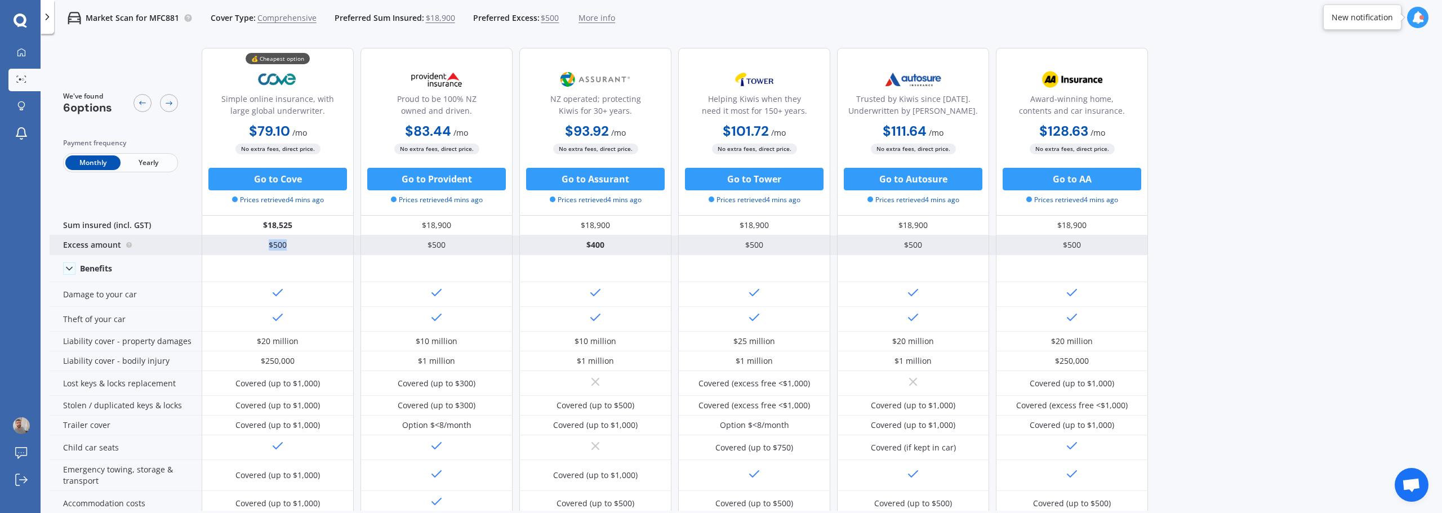
drag, startPoint x: 290, startPoint y: 243, endPoint x: 257, endPoint y: 250, distance: 32.8
click at [260, 243] on div "$500" at bounding box center [278, 245] width 152 height 20
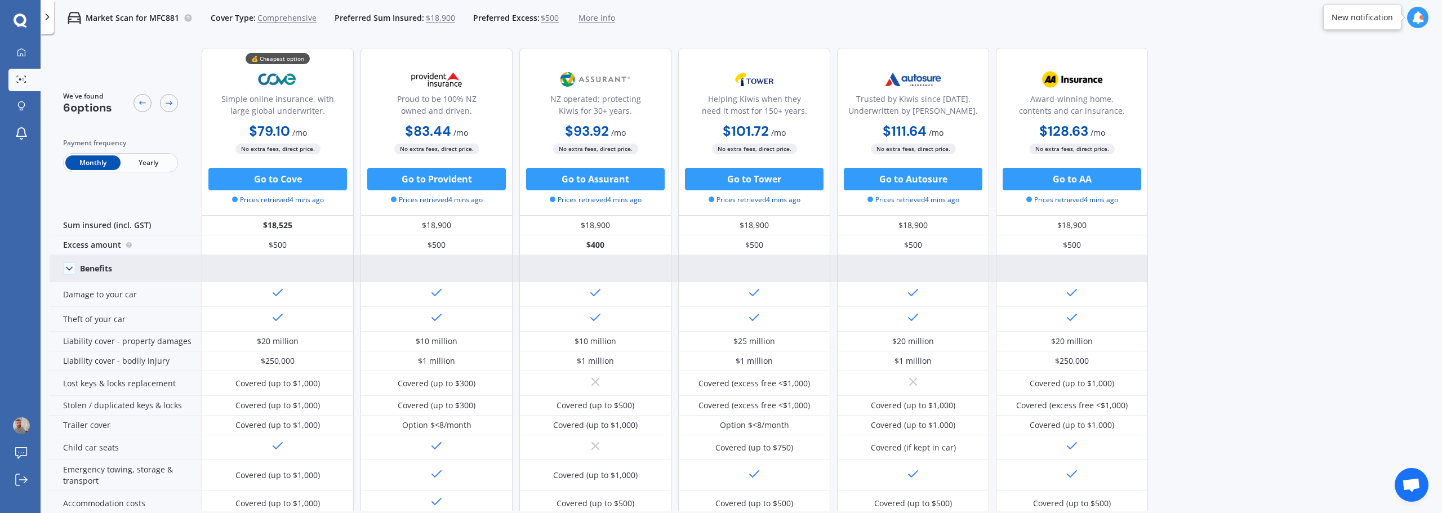
click at [72, 269] on icon at bounding box center [69, 268] width 11 height 11
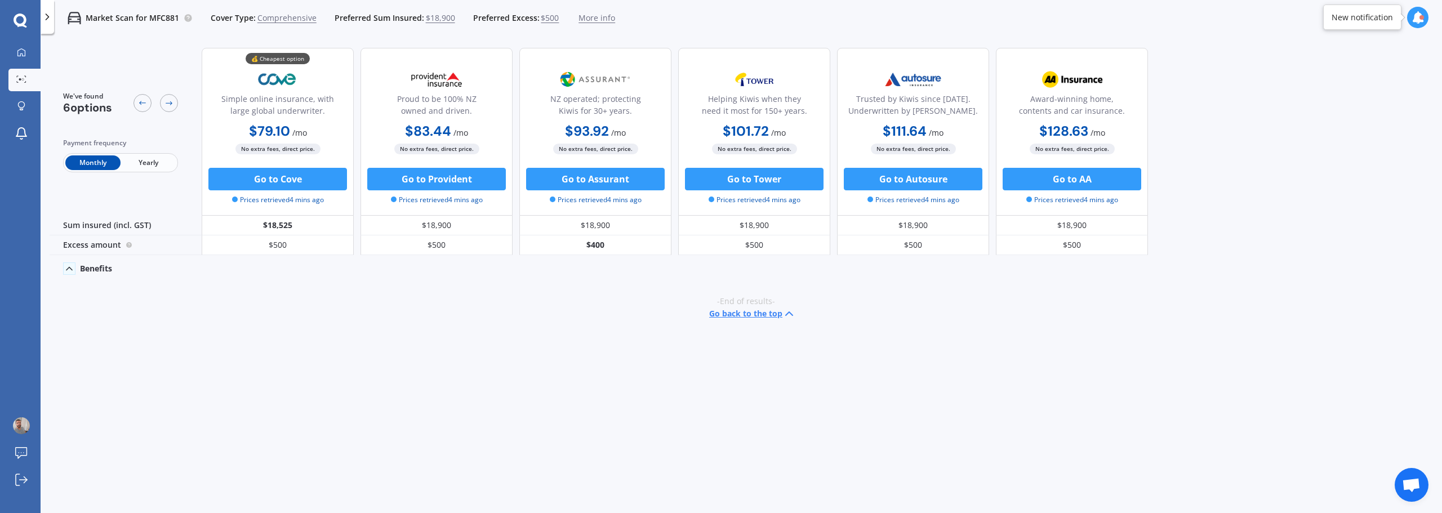
click at [69, 270] on icon at bounding box center [69, 268] width 11 height 11
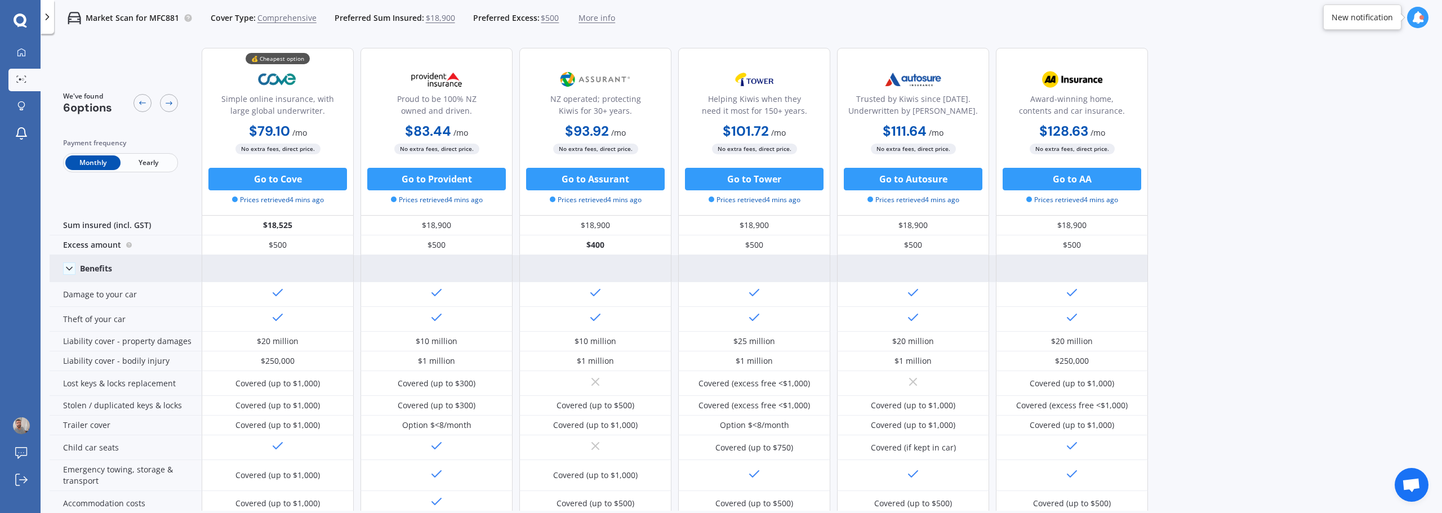
click at [148, 161] on span "Yearly" at bounding box center [148, 162] width 55 height 15
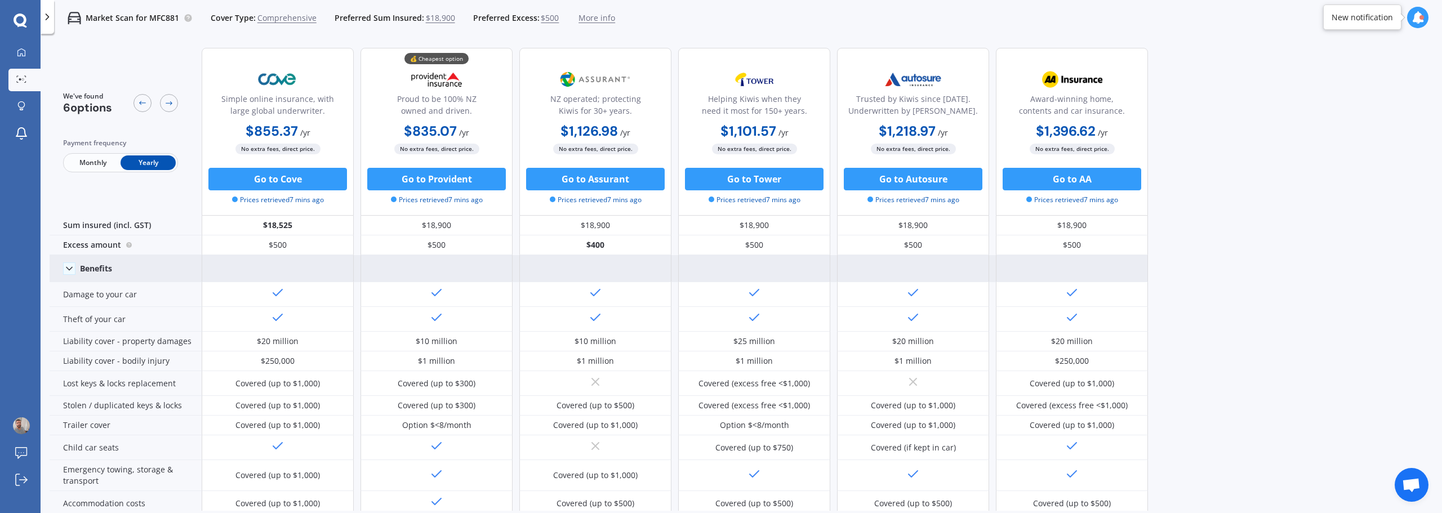
click at [107, 159] on span "Monthly" at bounding box center [92, 162] width 55 height 15
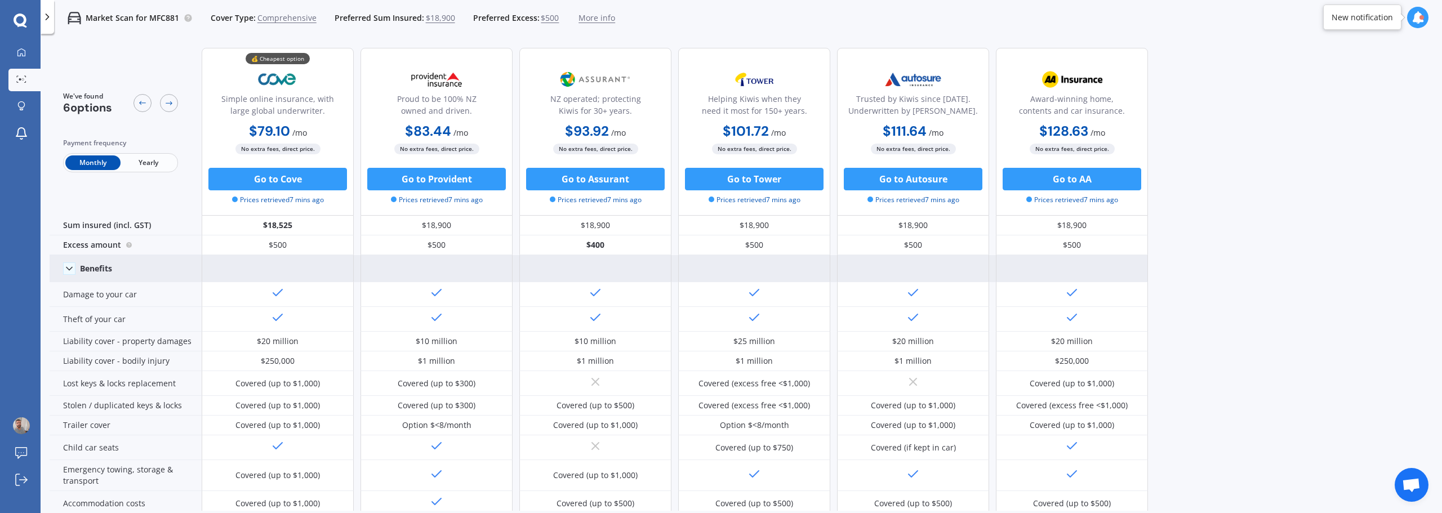
click at [147, 164] on span "Yearly" at bounding box center [148, 162] width 55 height 15
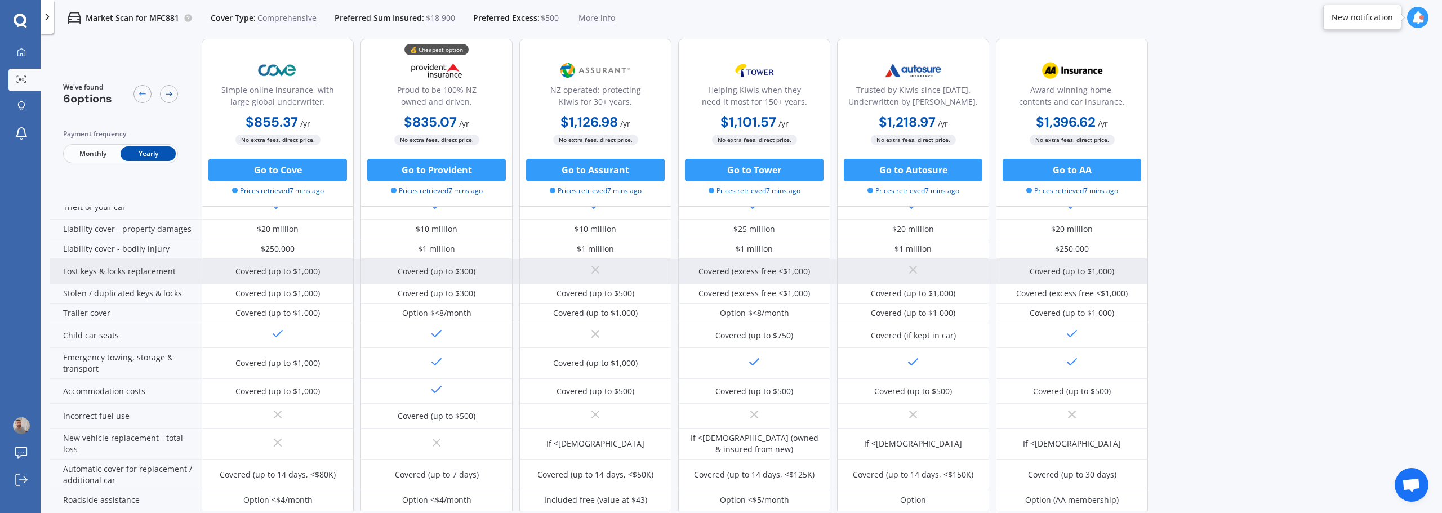
scroll to position [113, 0]
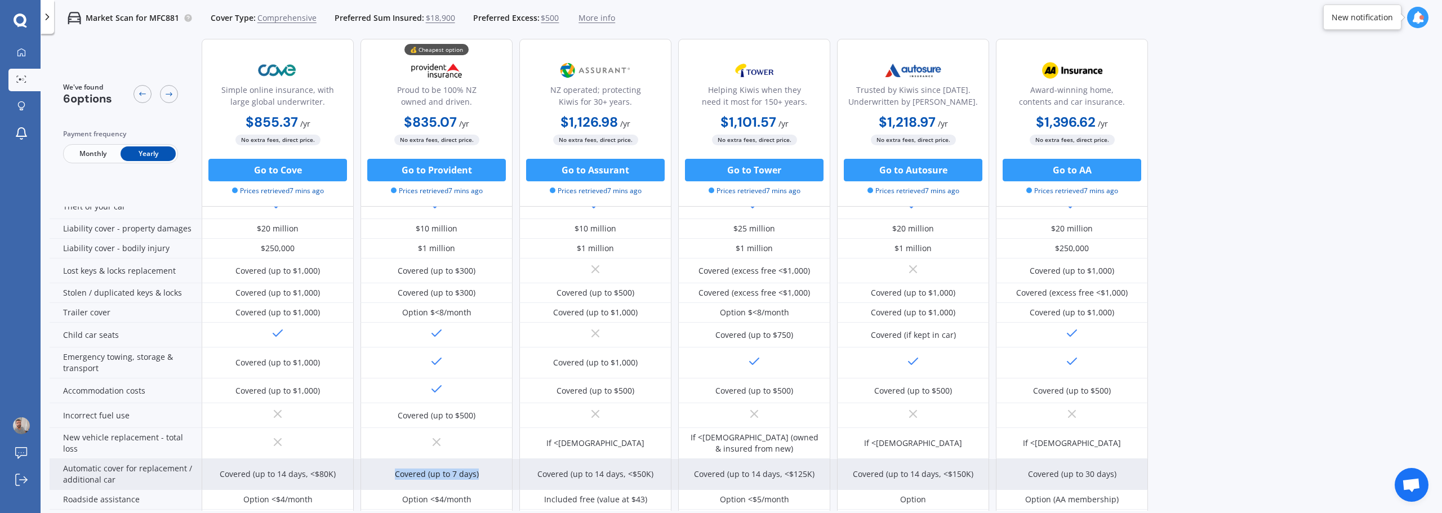
drag, startPoint x: 480, startPoint y: 474, endPoint x: 395, endPoint y: 478, distance: 84.6
click at [395, 478] on div "Covered (up to 7 days)" at bounding box center [437, 474] width 152 height 31
click at [492, 474] on div "Covered (up to 7 days)" at bounding box center [437, 474] width 152 height 31
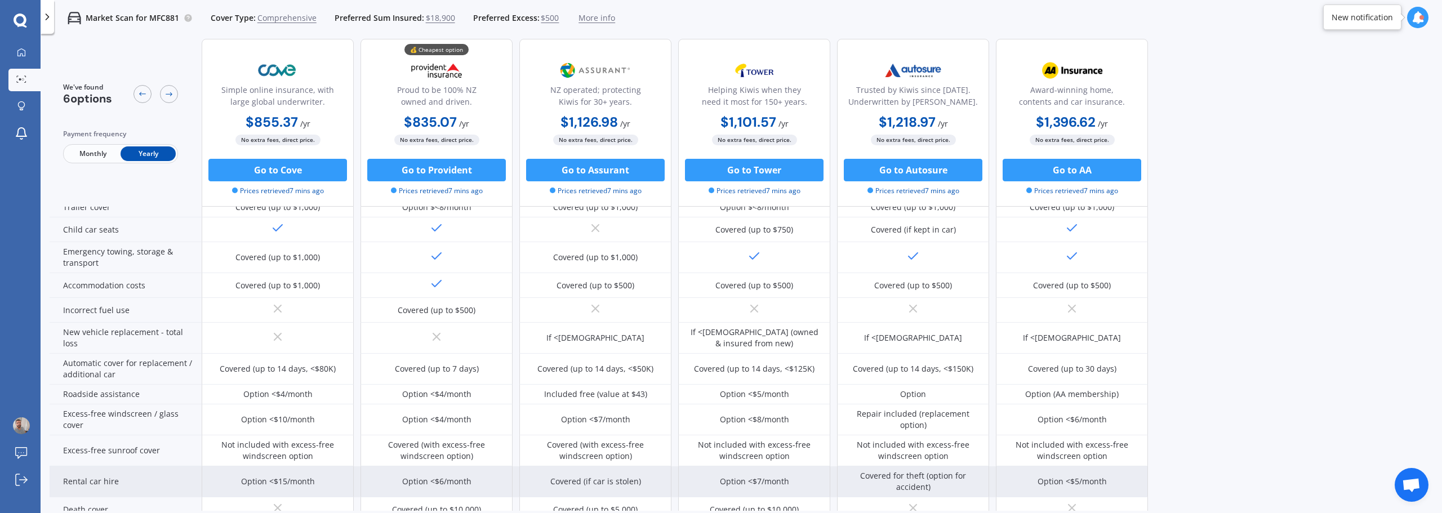
scroll to position [225, 0]
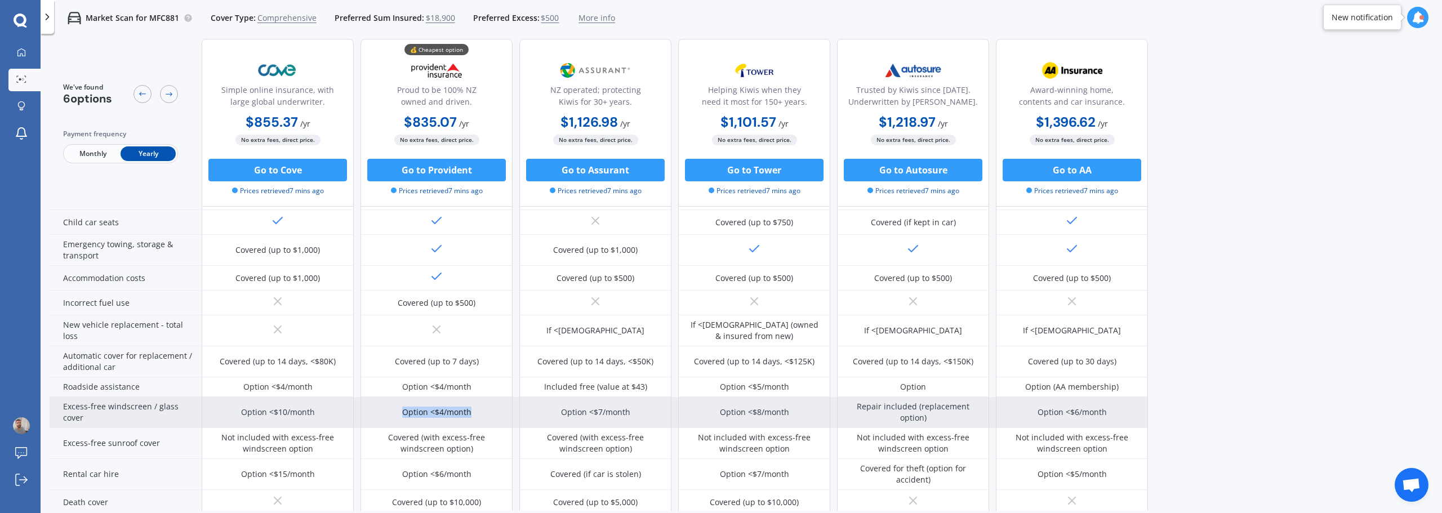
drag, startPoint x: 474, startPoint y: 411, endPoint x: 394, endPoint y: 423, distance: 81.4
click at [394, 423] on div "Option <$4/month" at bounding box center [437, 412] width 152 height 31
click at [402, 412] on div "Option <$4/month" at bounding box center [437, 412] width 152 height 31
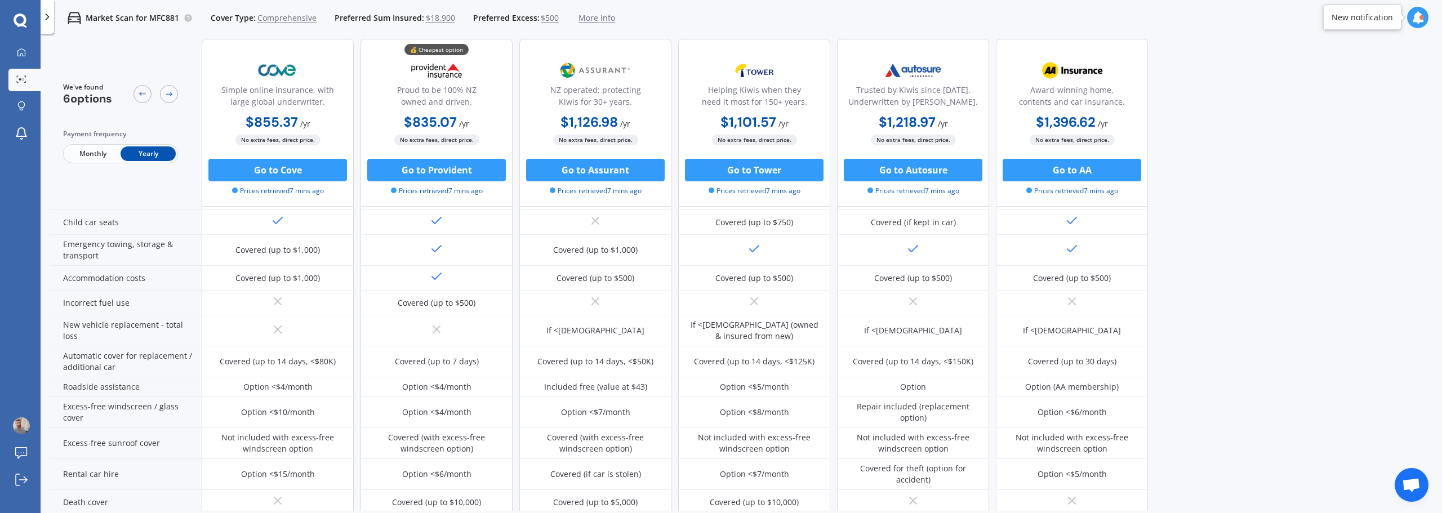
click at [92, 153] on span "Monthly" at bounding box center [92, 153] width 55 height 15
click at [149, 158] on span "Yearly" at bounding box center [148, 153] width 55 height 15
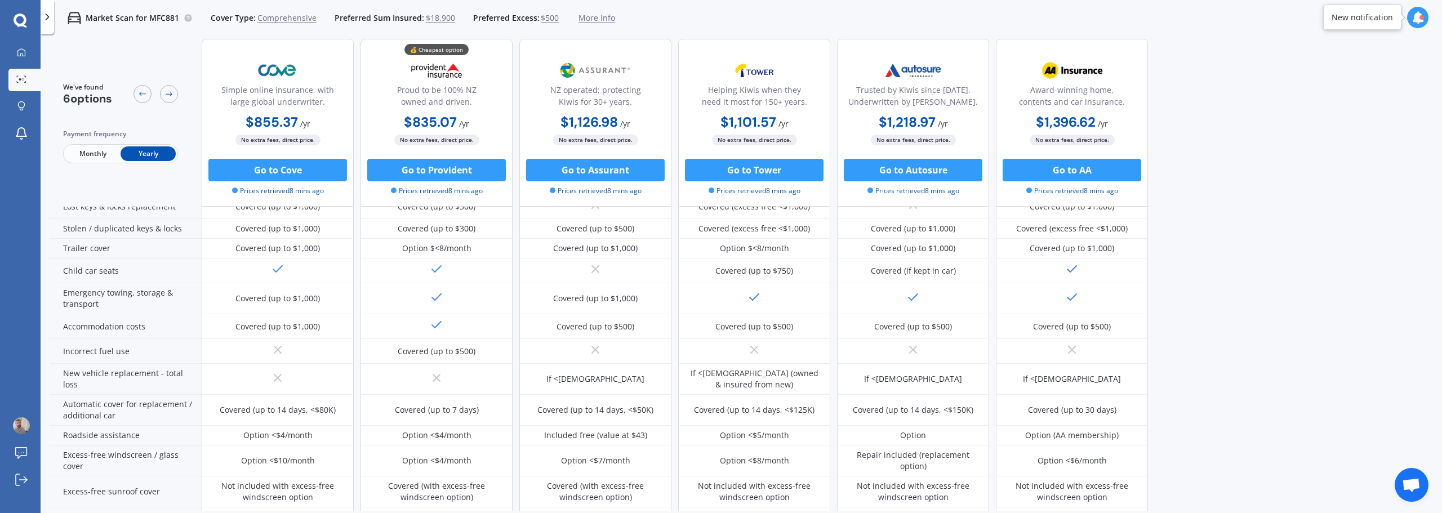
scroll to position [113, 0]
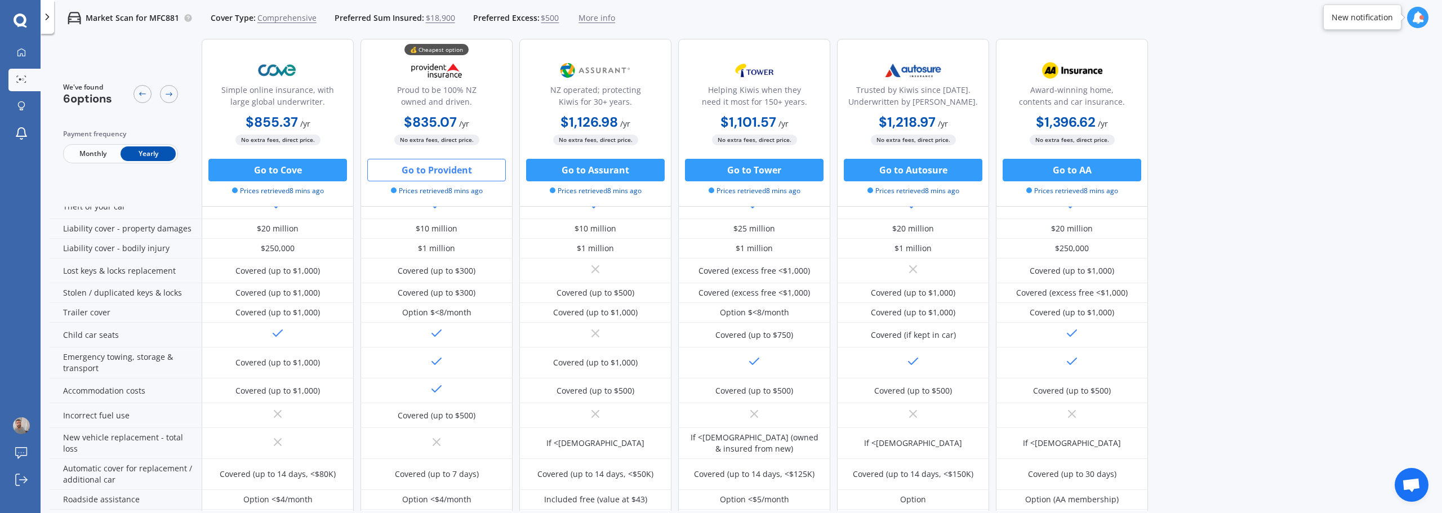
drag, startPoint x: 431, startPoint y: 173, endPoint x: 406, endPoint y: 175, distance: 25.5
click at [406, 175] on button "Go to Provident" at bounding box center [436, 170] width 139 height 23
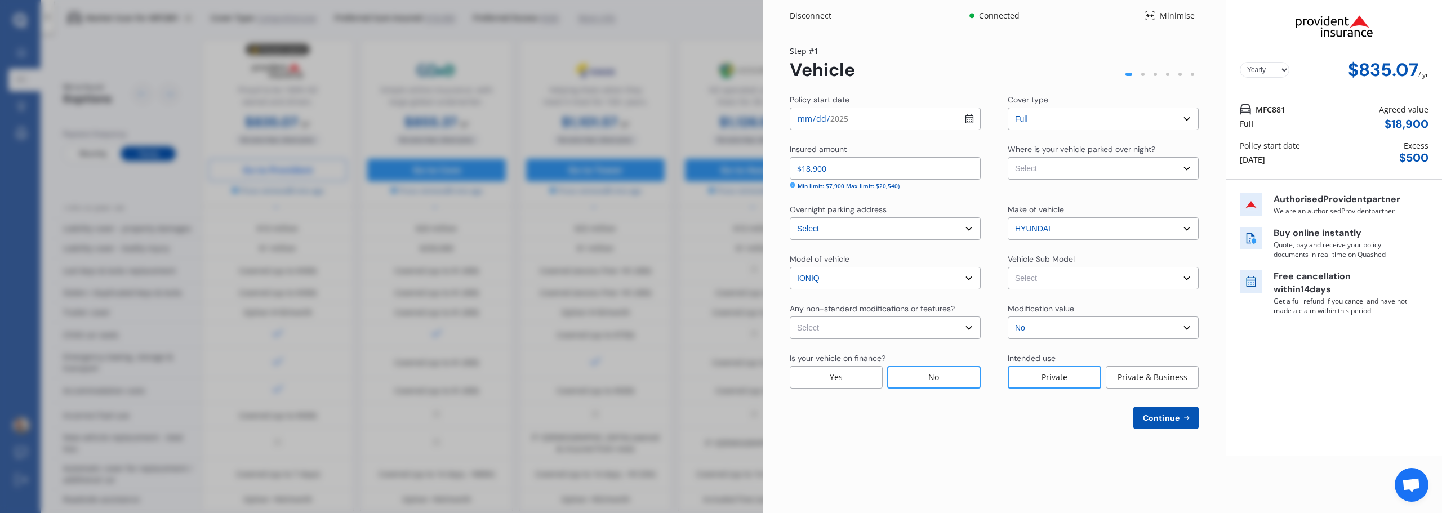
click at [1081, 171] on select "Select Garage (fully enclosed) Off Street Parking Other" at bounding box center [1103, 168] width 191 height 23
select select "OFF-STREET"
click at [1008, 157] on select "Select Garage (fully enclosed) Off Street Parking Other" at bounding box center [1103, 168] width 191 height 23
click at [941, 329] on select "Select None [MEDICAL_DATA] System(NOS) Roll Cage Full Racing Harness" at bounding box center [885, 328] width 191 height 23
select select "none"
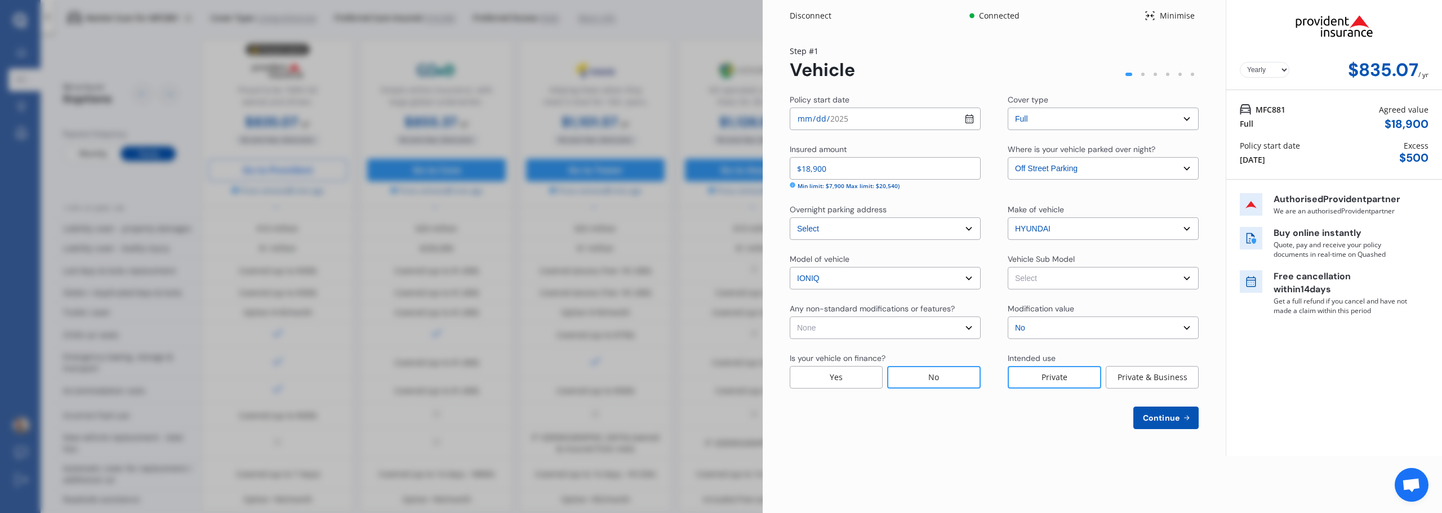
click at [790, 317] on select "Select None [MEDICAL_DATA] System(NOS) Roll Cage Full Racing Harness" at bounding box center [885, 328] width 191 height 23
click at [1108, 331] on select "Select No Up to $4000 Up to $6000 Greater than $6000" at bounding box center [1103, 328] width 191 height 23
click at [1109, 328] on select "Select No Up to $4000 Up to $6000 Greater than $6000" at bounding box center [1103, 328] width 191 height 23
click at [1131, 279] on select "Select IONIQ AE Hybrid Entry Hatchback 5dr DCT 6sp 1.6i/32kW Hybrid MY18" at bounding box center [1103, 278] width 191 height 23
select select "NZVHYUN2019AEAM"
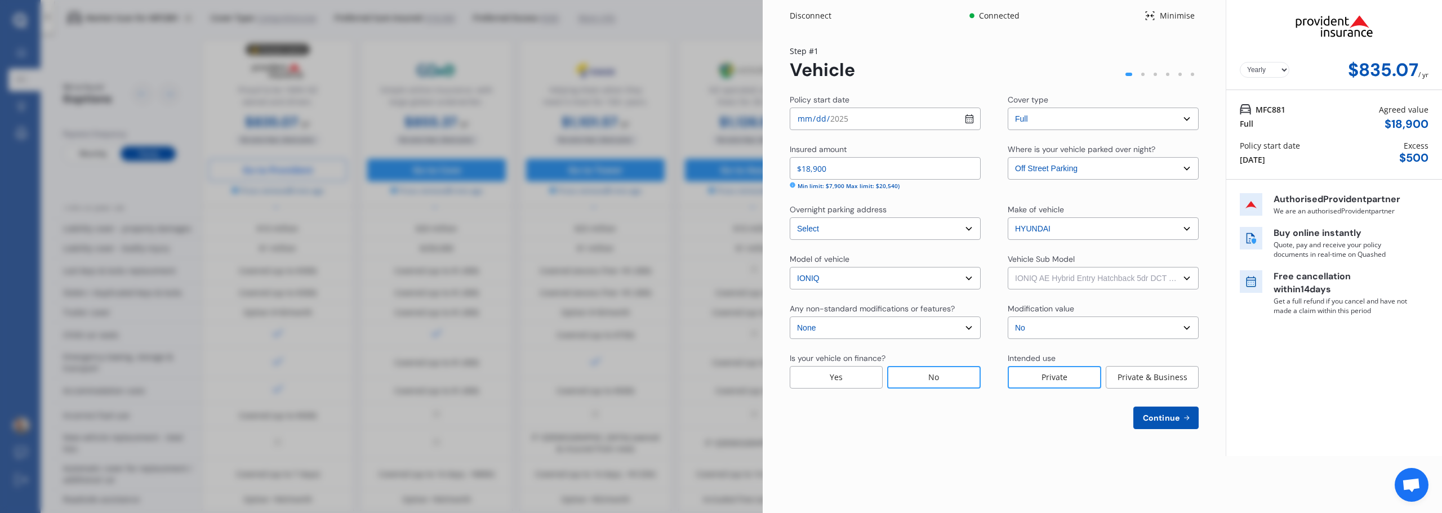
click at [1008, 267] on select "Select IONIQ AE Hybrid Entry Hatchback 5dr DCT 6sp 1.6i/32kW Hybrid MY18" at bounding box center [1103, 278] width 191 height 23
click at [1169, 421] on span "Continue" at bounding box center [1161, 418] width 41 height 9
select select "19"
select select "09"
select select "1984"
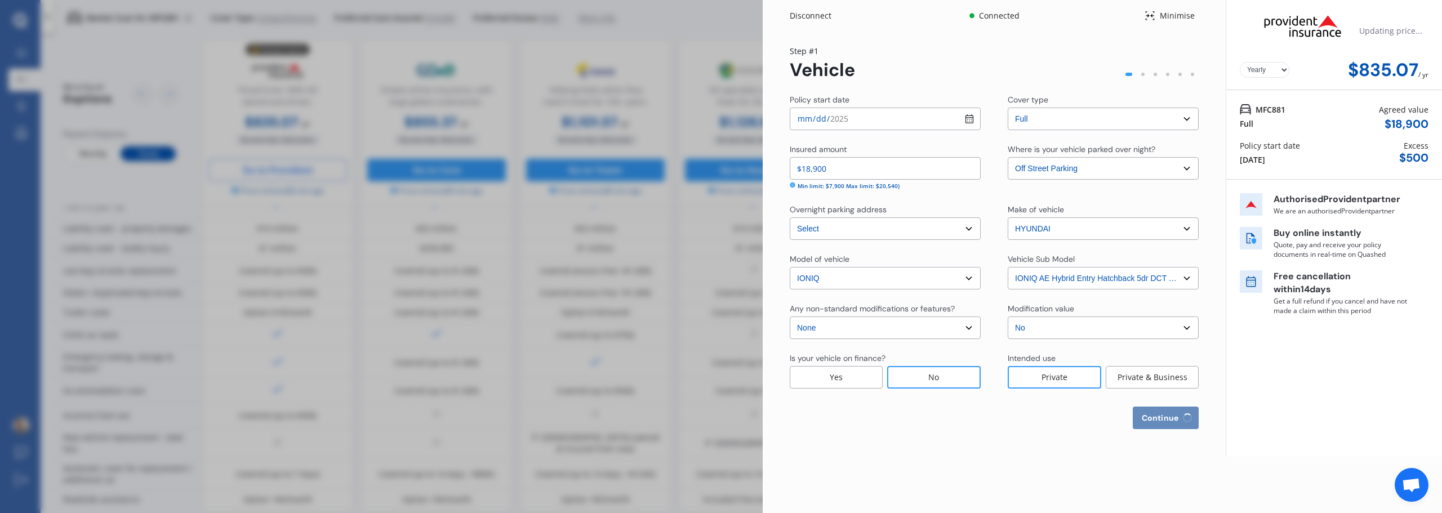
select select "NZ_FULL"
select select "0"
select select "25"
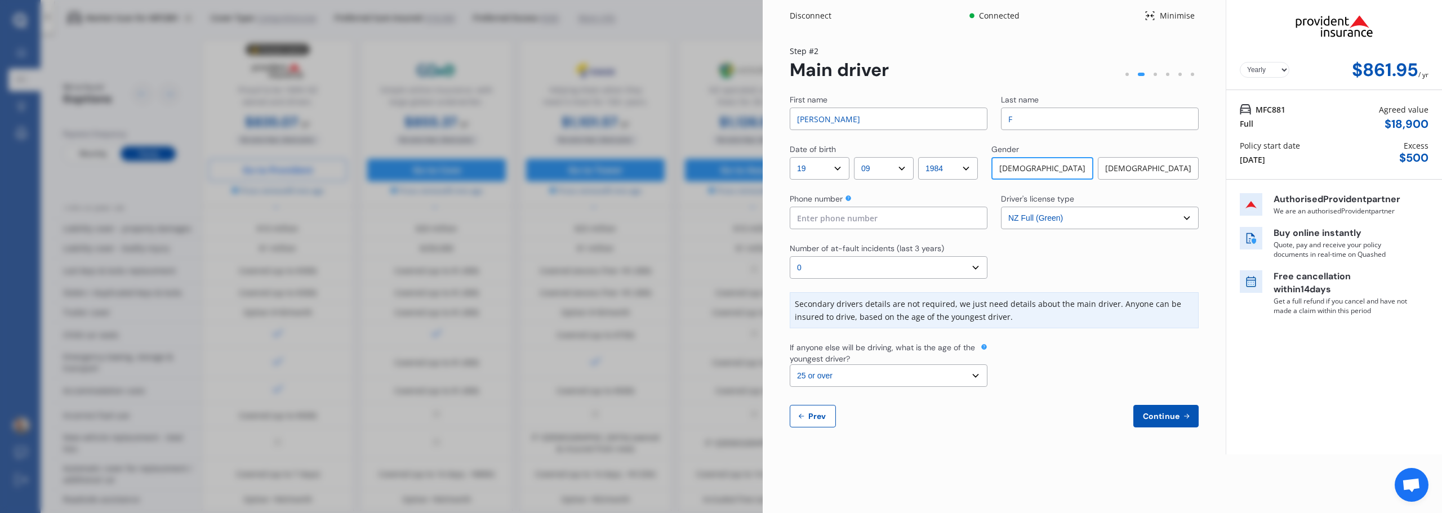
click at [1051, 117] on input "F" at bounding box center [1100, 119] width 198 height 23
type input "[PERSON_NAME]"
click at [839, 223] on input at bounding box center [889, 218] width 198 height 23
type input "02041090541"
click at [977, 376] on select "Select the age of the youngest driver. 16 17 18 19 20 21 22 23 24 25 or over" at bounding box center [889, 375] width 198 height 23
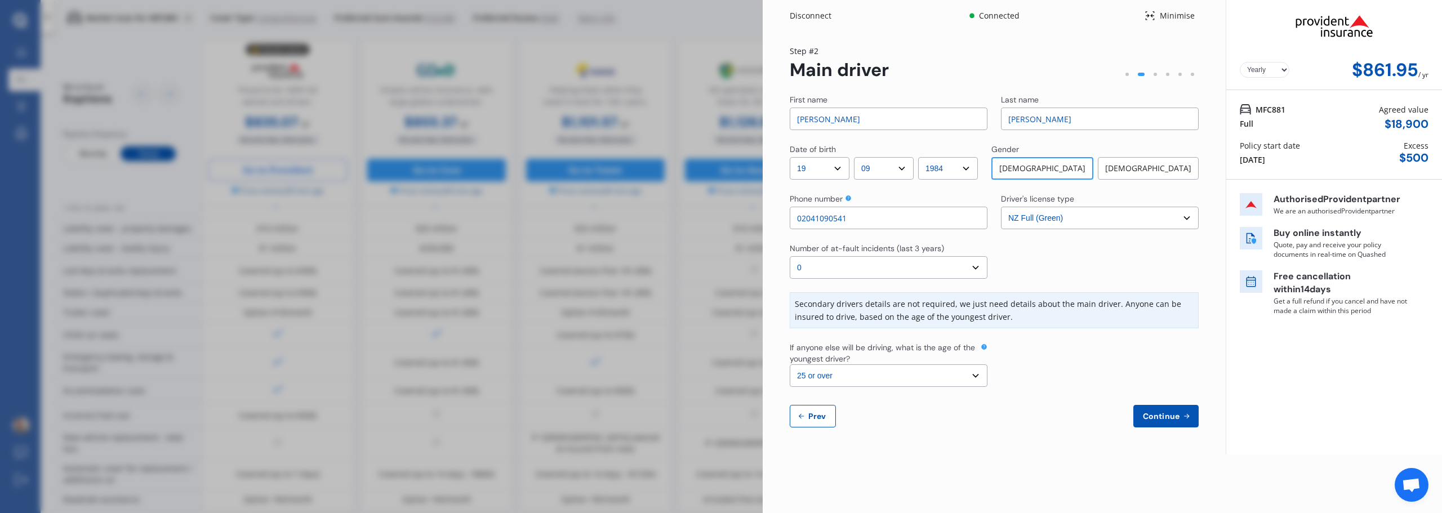
click at [977, 376] on select "Select the age of the youngest driver. 16 17 18 19 20 21 22 23 24 25 or over" at bounding box center [889, 375] width 198 height 23
click at [1182, 419] on icon at bounding box center [1187, 416] width 10 height 9
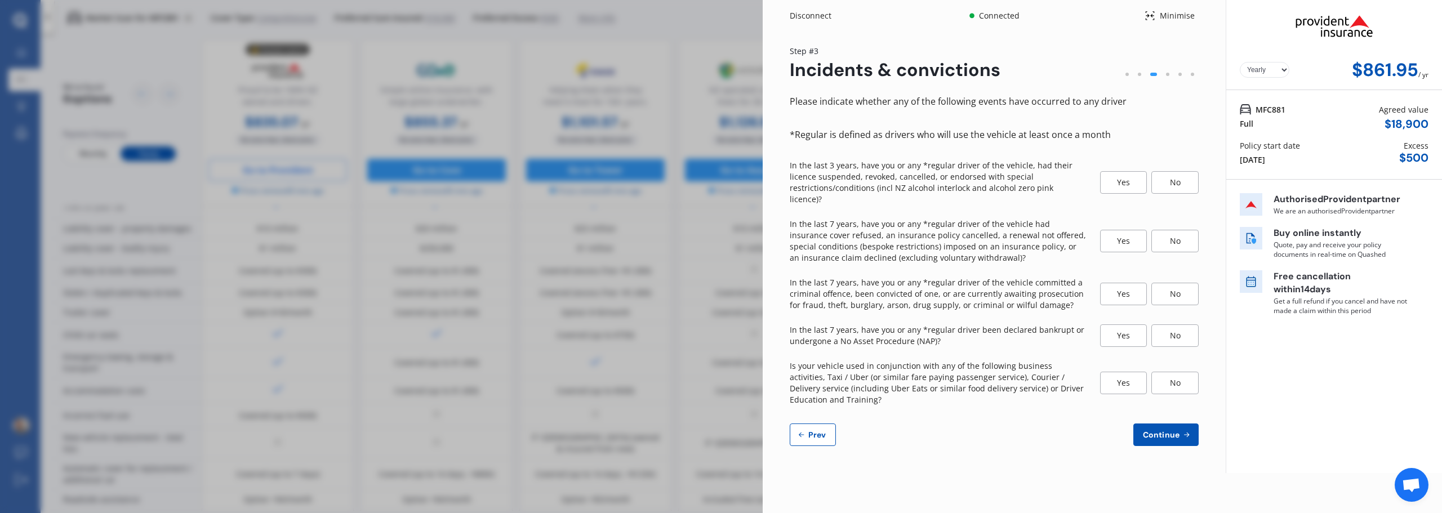
click at [1180, 167] on div "Yes No" at bounding box center [1149, 182] width 99 height 45
click at [1176, 176] on div "No" at bounding box center [1174, 182] width 47 height 23
drag, startPoint x: 1249, startPoint y: 162, endPoint x: 1241, endPoint y: 161, distance: 8.0
click at [1241, 161] on div "[DATE]" at bounding box center [1252, 160] width 25 height 12
click at [822, 430] on span "Prev" at bounding box center [817, 434] width 23 height 9
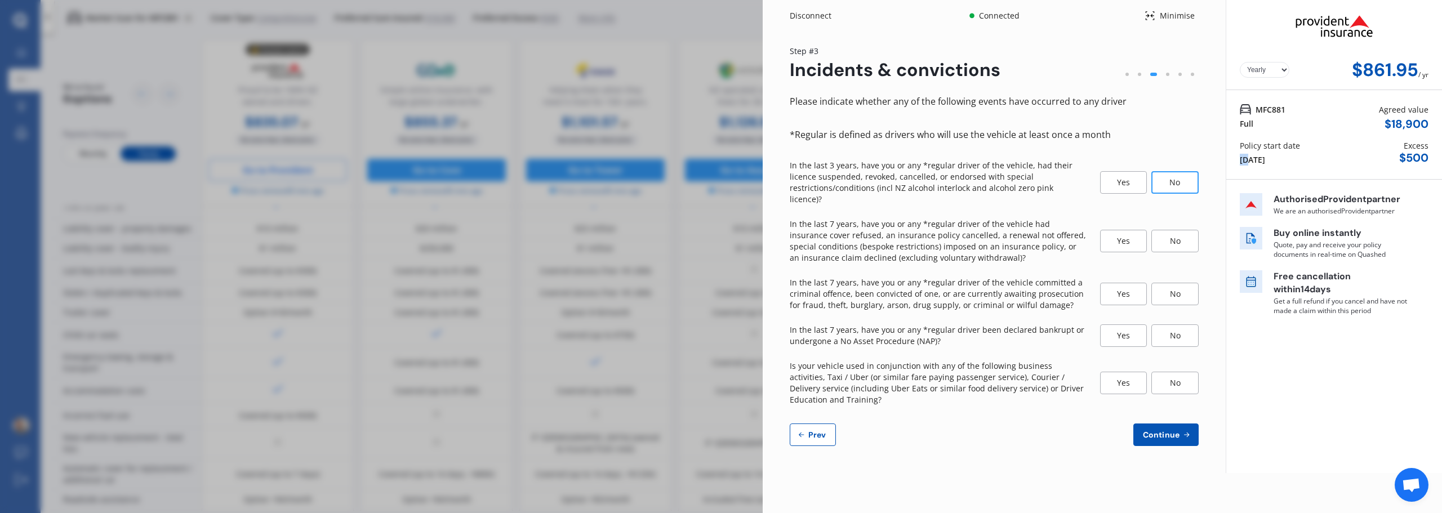
select select "19"
select select "09"
select select "1984"
select select "NZ_FULL"
select select "0"
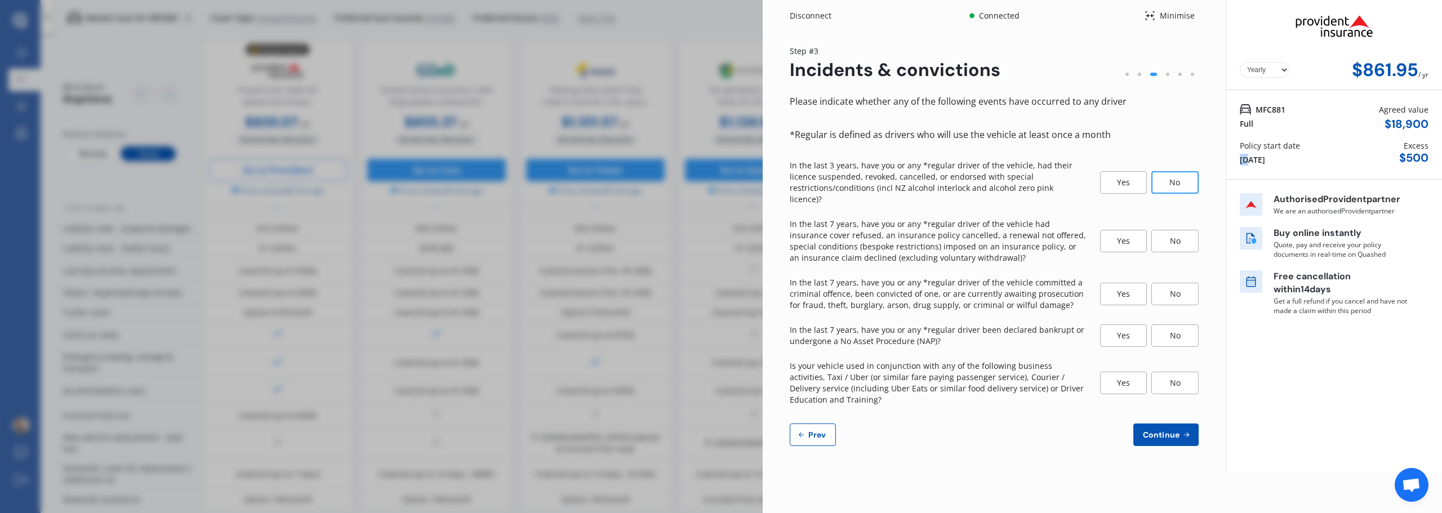
select select "25"
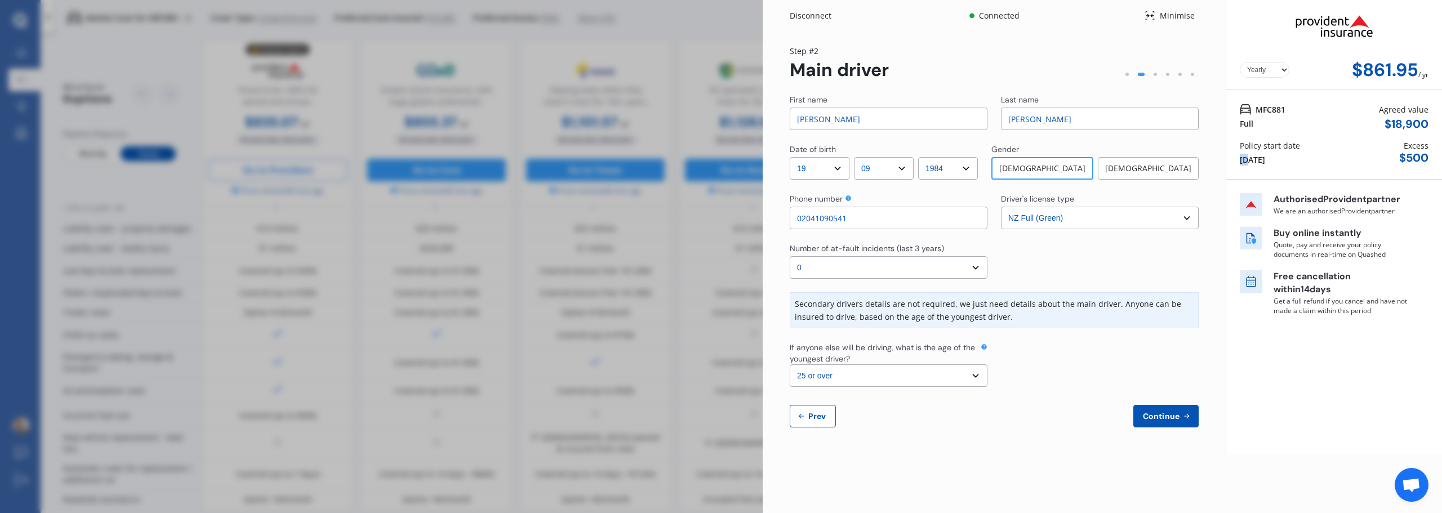
click at [816, 422] on button "Prev" at bounding box center [813, 416] width 46 height 23
select select "full"
select select "OFF-STREET"
select select "[STREET_ADDRESS][PERSON_NAME]"
select select "HYUNDAI"
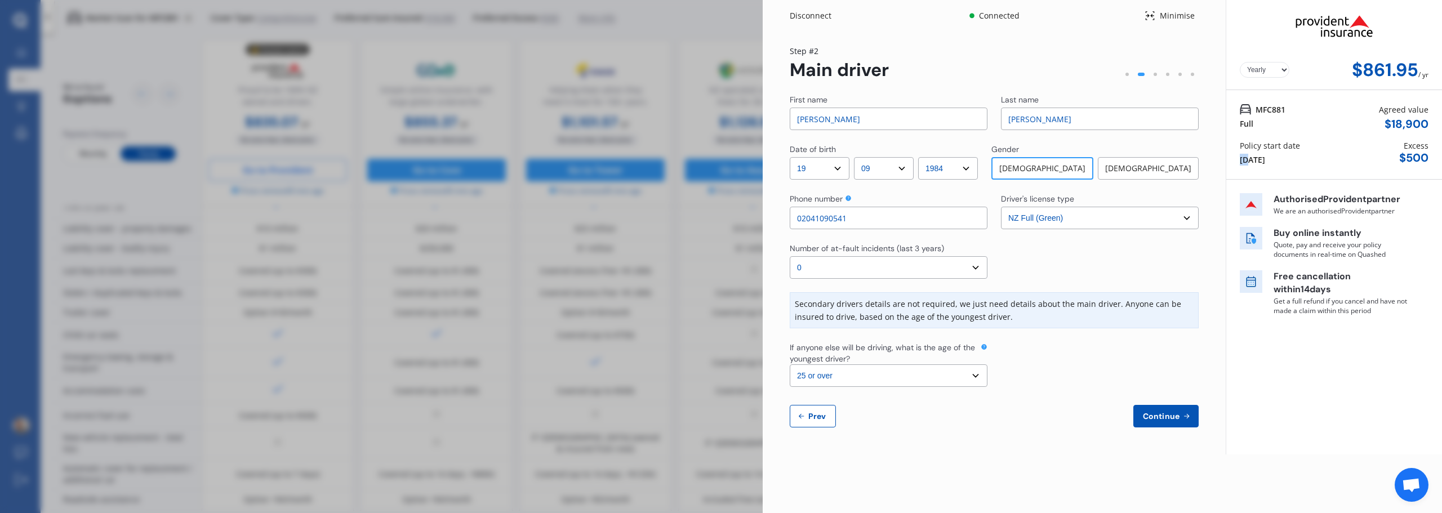
select select "IONIQ"
select select "NZVHYUN2019AEAM"
select select "none"
select select "NO"
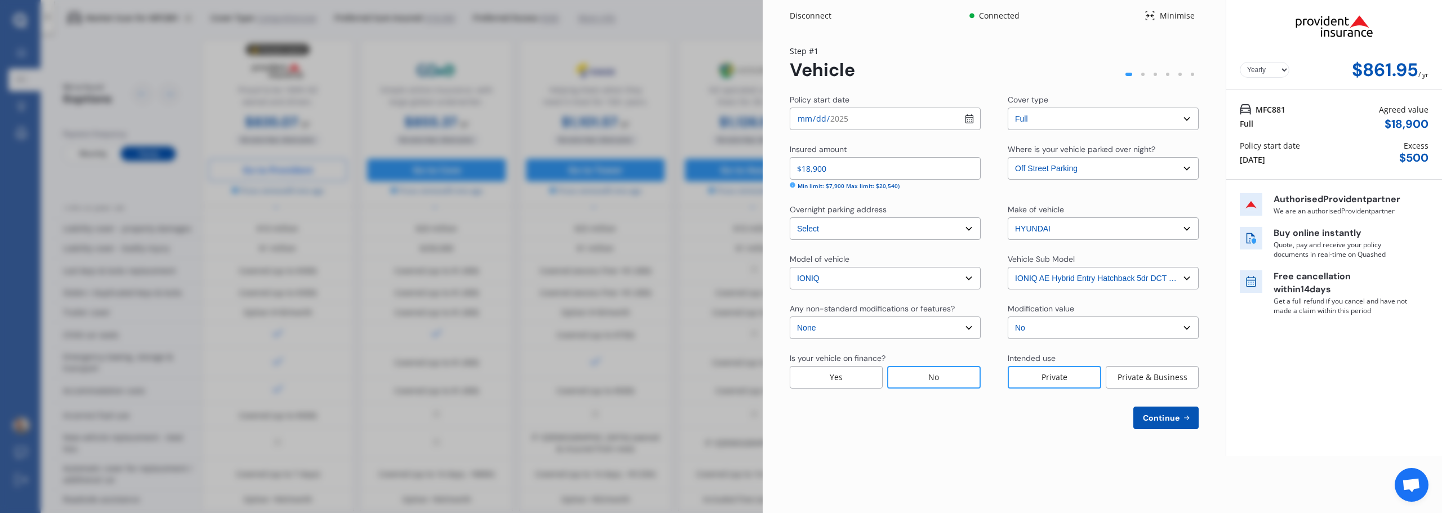
click at [805, 122] on input "[DATE]" at bounding box center [885, 119] width 191 height 23
type input "[DATE]"
click at [947, 87] on div "Step # 1 Vehicle Policy start date [DATE] Cover type Select cover type Full Ins…" at bounding box center [994, 237] width 409 height 384
click at [1170, 419] on span "Continue" at bounding box center [1161, 418] width 41 height 9
select select "19"
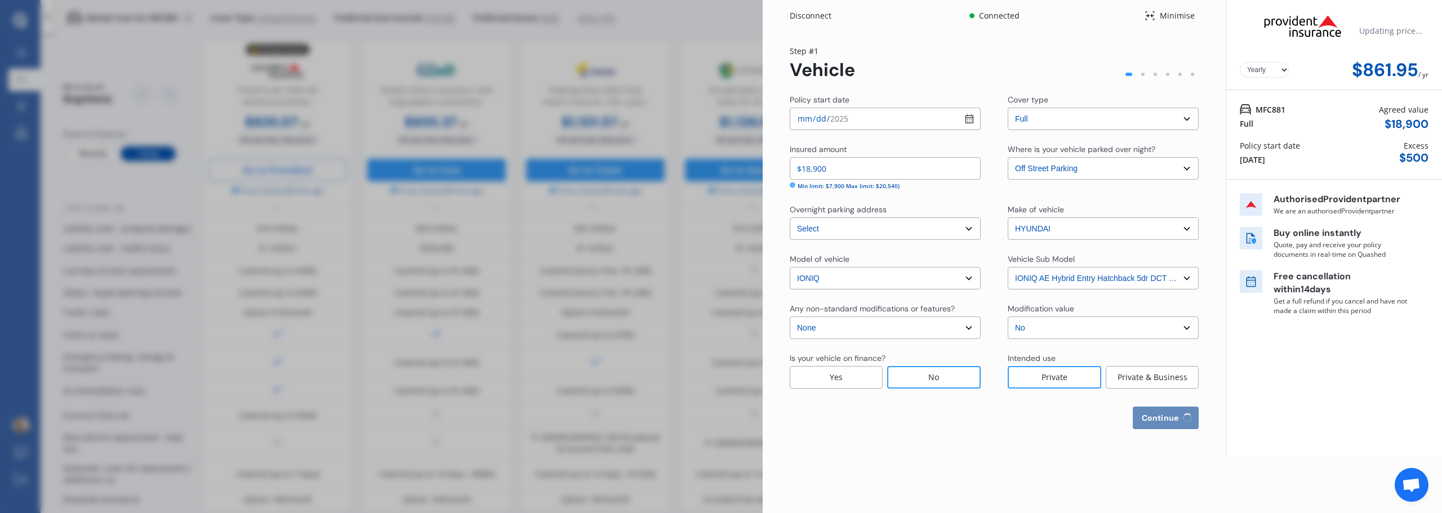
select select "09"
select select "1984"
select select "NZ_FULL"
select select "0"
select select "25"
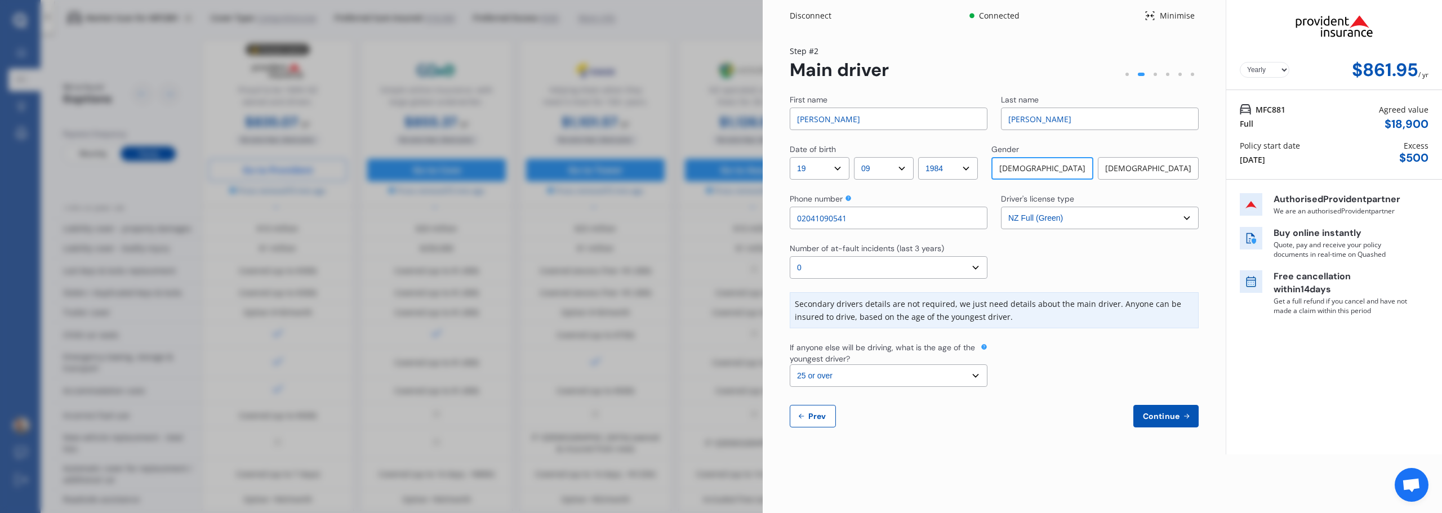
drag, startPoint x: 1181, startPoint y: 426, endPoint x: 1181, endPoint y: 419, distance: 6.8
click at [1181, 423] on button "Continue" at bounding box center [1165, 416] width 65 height 23
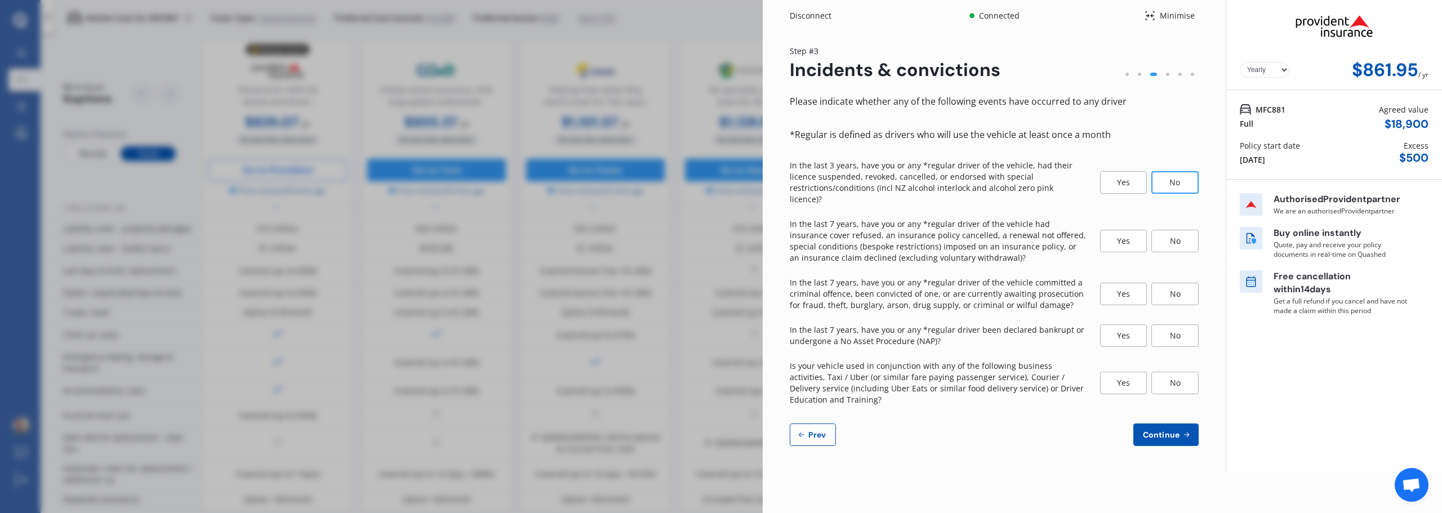
click at [1174, 233] on div "No" at bounding box center [1174, 241] width 47 height 23
click at [1174, 283] on div "No" at bounding box center [1174, 294] width 47 height 23
click at [1165, 324] on div "No" at bounding box center [1174, 335] width 47 height 23
drag, startPoint x: 1186, startPoint y: 374, endPoint x: 1187, endPoint y: 381, distance: 7.4
click at [1185, 375] on div "No" at bounding box center [1174, 383] width 47 height 23
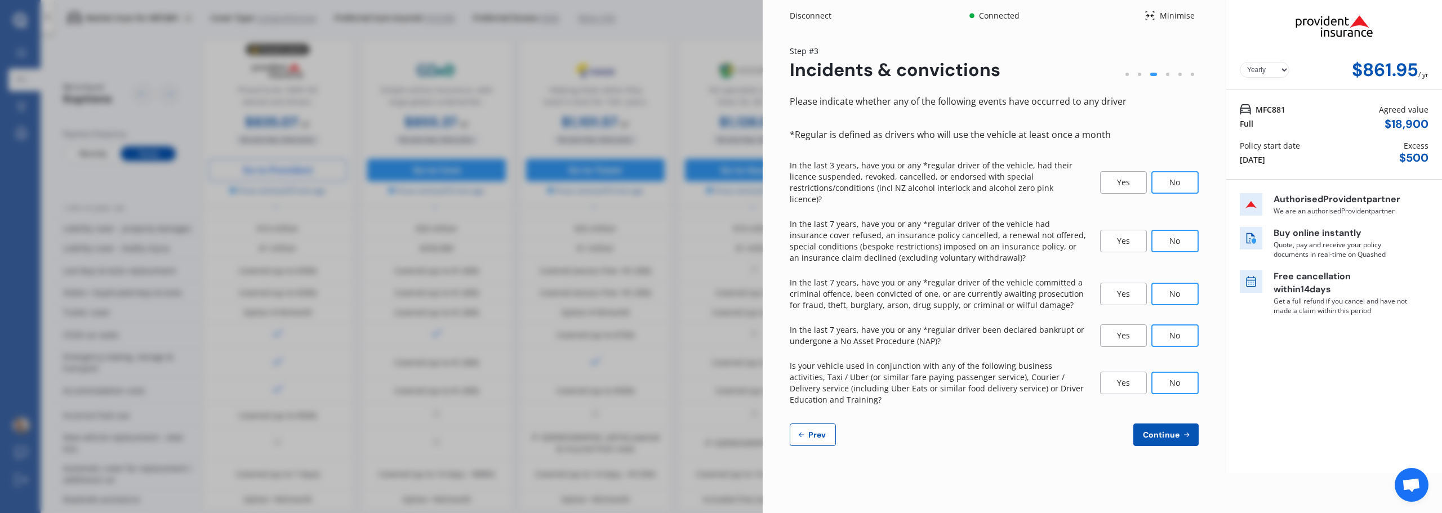
click at [1173, 430] on span "Continue" at bounding box center [1161, 434] width 41 height 9
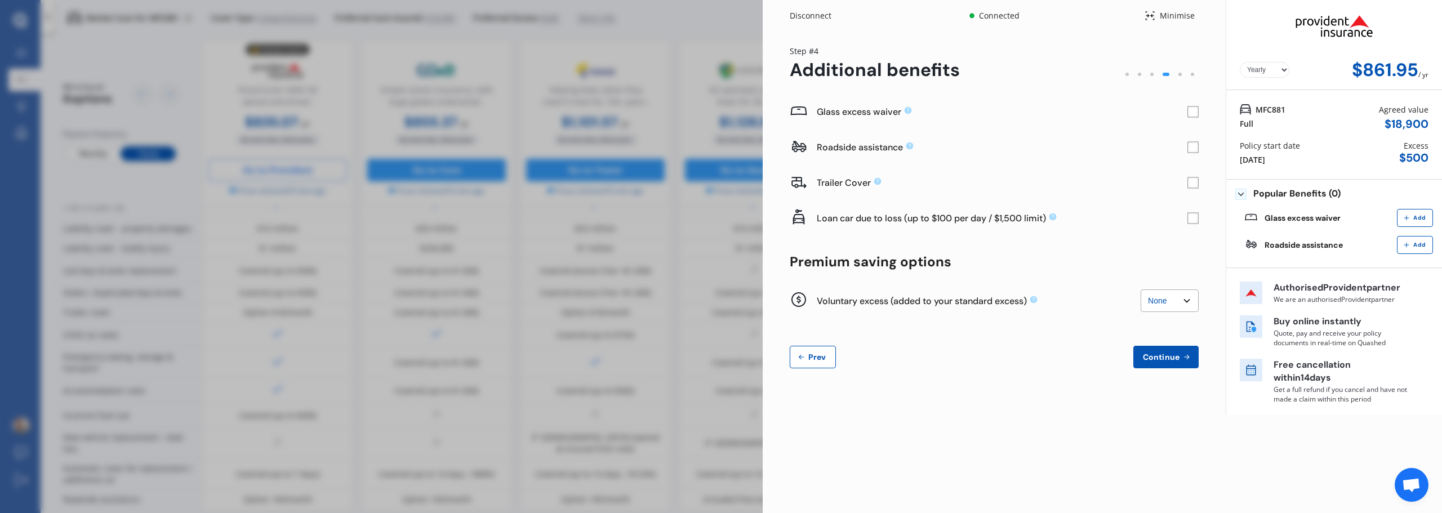
click at [1197, 114] on rect at bounding box center [1193, 111] width 11 height 11
click at [1195, 186] on rect at bounding box center [1193, 182] width 11 height 11
click at [1195, 181] on icon at bounding box center [1193, 183] width 7 height 6
click at [1181, 302] on select "None $200 $450 $700 $950 $1,200 $1,700" at bounding box center [1170, 301] width 58 height 23
click at [1141, 290] on select "None $200 $450 $700 $950 $1,200 $1,700" at bounding box center [1170, 301] width 58 height 23
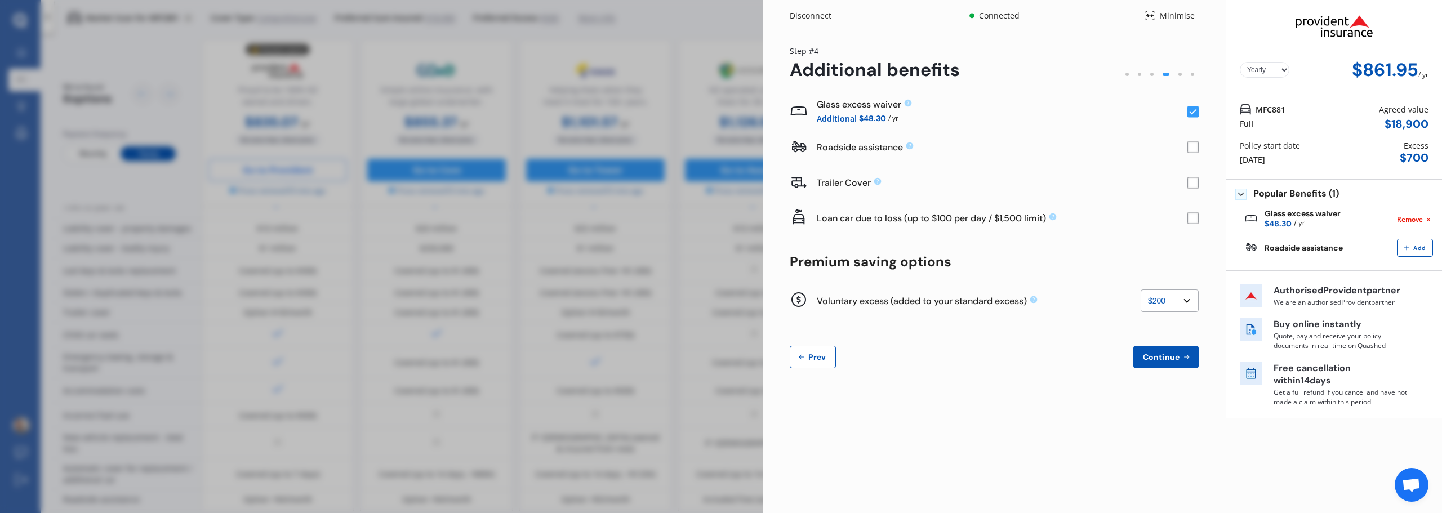
click at [1176, 300] on select "None $200 $450 $700 $950 $1,200 $1,700" at bounding box center [1170, 301] width 58 height 23
click at [1141, 290] on select "None $200 $450 $700 $950 $1,200 $1,700" at bounding box center [1170, 301] width 58 height 23
click at [1171, 304] on select "None $200 $450 $700 $950 $1,200 $1,700" at bounding box center [1170, 301] width 58 height 23
select select "0"
click at [1141, 290] on select "None $200 $450 $700 $950 $1,200 $1,700" at bounding box center [1170, 301] width 58 height 23
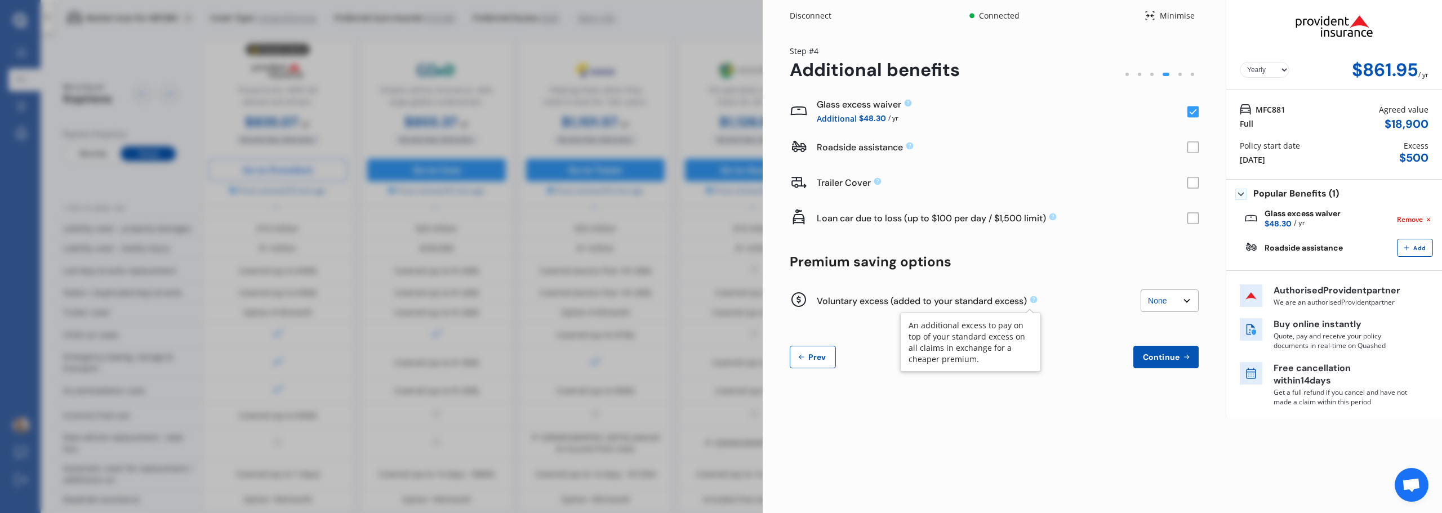
click at [1038, 298] on icon at bounding box center [1033, 299] width 7 height 7
click at [1035, 301] on icon at bounding box center [1033, 299] width 7 height 7
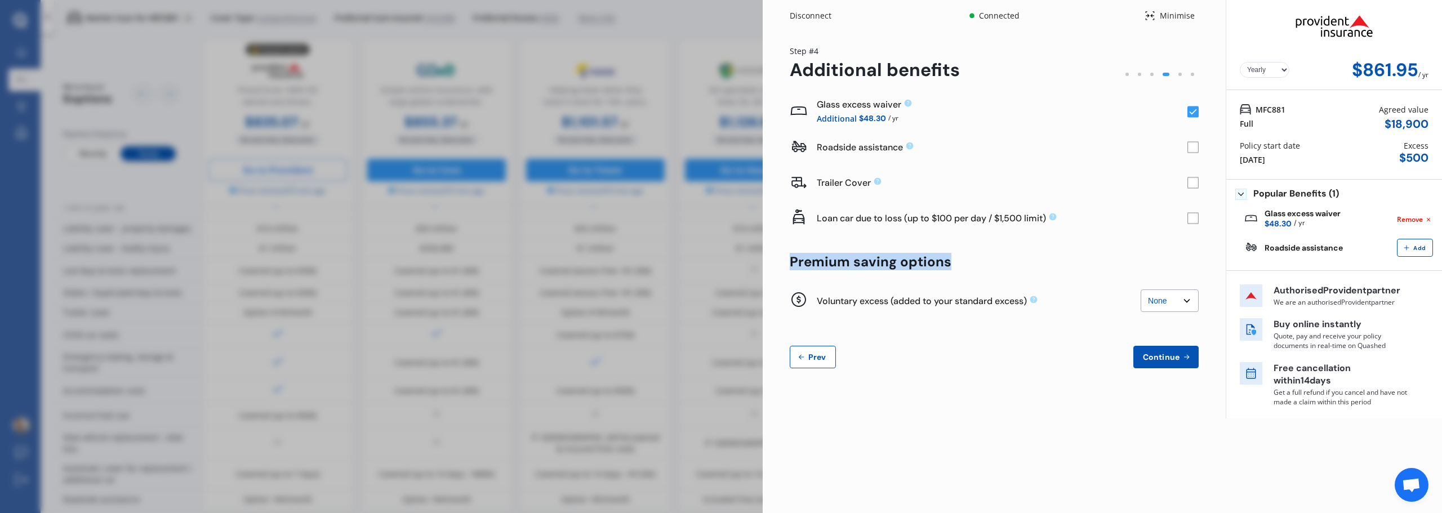
drag, startPoint x: 954, startPoint y: 263, endPoint x: 826, endPoint y: 228, distance: 132.7
click at [780, 259] on div "Yearly Monthly $861.95 / yr Step # 4 Additional benefits Glass excess waiver Ad…" at bounding box center [994, 214] width 463 height 364
click at [1247, 460] on div "Disconnect Connected Minimise Yearly Monthly $861.95 / yr Step # 4 Additional b…" at bounding box center [1102, 256] width 679 height 513
click at [824, 363] on button "Prev" at bounding box center [813, 357] width 46 height 23
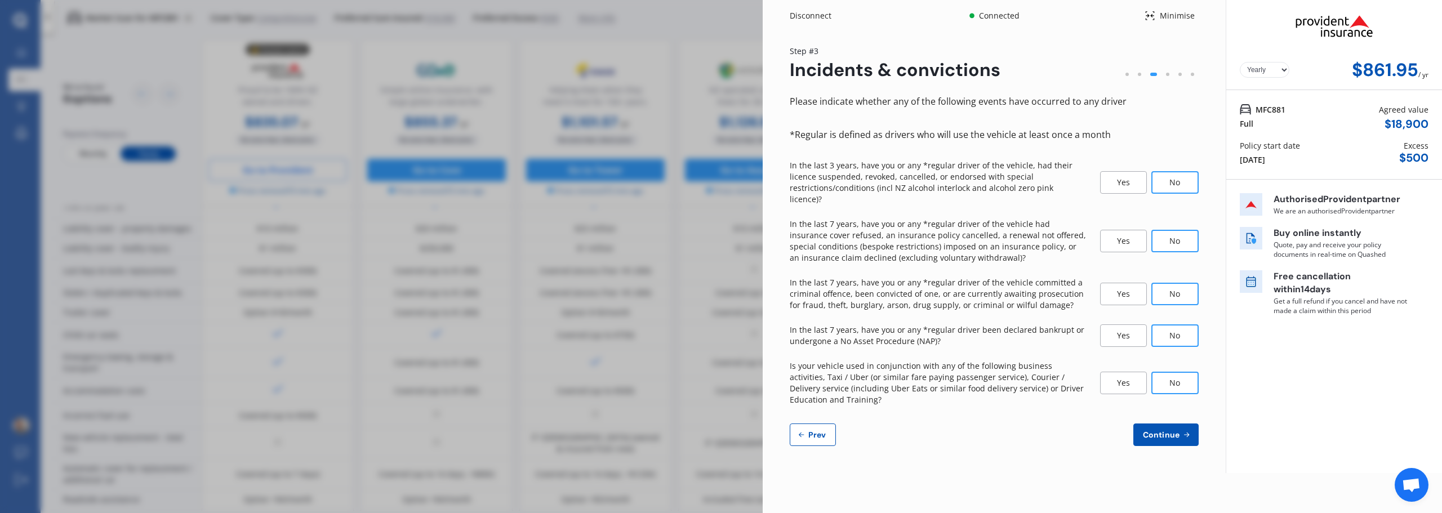
click at [824, 430] on span "Prev" at bounding box center [817, 434] width 23 height 9
select select "19"
select select "09"
select select "1984"
select select "NZ_FULL"
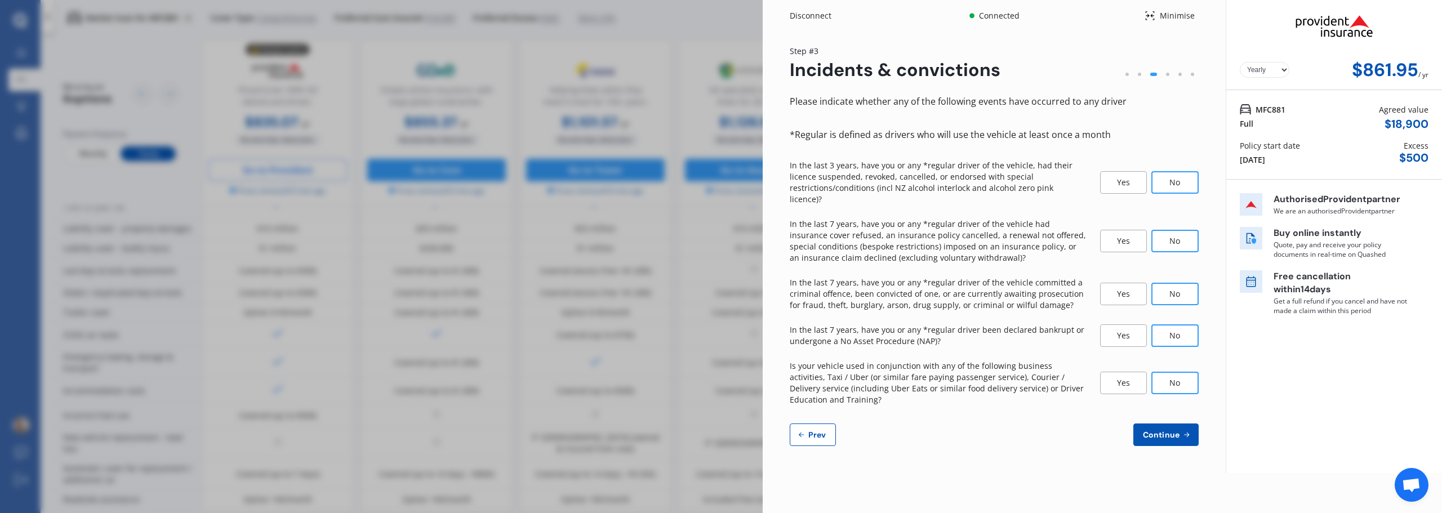
select select "0"
select select "25"
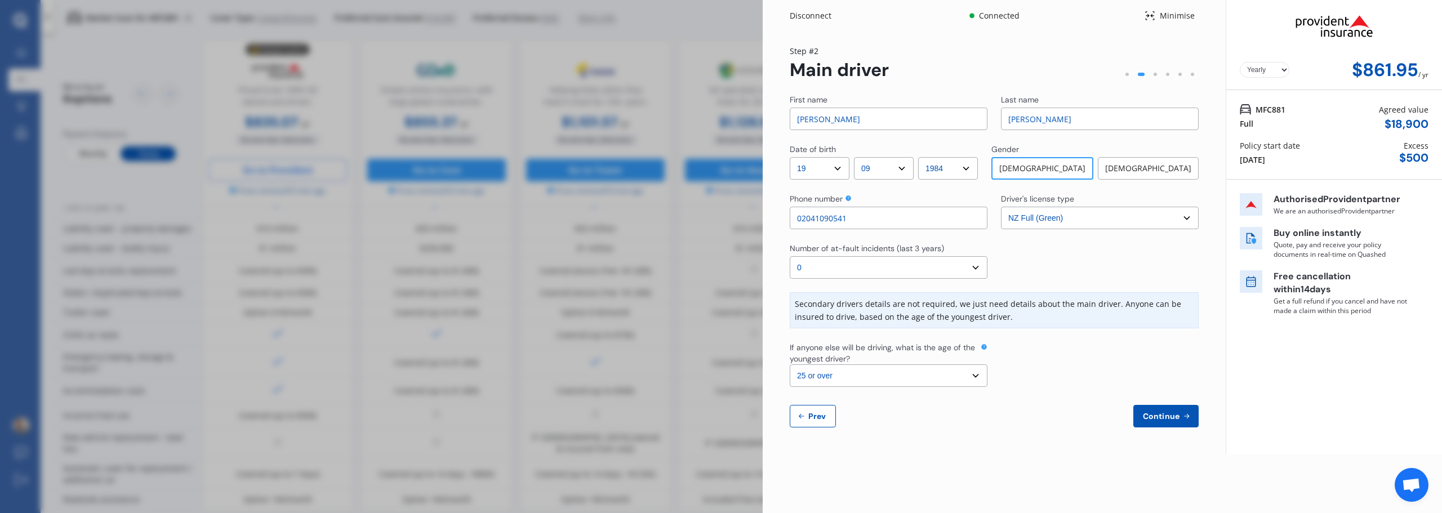
click at [825, 428] on button "Prev" at bounding box center [813, 416] width 46 height 23
select select "full"
select select "OFF-STREET"
select select "[STREET_ADDRESS][PERSON_NAME]"
select select "HYUNDAI"
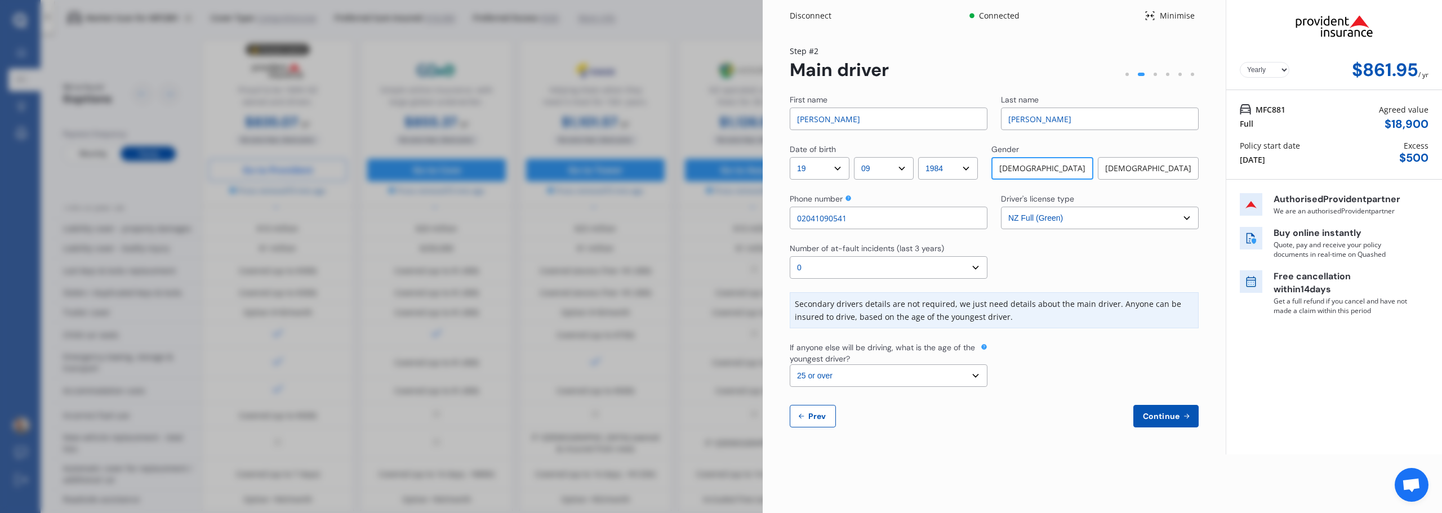
select select "IONIQ"
select select "NZVHYUN2019AEAM"
select select "none"
select select "NO"
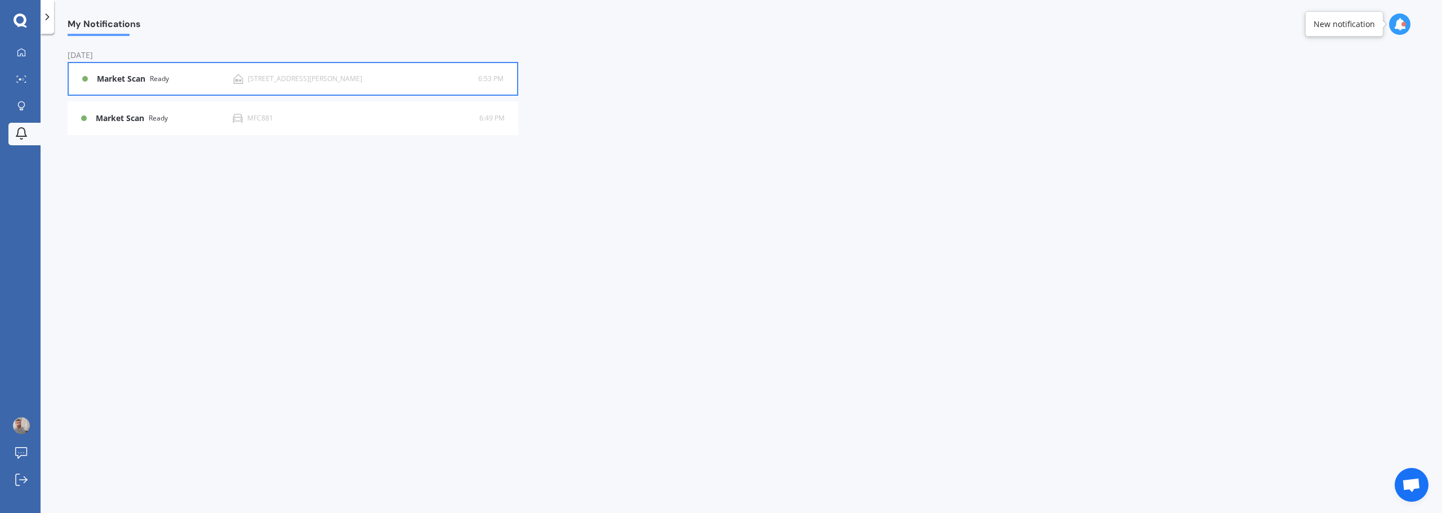
click at [362, 78] on div "[STREET_ADDRESS][PERSON_NAME]" at bounding box center [305, 79] width 114 height 8
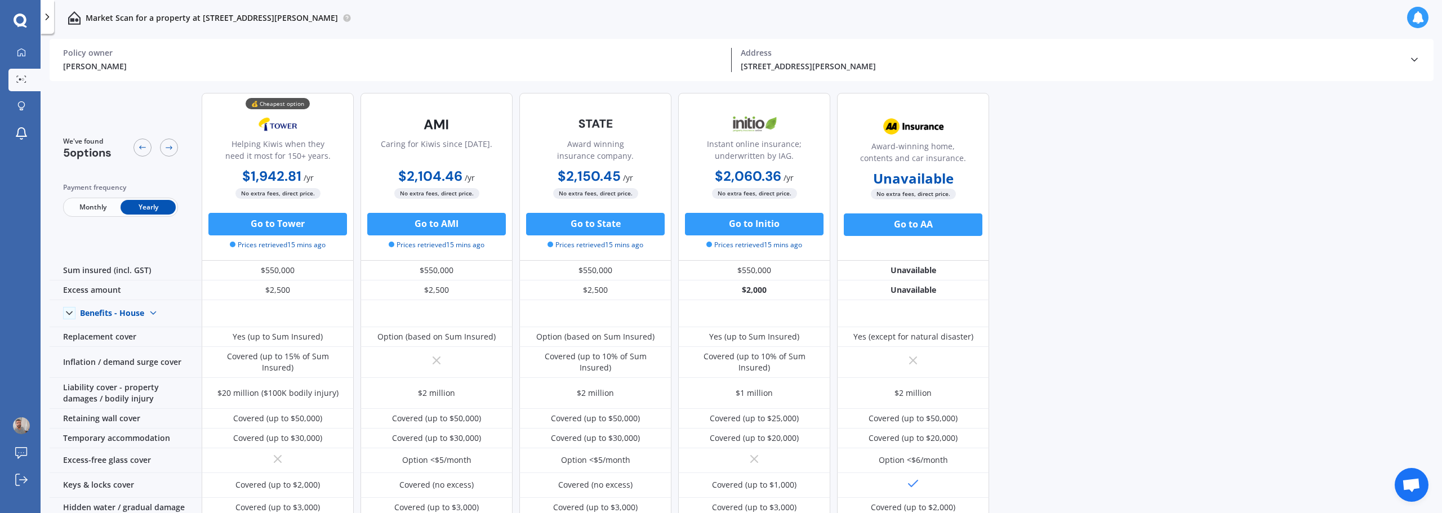
click at [85, 208] on span "Monthly" at bounding box center [92, 207] width 55 height 15
click at [156, 214] on span "Yearly" at bounding box center [148, 207] width 55 height 15
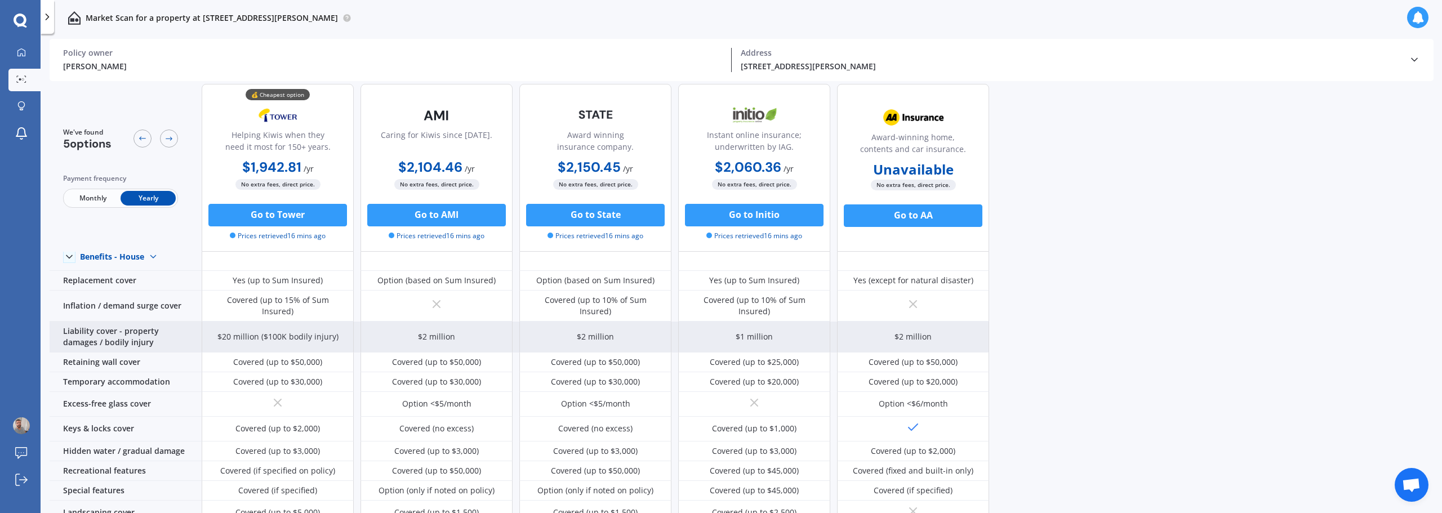
scroll to position [113, 0]
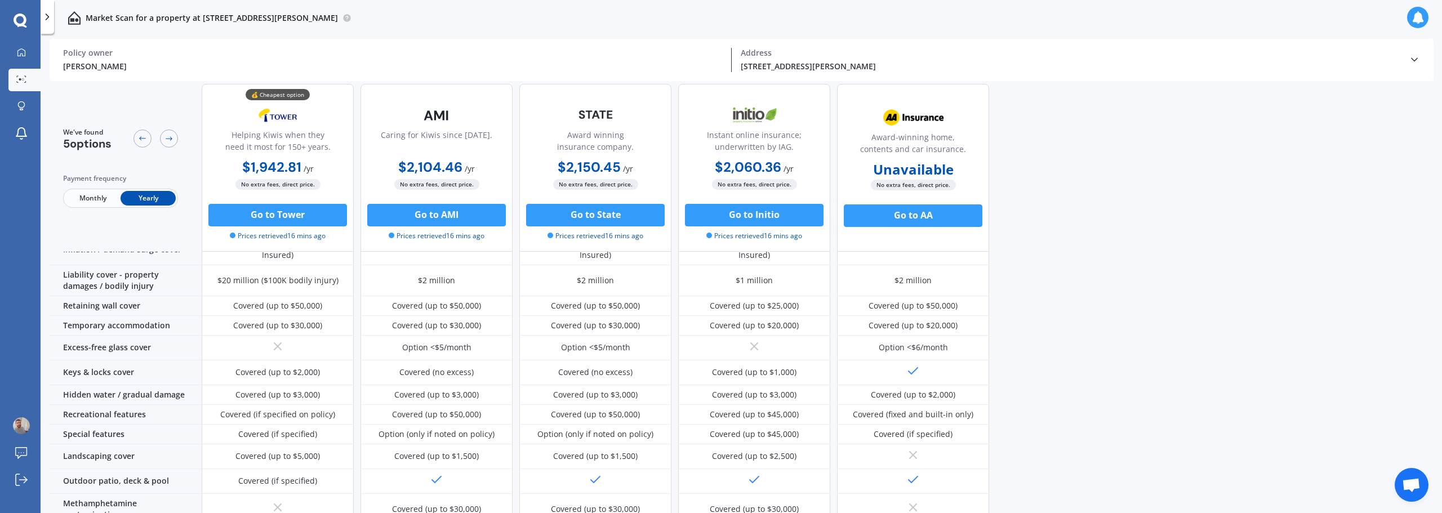
click at [190, 167] on div "We've found 5 options Payment frequency Monthly Yearly" at bounding box center [126, 168] width 152 height 168
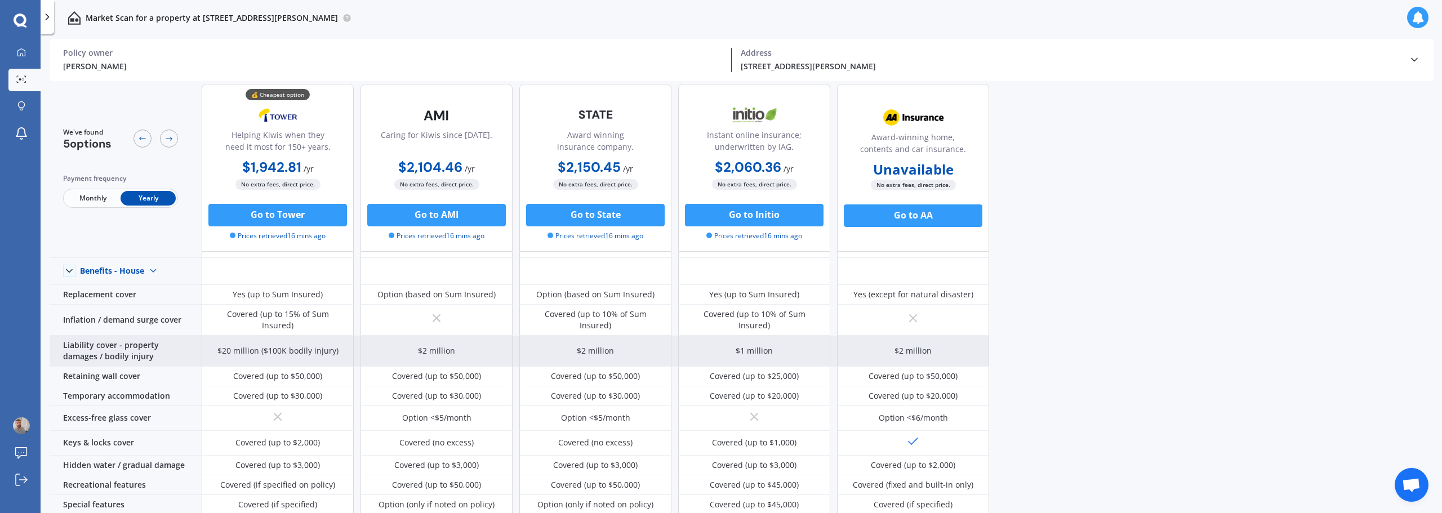
scroll to position [0, 0]
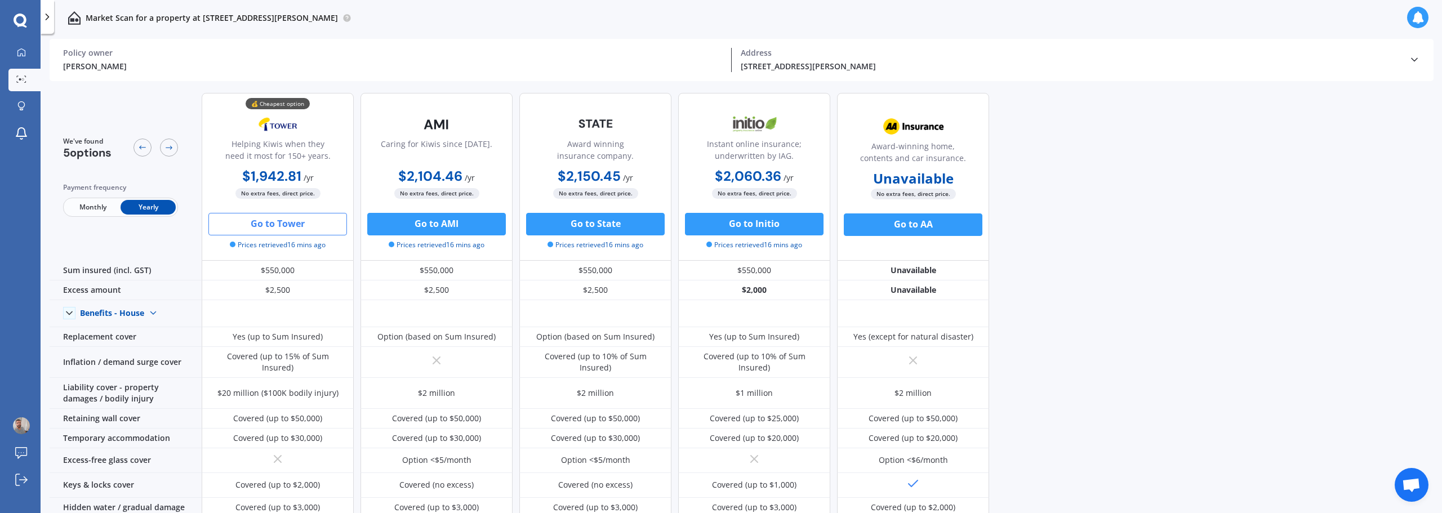
click at [297, 226] on button "Go to Tower" at bounding box center [277, 224] width 139 height 23
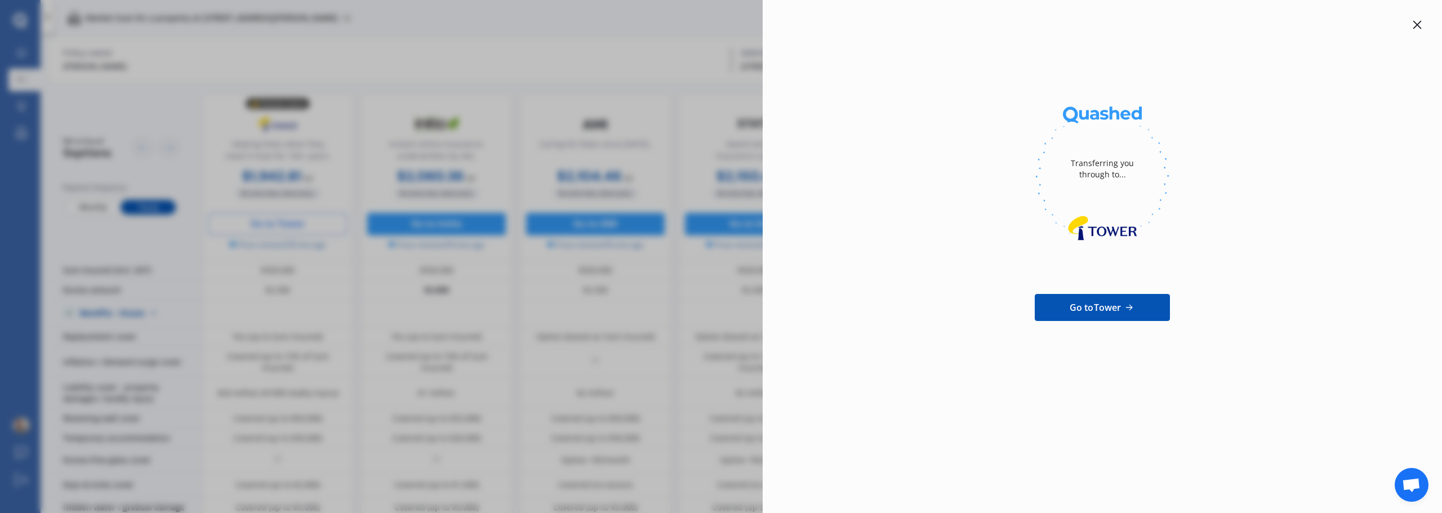
click at [1417, 28] on icon at bounding box center [1417, 24] width 9 height 9
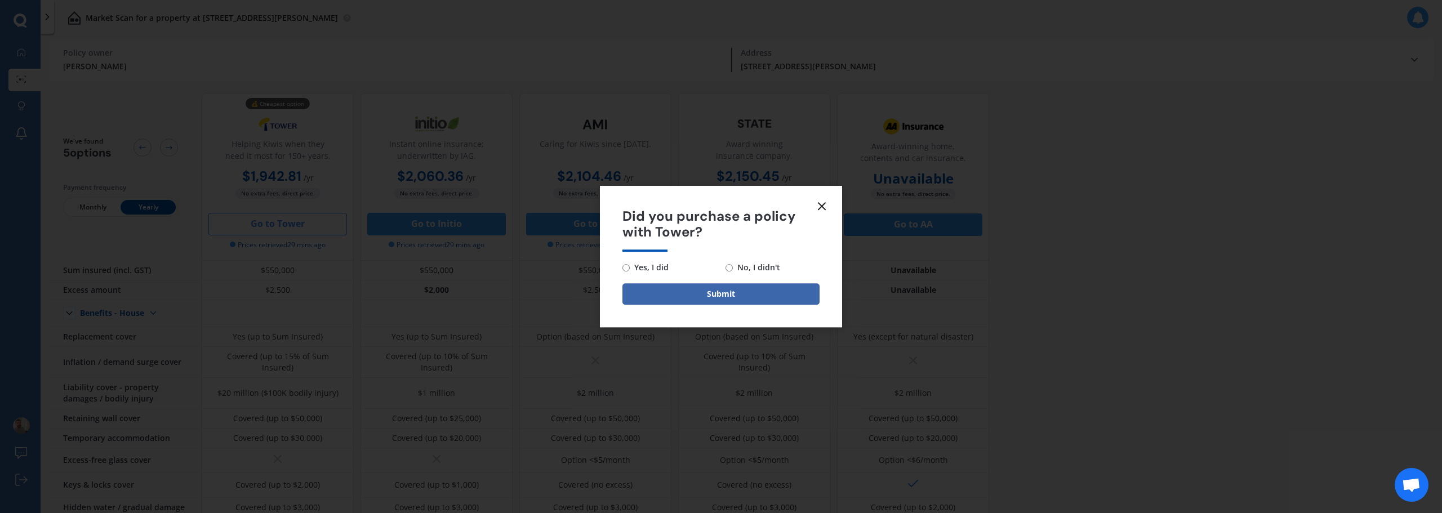
click at [819, 201] on icon at bounding box center [822, 206] width 14 height 14
